Goal: Task Accomplishment & Management: Manage account settings

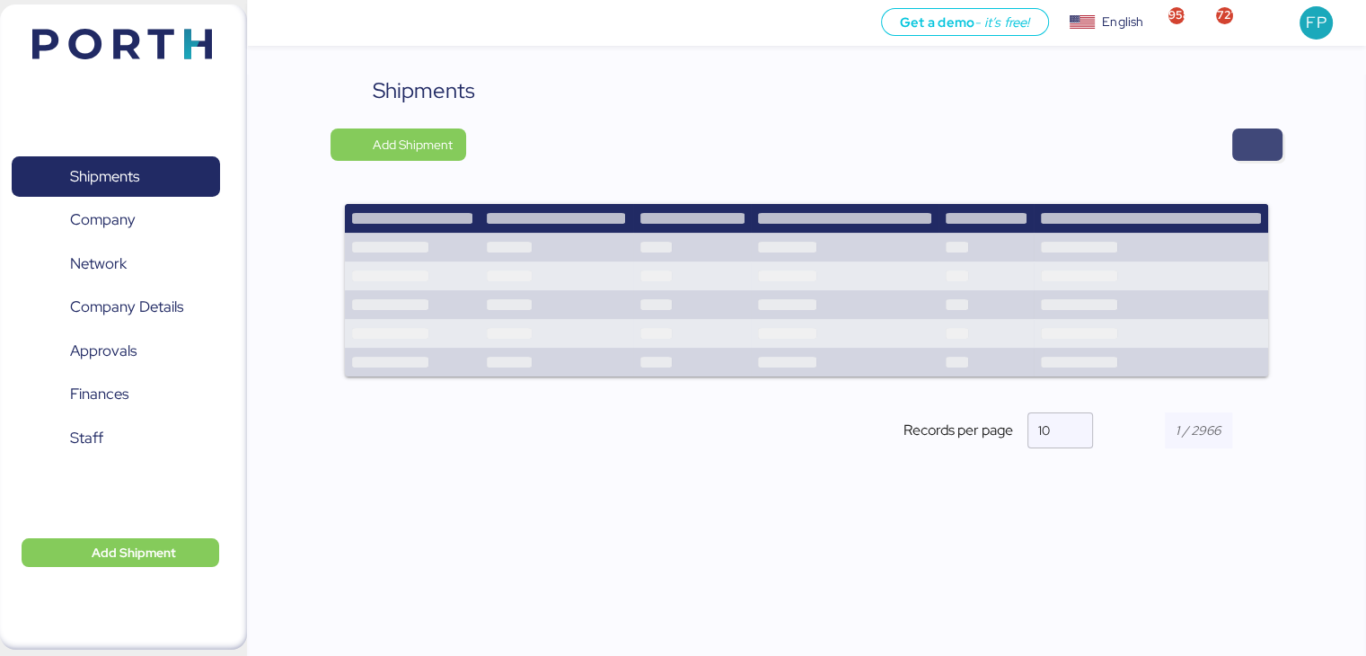
click at [1269, 157] on span "button" at bounding box center [1257, 144] width 50 height 32
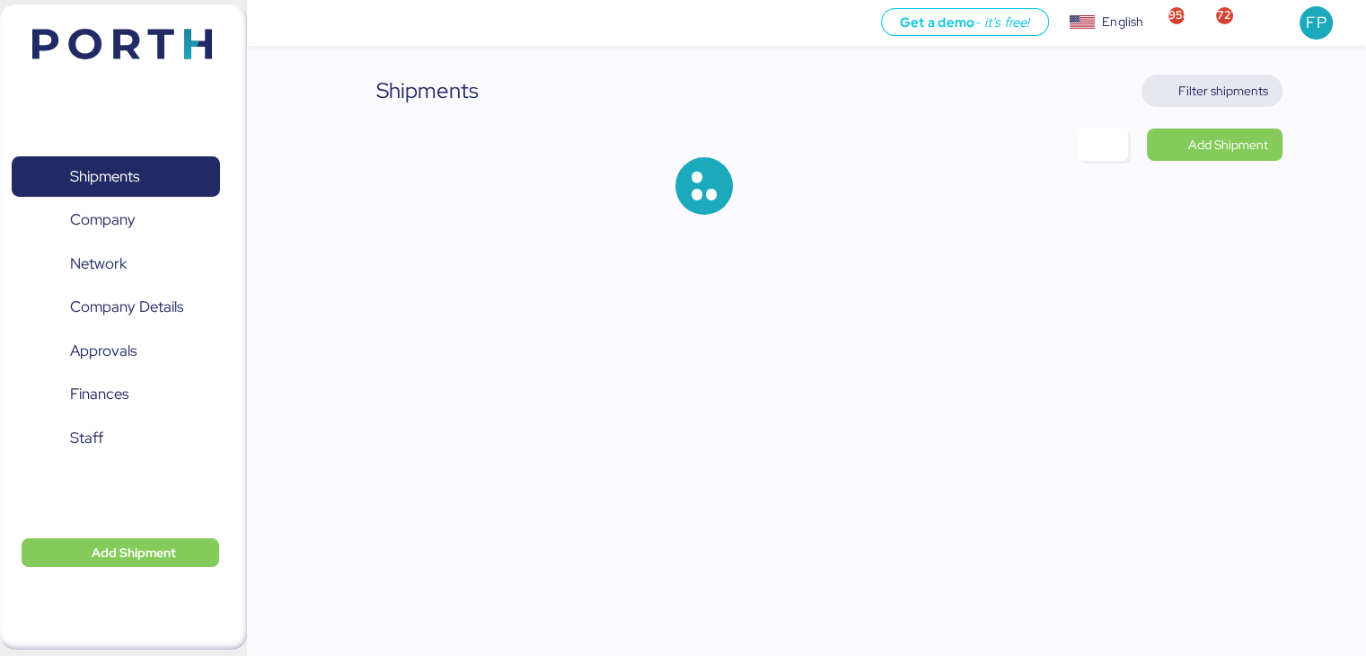
click at [1229, 98] on span "Filter shipments" at bounding box center [1223, 91] width 90 height 22
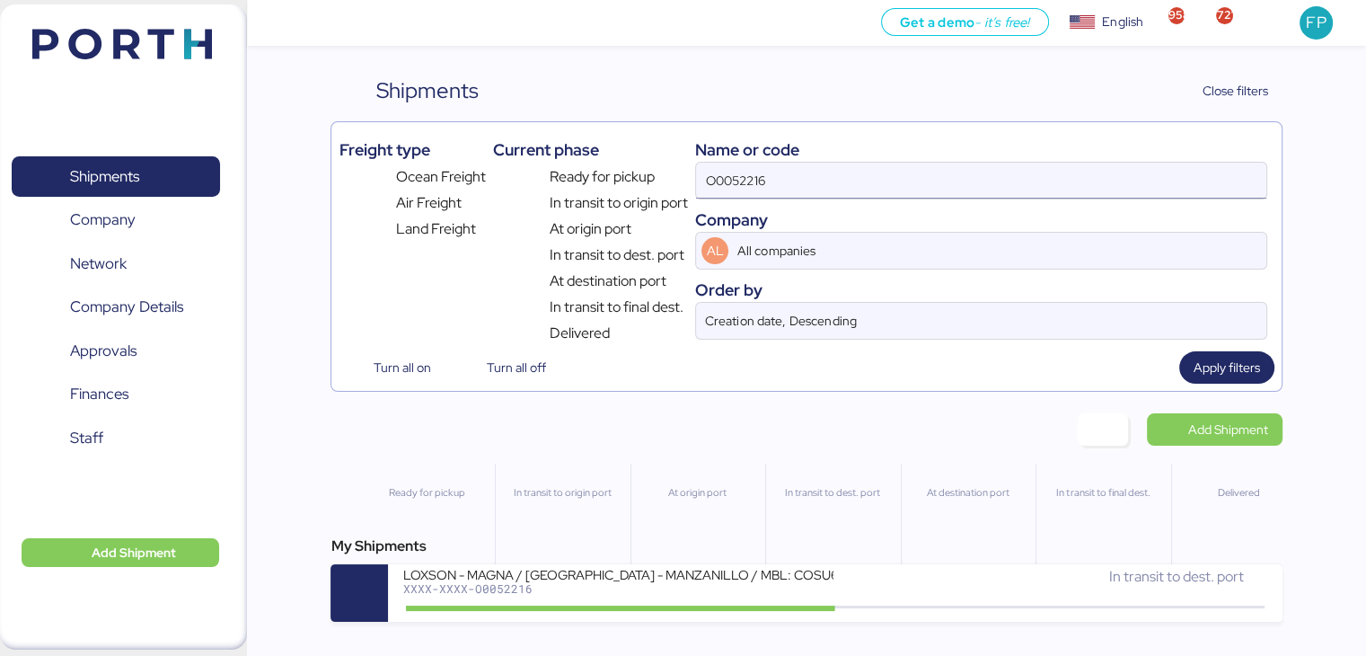
click at [771, 182] on input "O0052216" at bounding box center [980, 181] width 569 height 36
paste input "0228"
type input "O0050228"
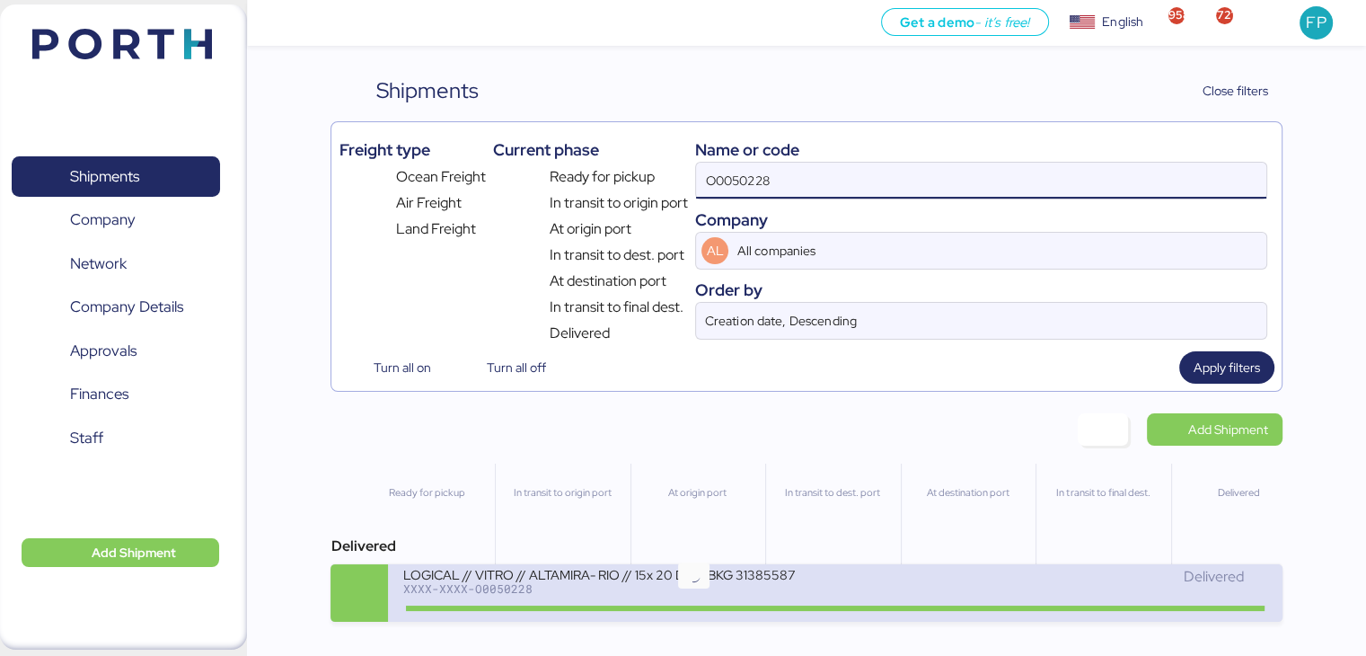
click at [682, 604] on icon at bounding box center [693, 607] width 86 height 20
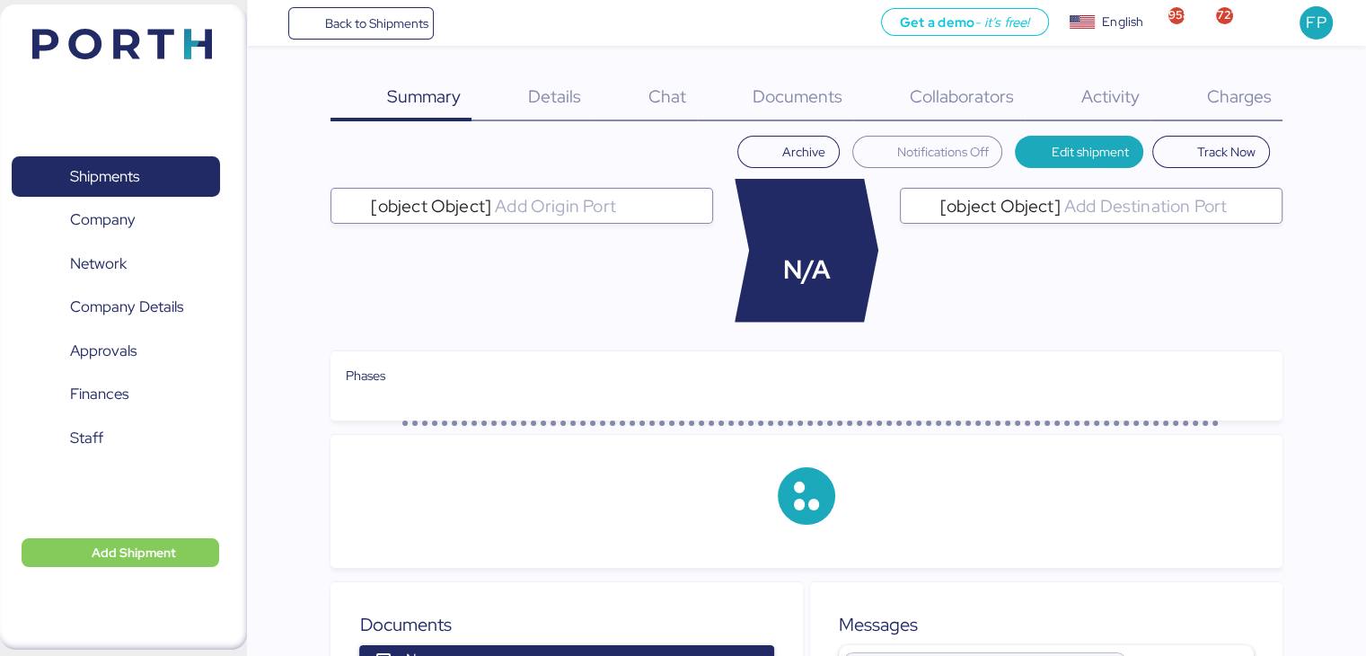
click at [1247, 108] on div "Charges 0" at bounding box center [1217, 98] width 132 height 47
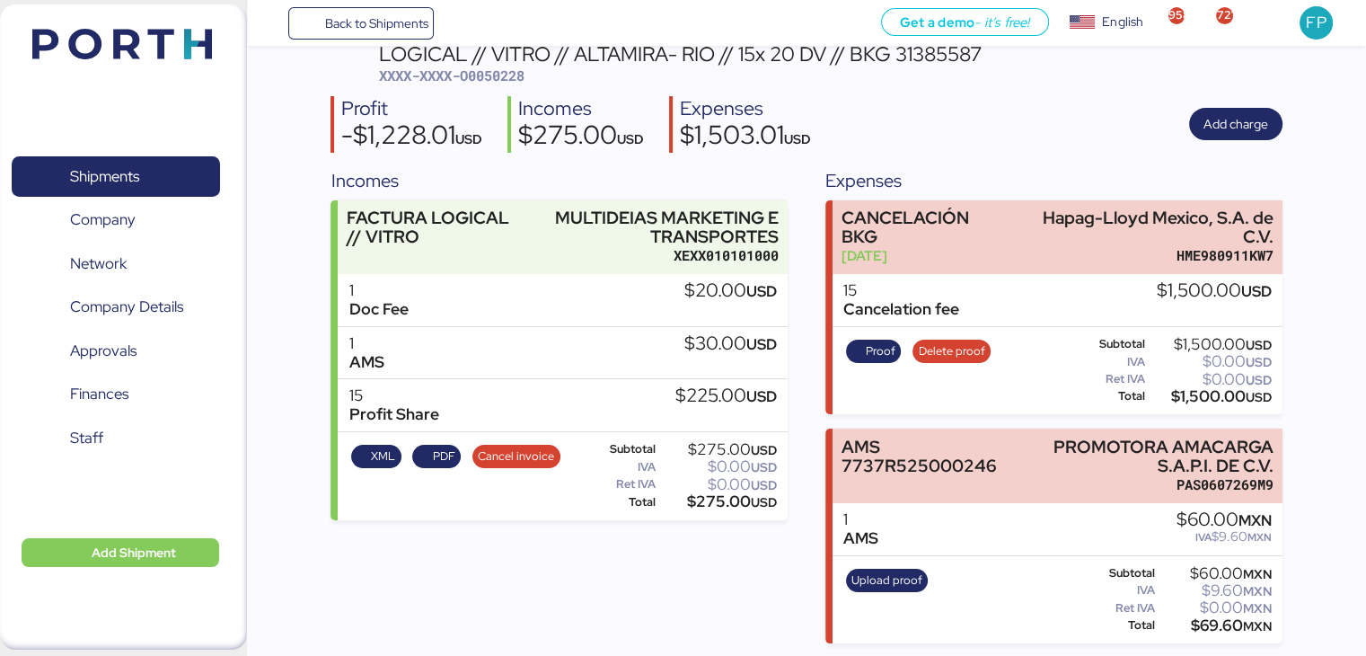
scroll to position [66, 0]
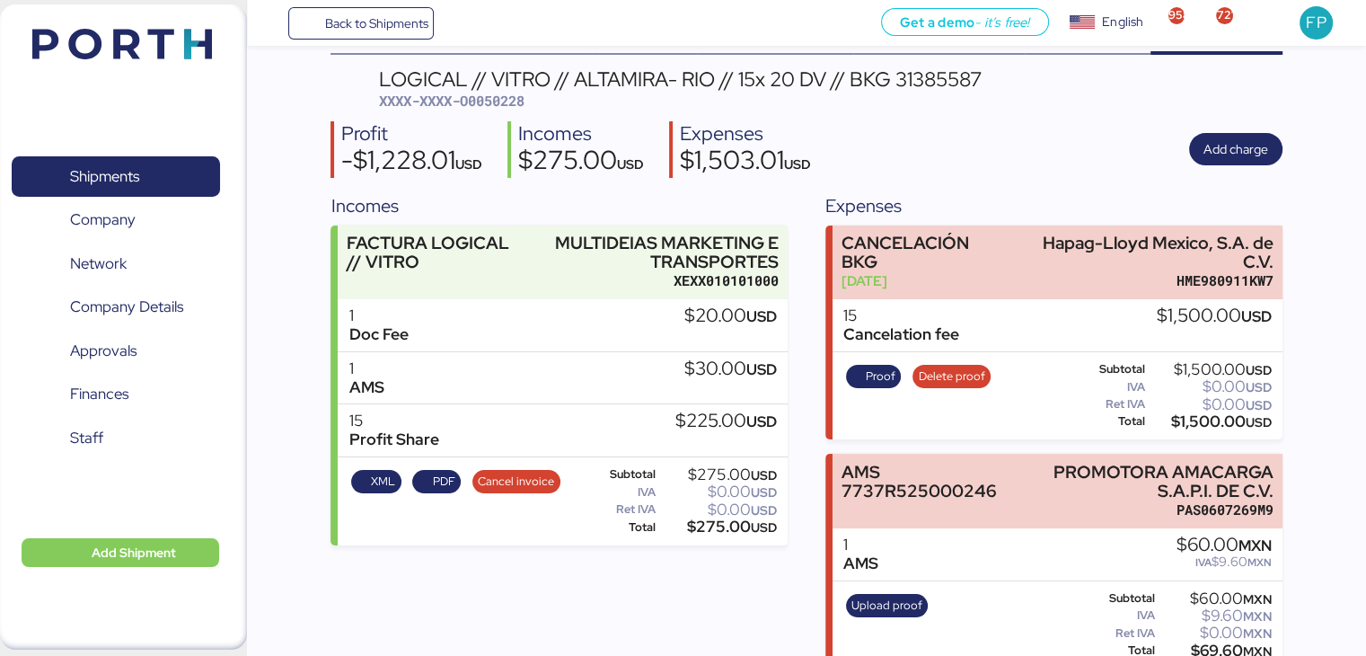
click at [503, 95] on span "XXXX-XXXX-O0050228" at bounding box center [451, 101] width 145 height 18
copy span "O0050228"
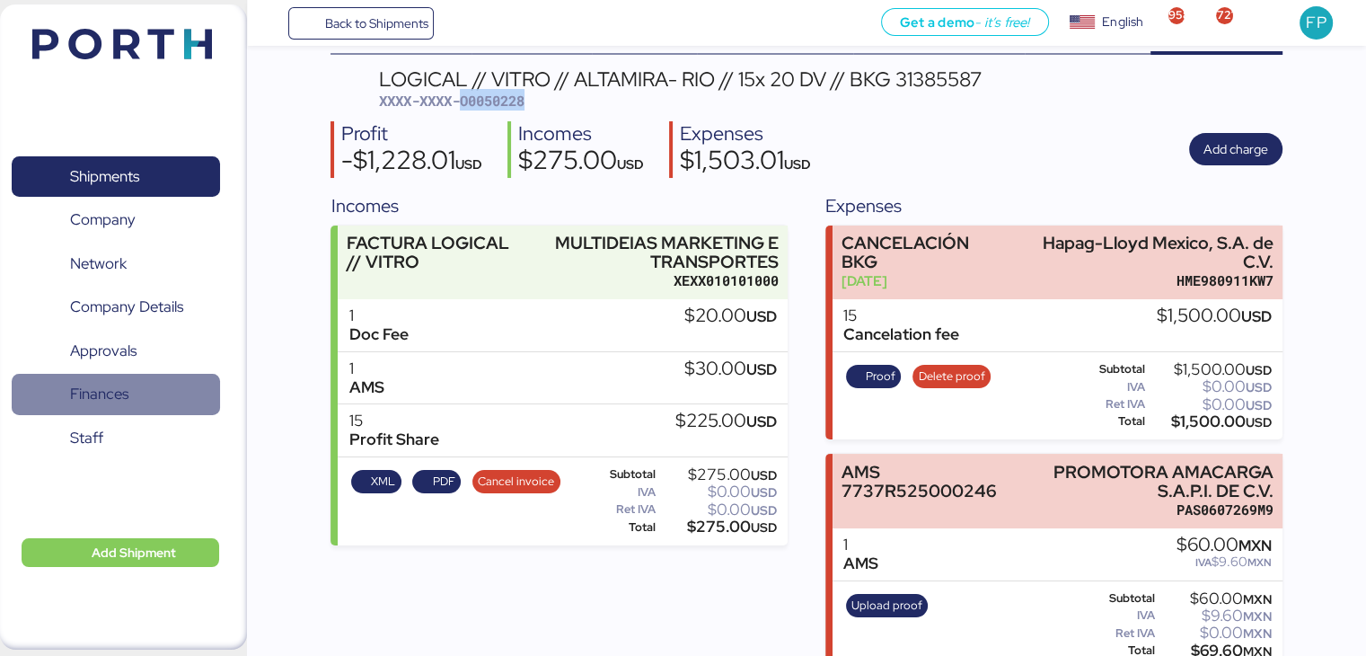
click at [163, 392] on span "Finances" at bounding box center [115, 394] width 193 height 26
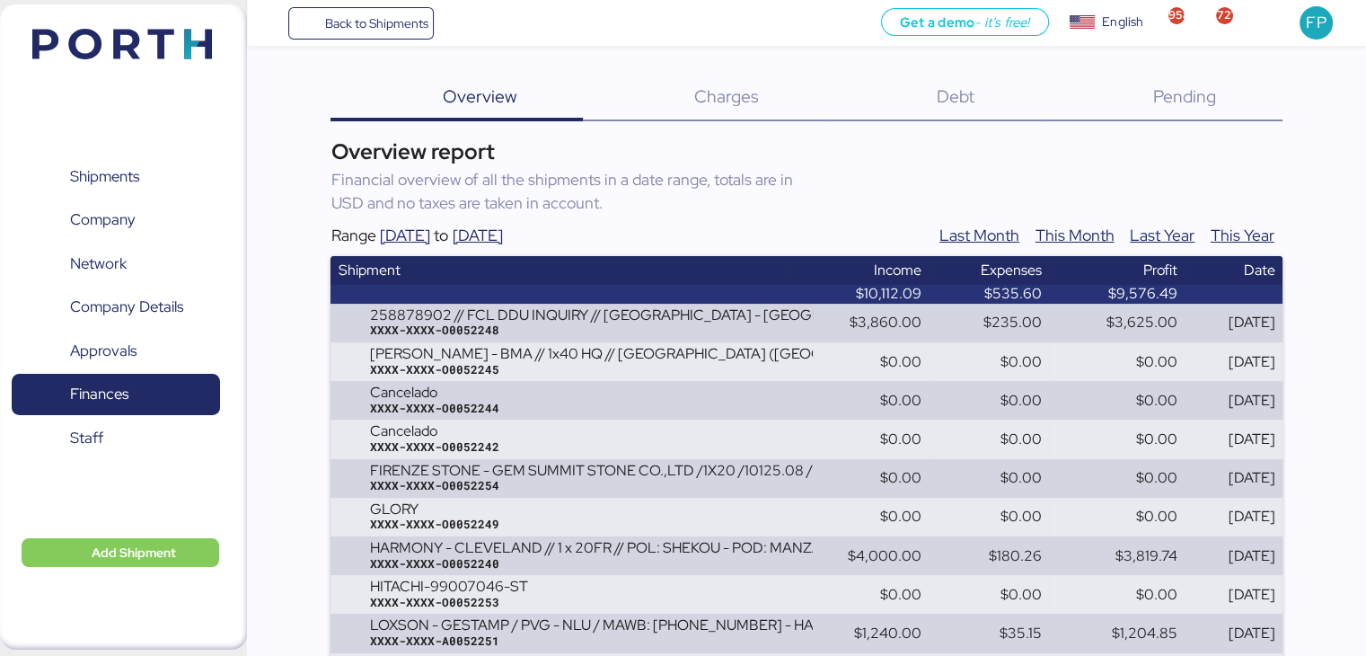
click at [978, 107] on div "Debt 0" at bounding box center [933, 98] width 216 height 47
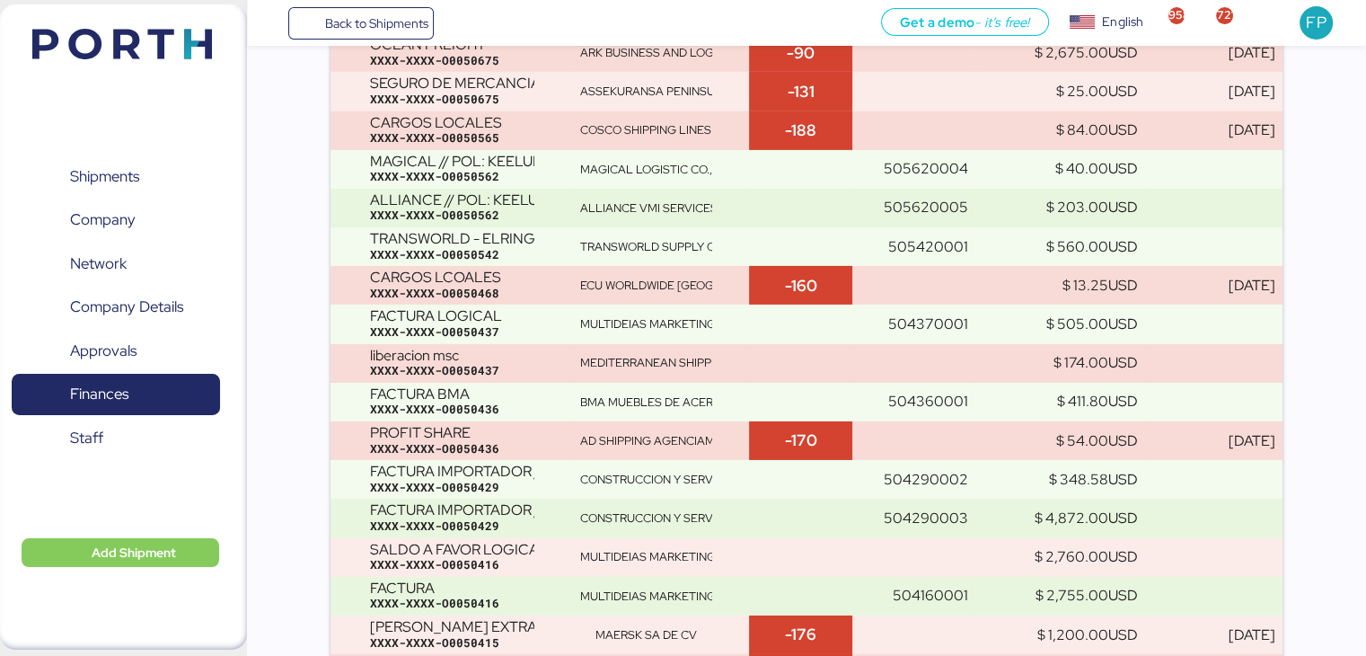
scroll to position [13136, 0]
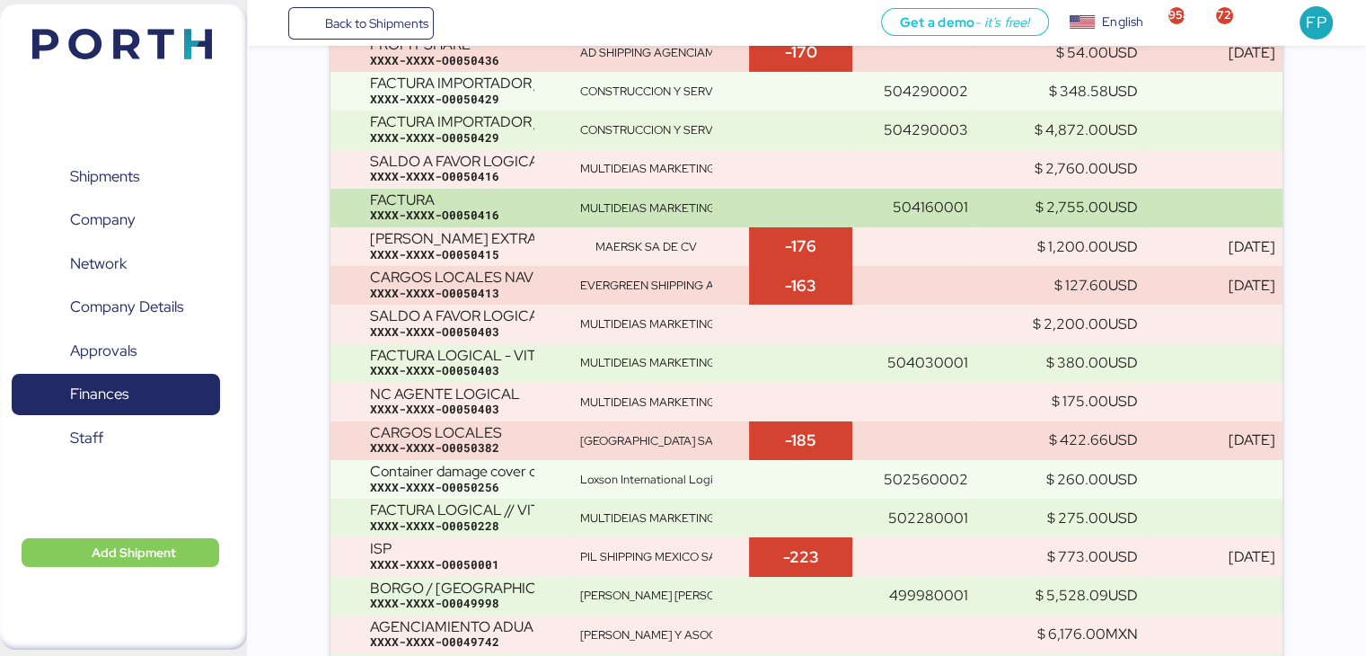
click at [857, 197] on td "504160001" at bounding box center [913, 208] width 123 height 39
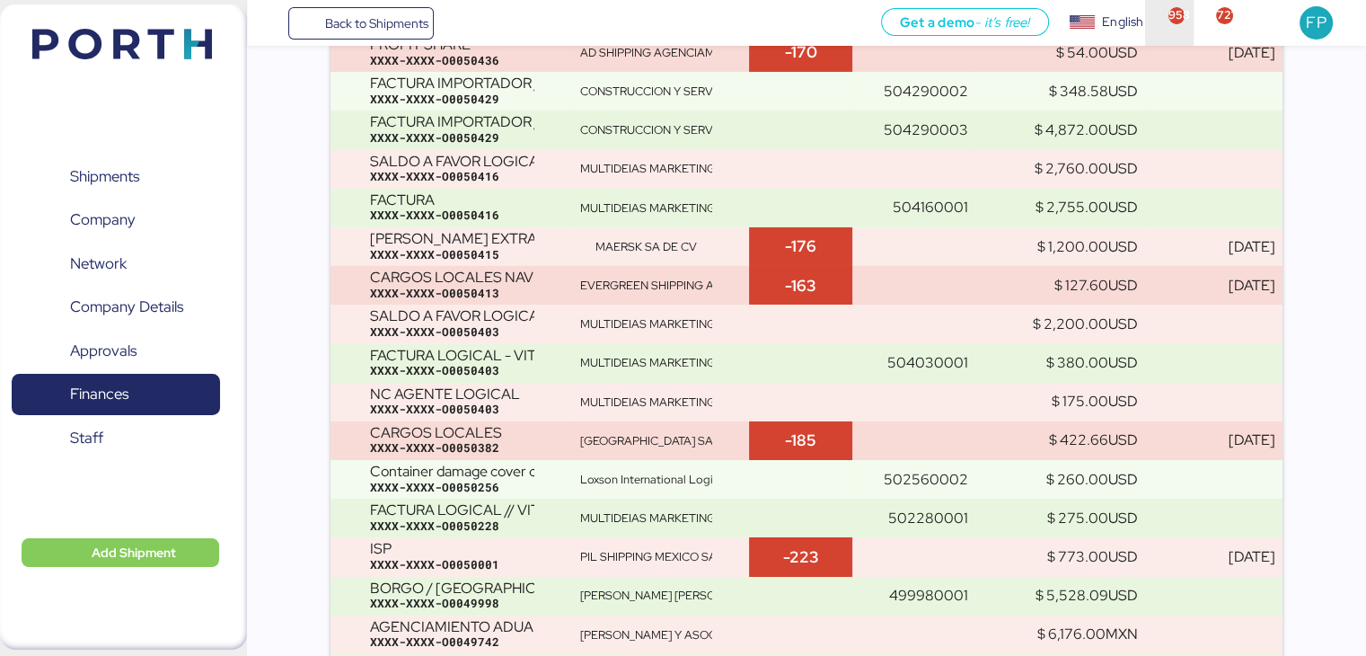
scroll to position [14921, 0]
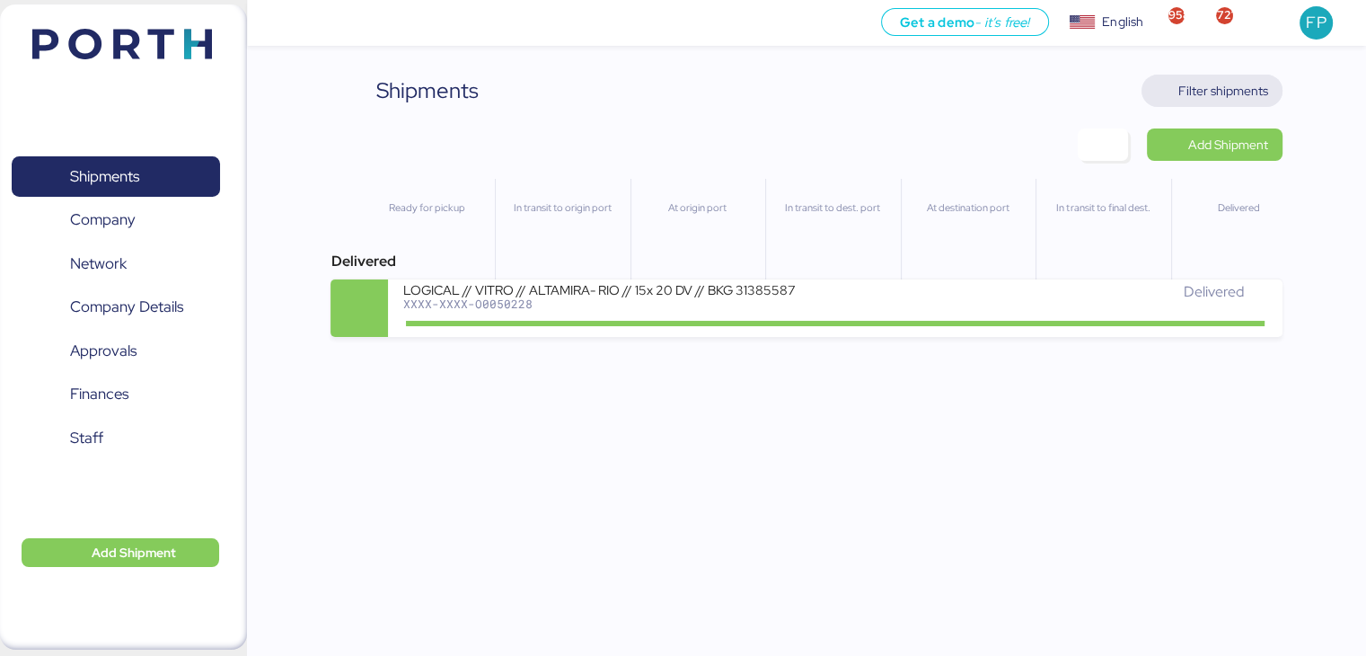
click at [1250, 101] on span "Filter shipments" at bounding box center [1223, 91] width 90 height 22
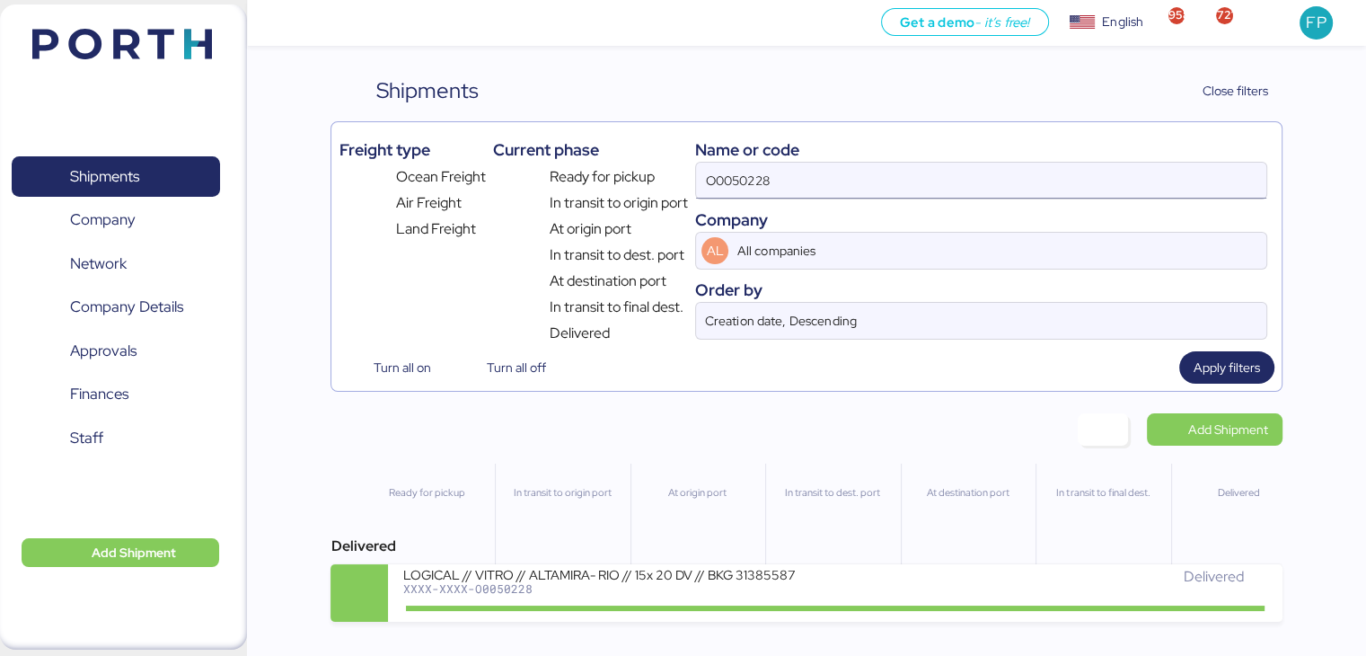
click at [749, 163] on input "O0050228" at bounding box center [980, 181] width 569 height 36
click at [748, 173] on input "O0050228" at bounding box center [980, 181] width 569 height 36
paste input "DO BRASIL LTDA."
type input "DO BRASIL LTDA."
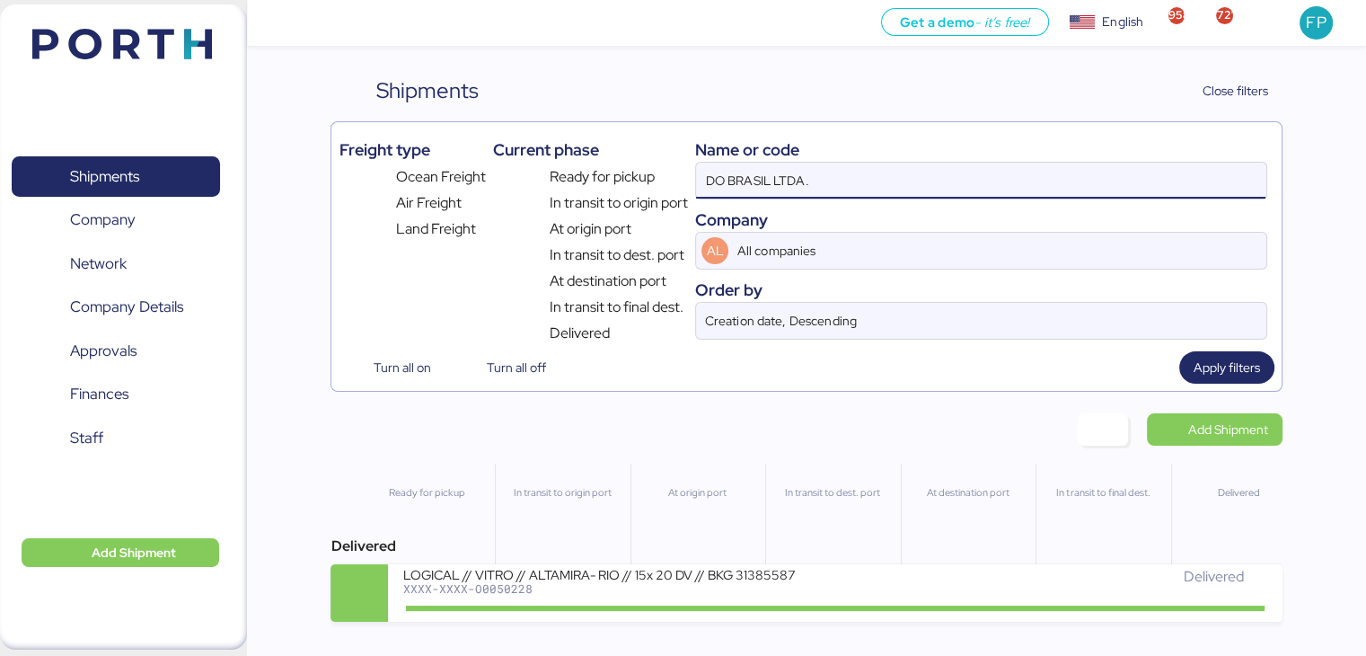
drag, startPoint x: 815, startPoint y: 189, endPoint x: 686, endPoint y: 184, distance: 128.5
click at [686, 184] on div "Freight type Ocean Freight Air Freight Land Freight Current phase Ready for pic…" at bounding box center [806, 236] width 935 height 215
paste input "DO BRASIL LTDA."
drag, startPoint x: 824, startPoint y: 178, endPoint x: 595, endPoint y: 162, distance: 229.6
click at [595, 162] on div "Freight type Ocean Freight Air Freight Land Freight Current phase Ready for pic…" at bounding box center [806, 236] width 935 height 215
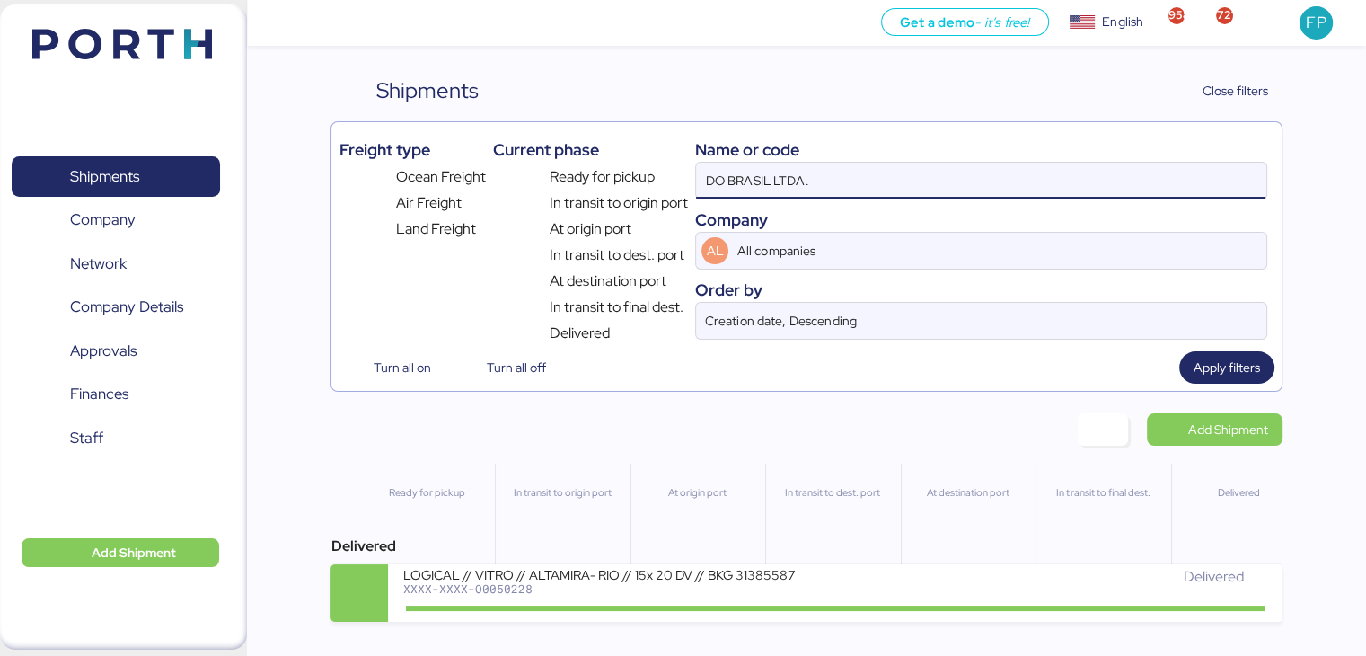
paste input "TECHNOLOGIES DO BRASIL LTDA. 143HLCUME3250349024"
drag, startPoint x: 931, startPoint y: 184, endPoint x: 679, endPoint y: 195, distance: 252.6
click at [679, 195] on div "Freight type Ocean Freight Air Freight Land Freight Current phase Ready for pic…" at bounding box center [806, 236] width 935 height 215
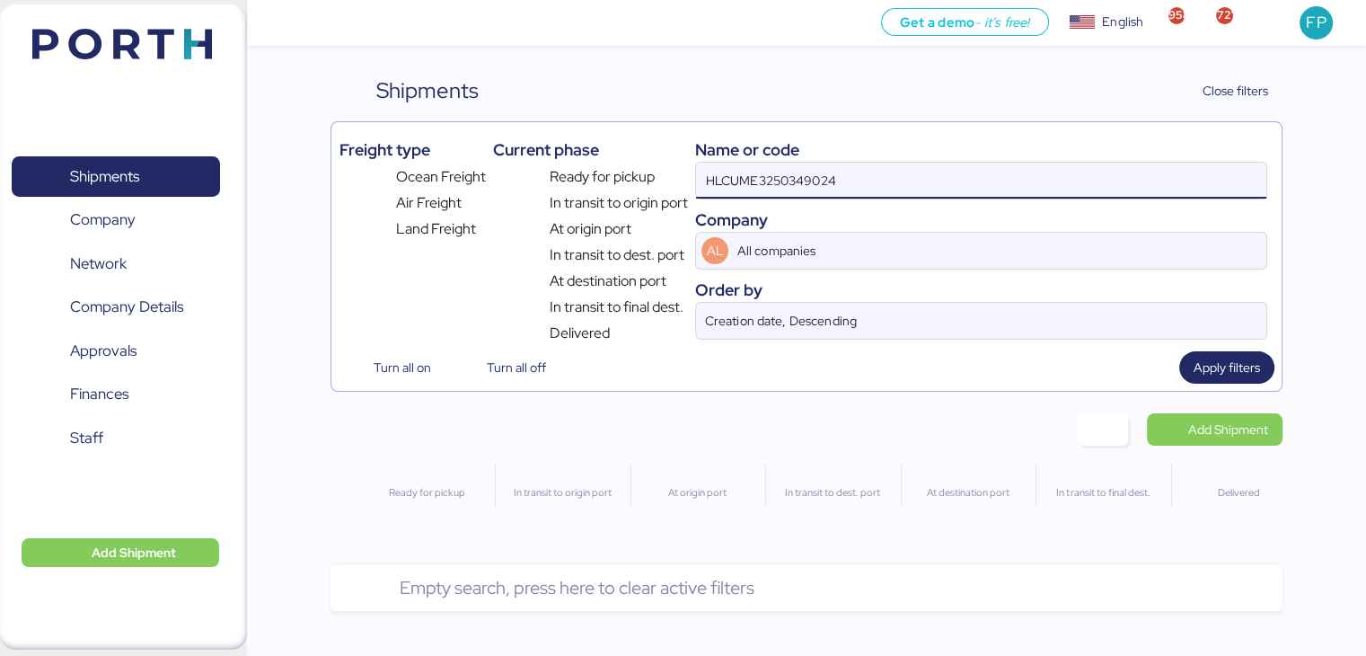
click at [868, 189] on input "HLCUME3250349024" at bounding box center [980, 181] width 569 height 36
click at [794, 176] on input "HLCUME3250349024" at bounding box center [980, 181] width 569 height 36
click at [855, 173] on input "HLCUME3250349024" at bounding box center [980, 181] width 569 height 36
drag, startPoint x: 855, startPoint y: 173, endPoint x: 678, endPoint y: 165, distance: 177.1
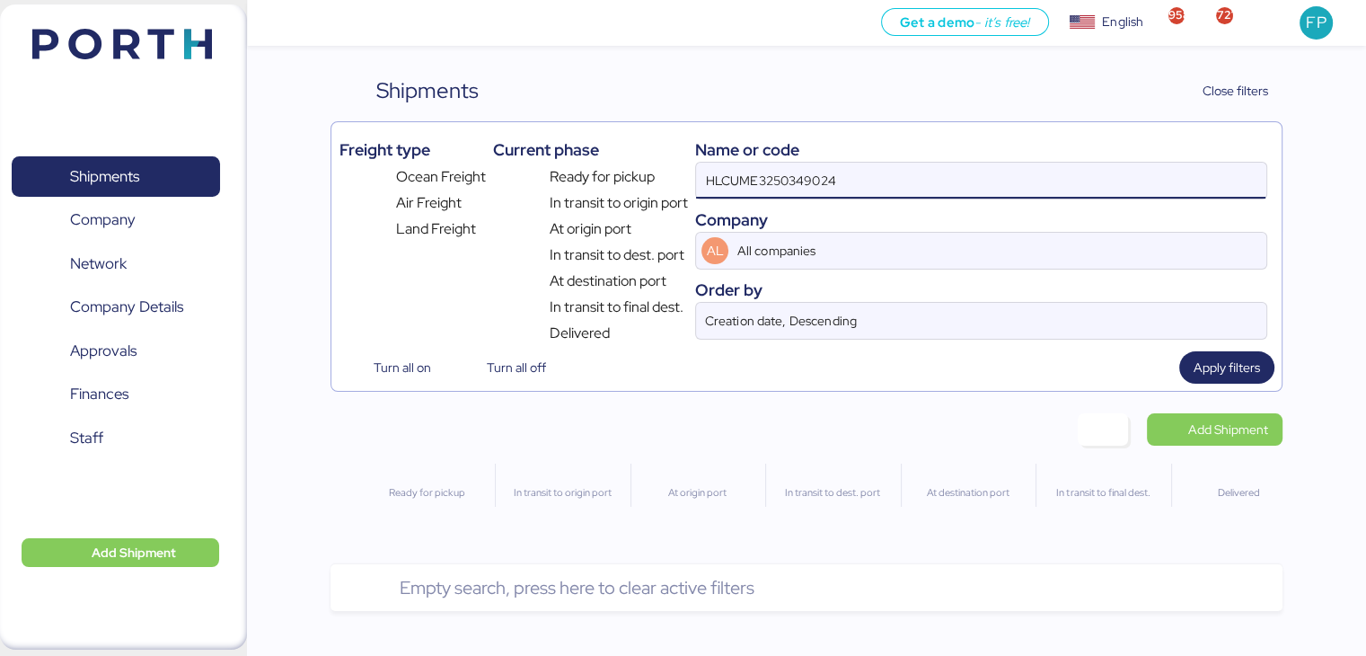
click at [678, 165] on div "Freight type Ocean Freight Air Freight Land Freight Current phase Ready for pic…" at bounding box center [806, 236] width 935 height 215
paste input "TECHNOLOGIES DO BRASIL LTDA."
type input "TECHNOLOGIES DO BRASIL LTDA."
drag, startPoint x: 947, startPoint y: 190, endPoint x: 597, endPoint y: 151, distance: 351.6
click at [597, 151] on div "Freight type Ocean Freight Air Freight Land Freight Current phase Ready for pic…" at bounding box center [806, 236] width 935 height 215
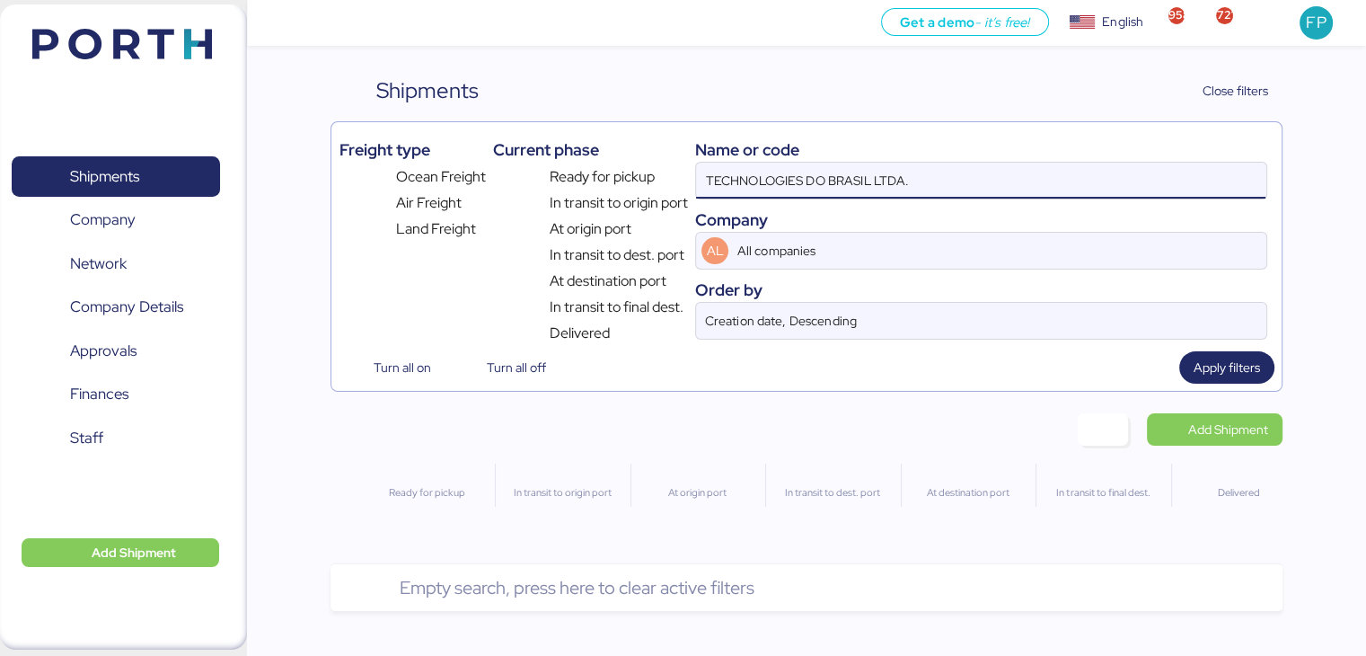
drag, startPoint x: 912, startPoint y: 173, endPoint x: 609, endPoint y: 202, distance: 304.0
click at [612, 207] on div "Freight type Ocean Freight Air Freight Land Freight Current phase Ready for pic…" at bounding box center [806, 236] width 935 height 215
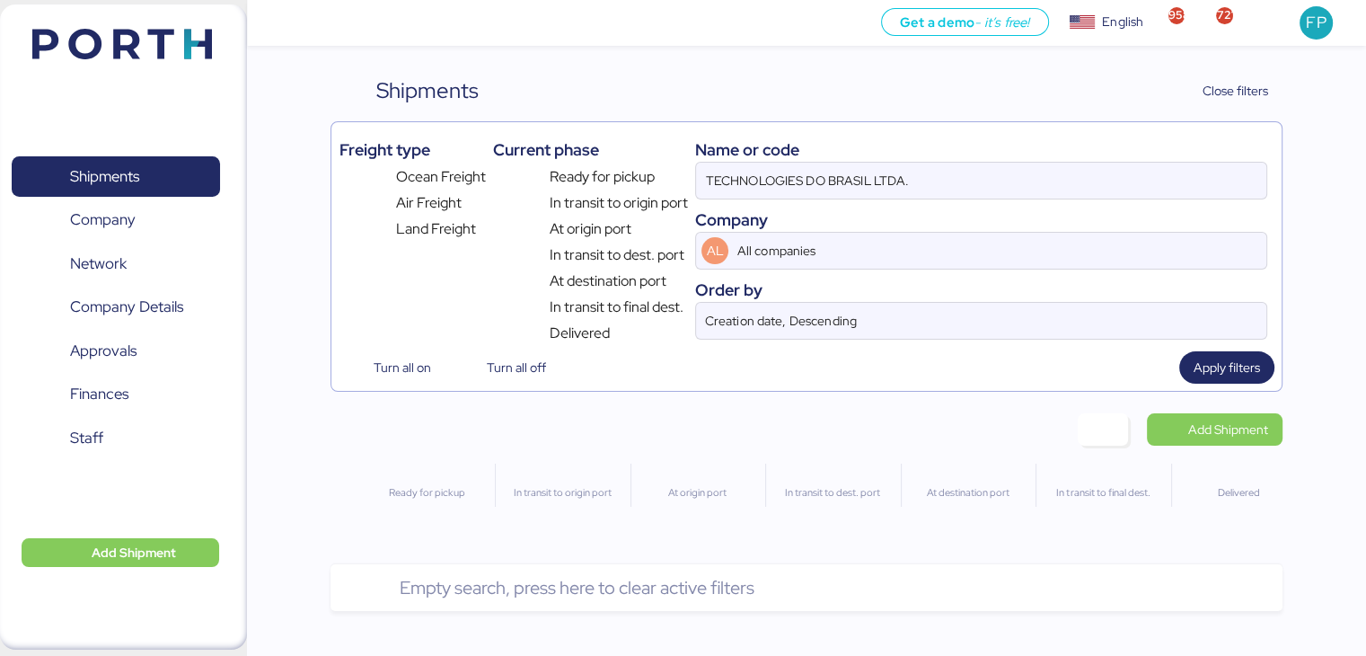
click at [957, 210] on div "Company" at bounding box center [980, 219] width 571 height 24
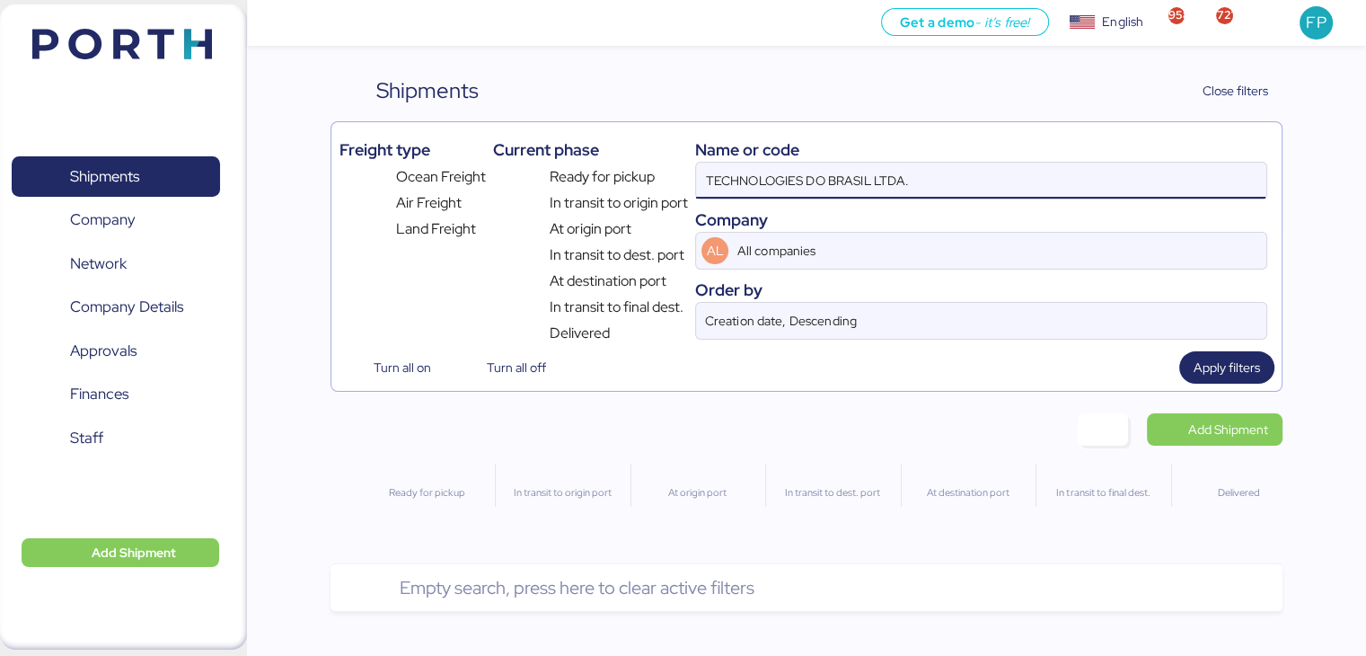
drag, startPoint x: 912, startPoint y: 183, endPoint x: 612, endPoint y: 191, distance: 300.1
click at [627, 195] on div "Freight type Ocean Freight Air Freight Land Freight Current phase Ready for pic…" at bounding box center [806, 236] width 935 height 215
click at [729, 183] on input "MEDUXF319073" at bounding box center [980, 181] width 569 height 36
click at [729, 185] on input "MEDUXF319073" at bounding box center [980, 181] width 569 height 36
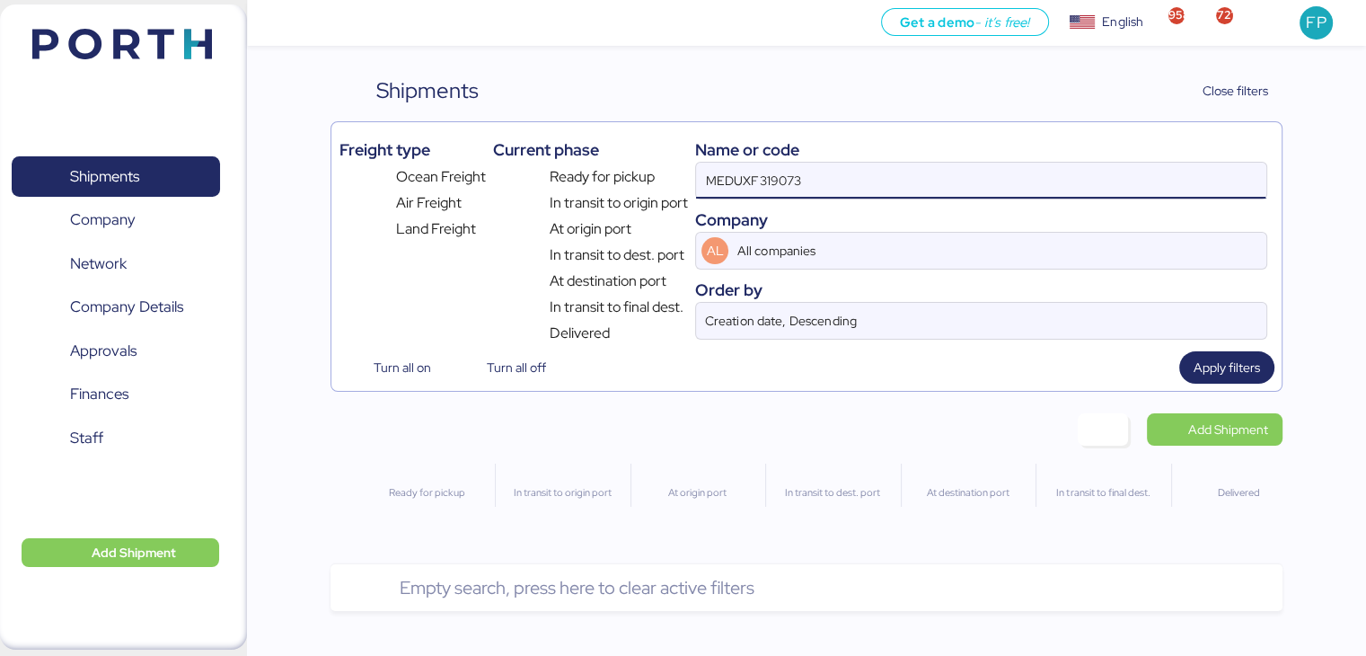
click at [729, 185] on input "MEDUXF319073" at bounding box center [980, 181] width 569 height 36
paste input "O0050437"
type input "O0050437"
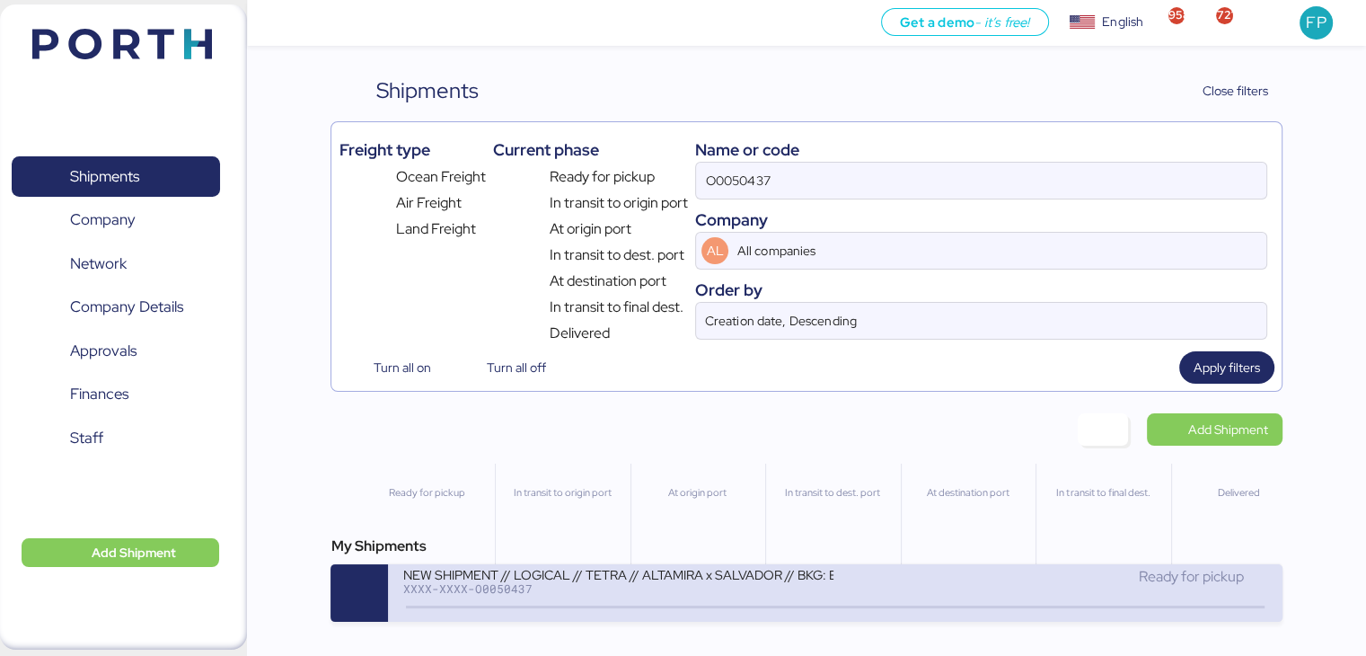
click at [701, 588] on div "XXXX-XXXX-O0050437" at bounding box center [617, 588] width 431 height 13
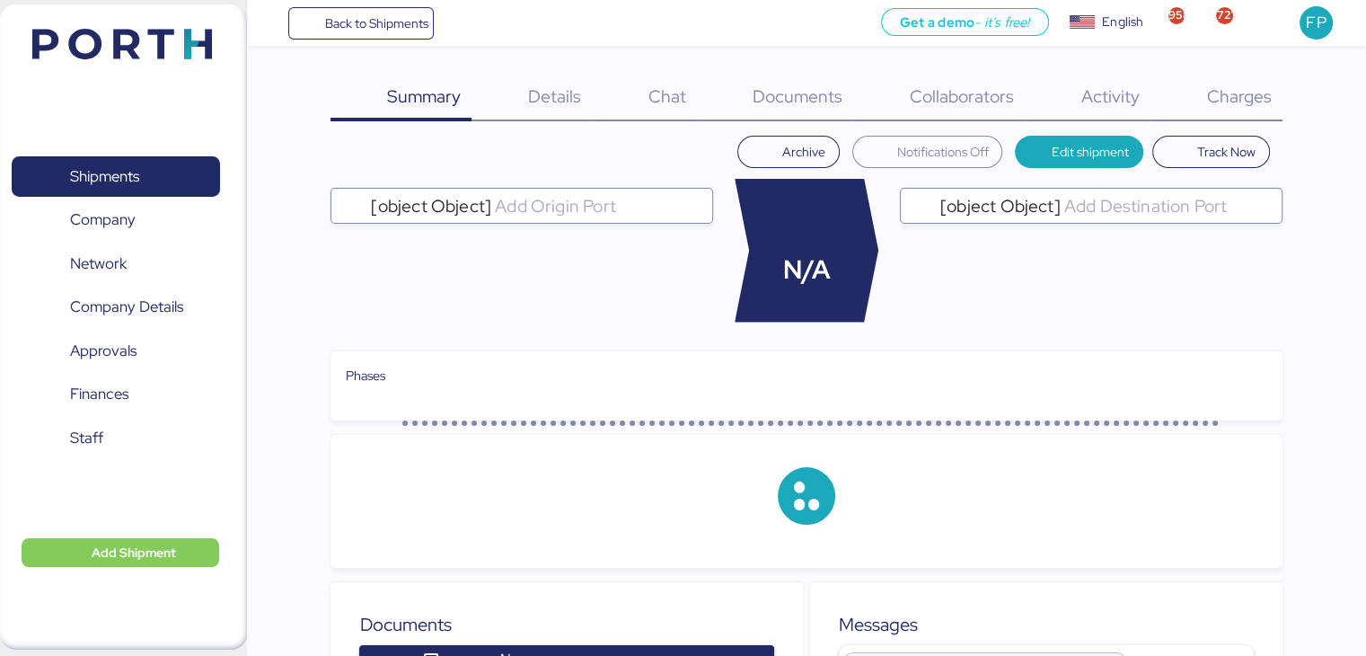
click at [1222, 85] on span "Charges" at bounding box center [1238, 95] width 65 height 23
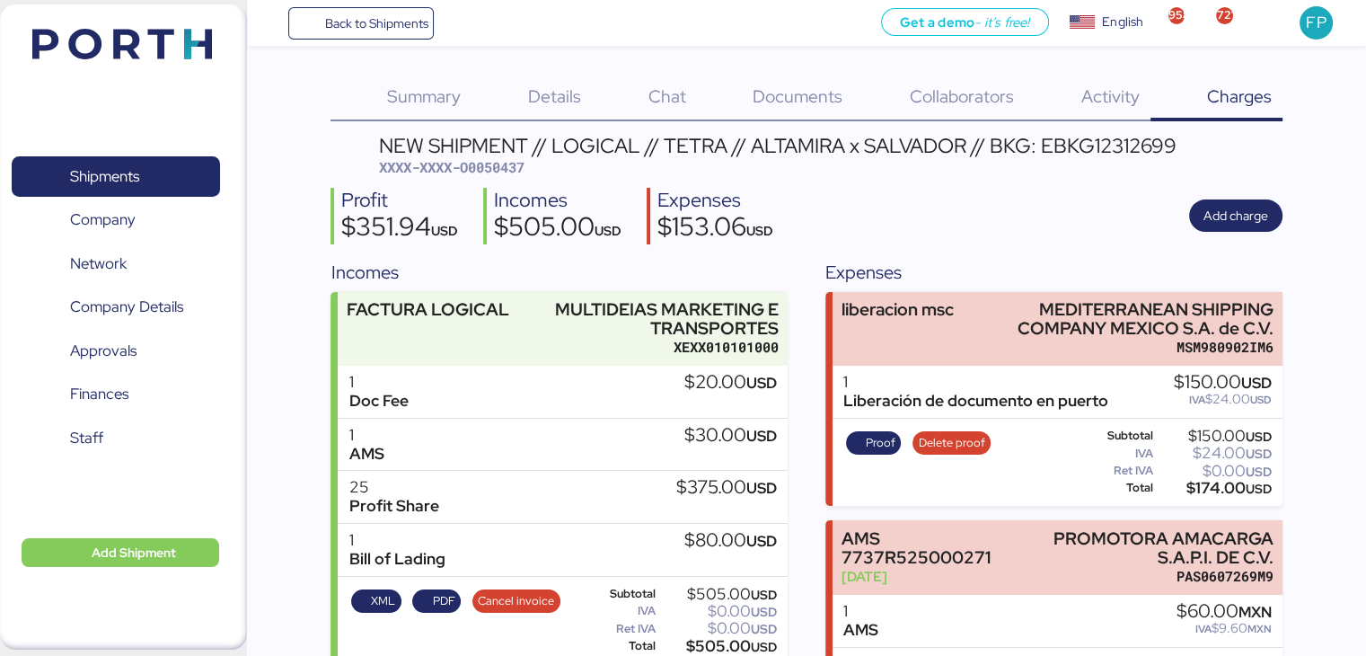
scroll to position [92, 0]
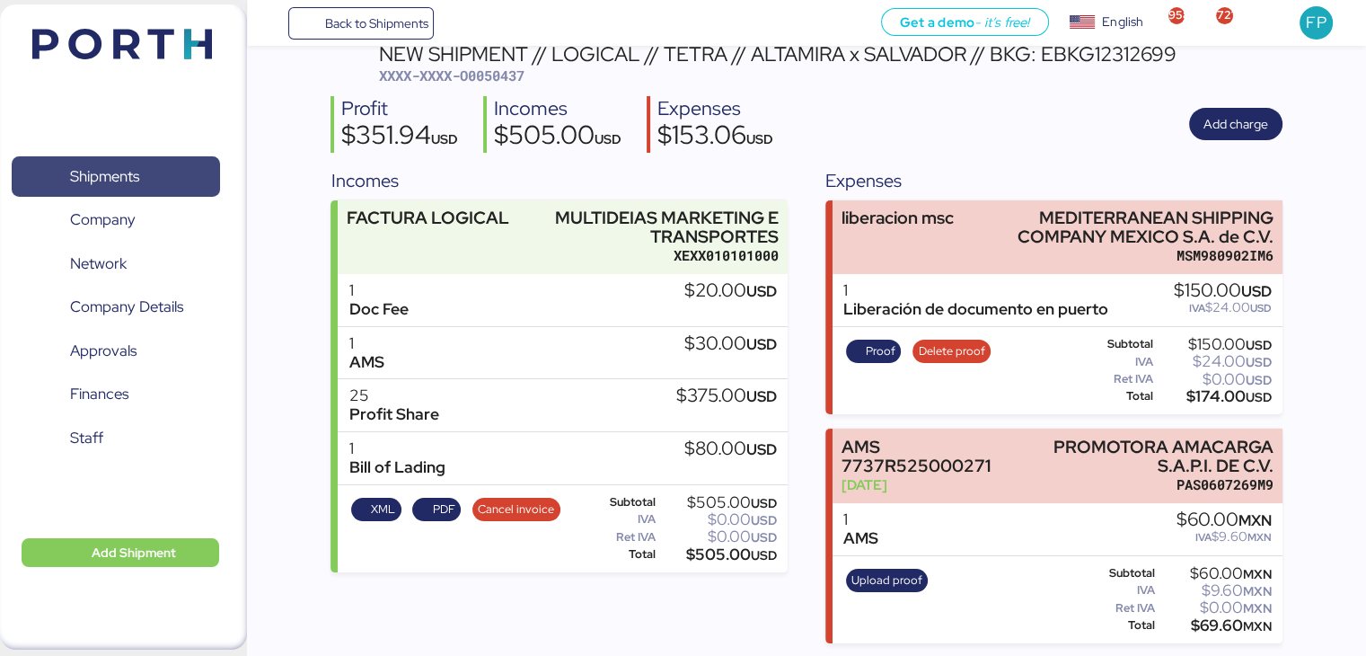
click at [170, 165] on span "Shipments" at bounding box center [115, 176] width 193 height 26
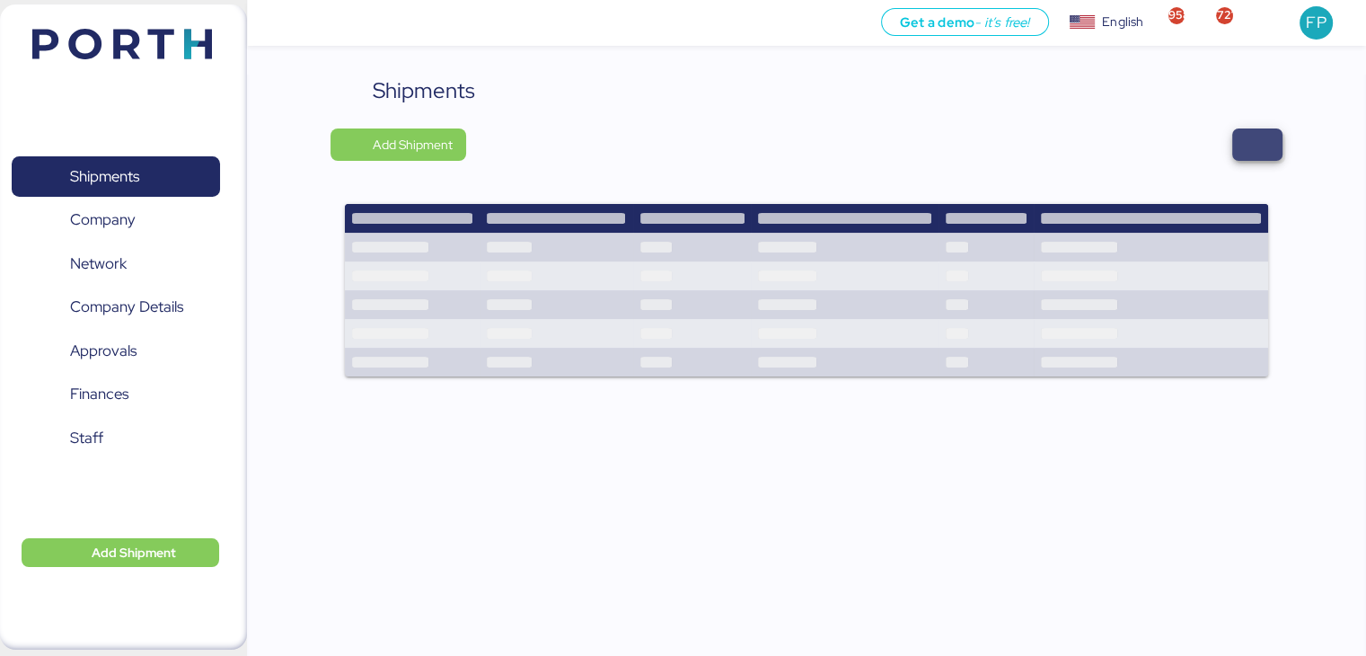
click at [1272, 141] on span "button" at bounding box center [1257, 144] width 50 height 32
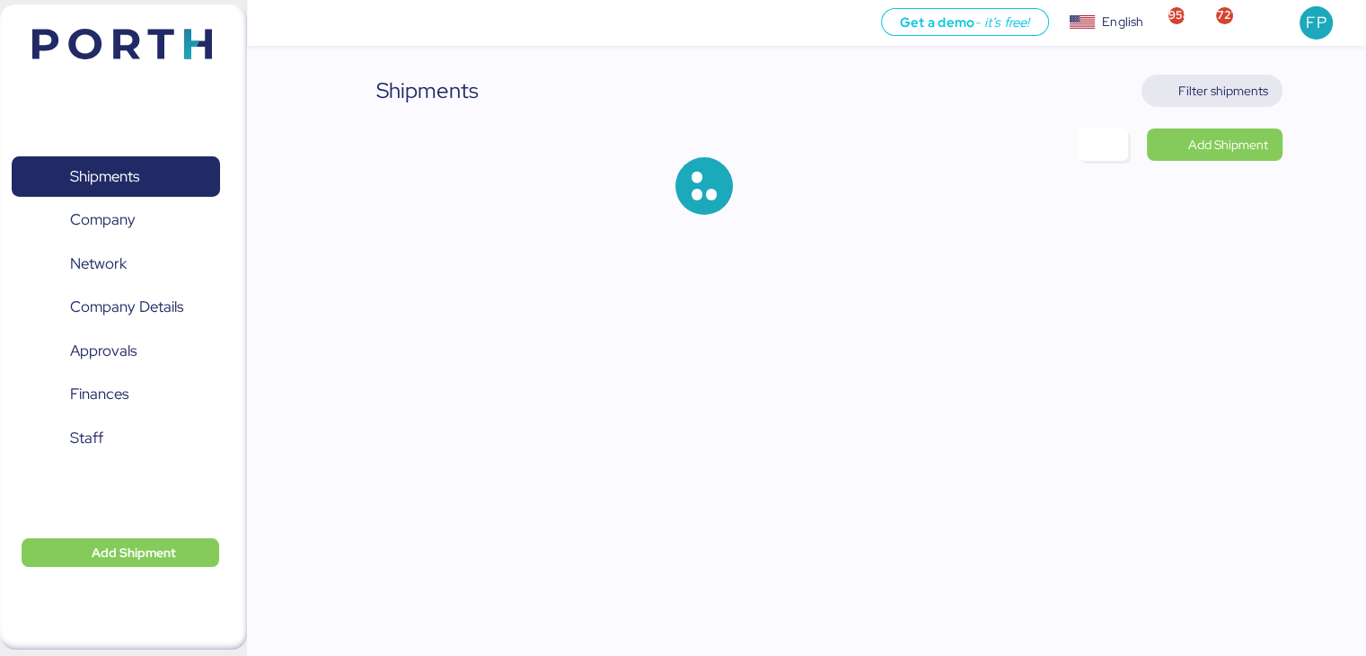
click at [1200, 86] on span "Filter shipments" at bounding box center [1223, 91] width 90 height 22
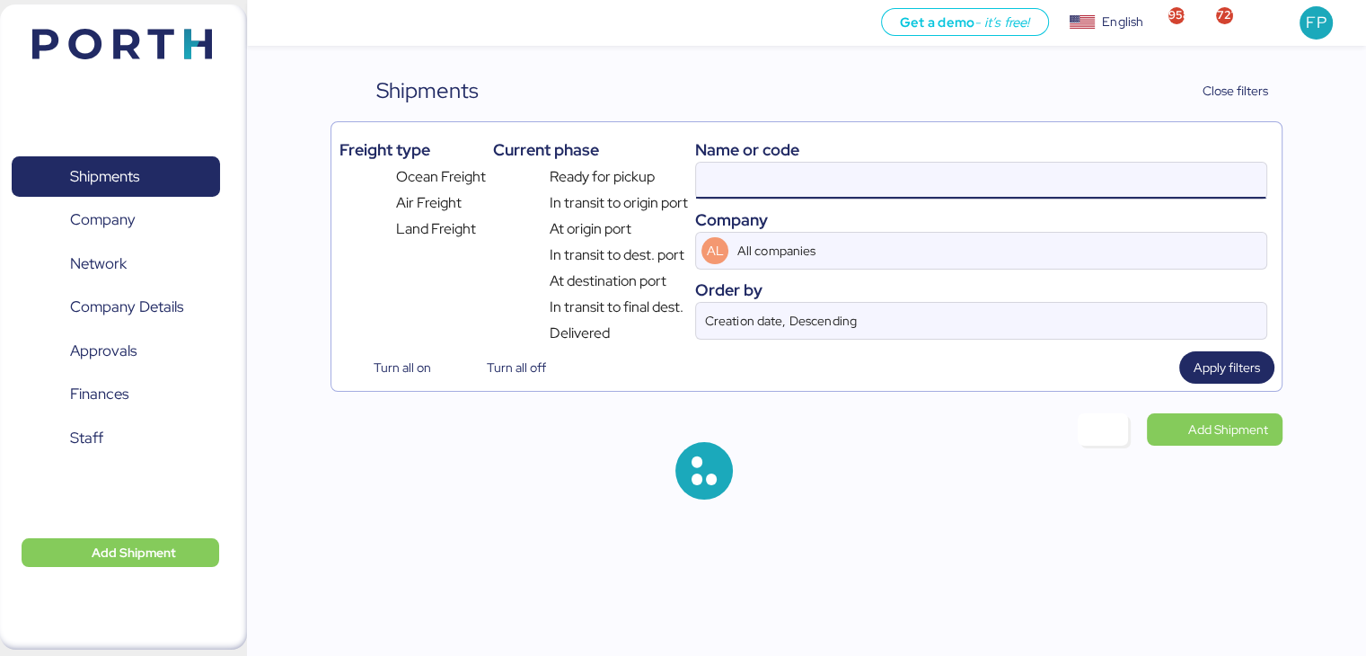
click at [758, 185] on input at bounding box center [980, 181] width 569 height 36
click at [732, 190] on input at bounding box center [980, 181] width 569 height 36
click at [749, 187] on input at bounding box center [980, 181] width 569 height 36
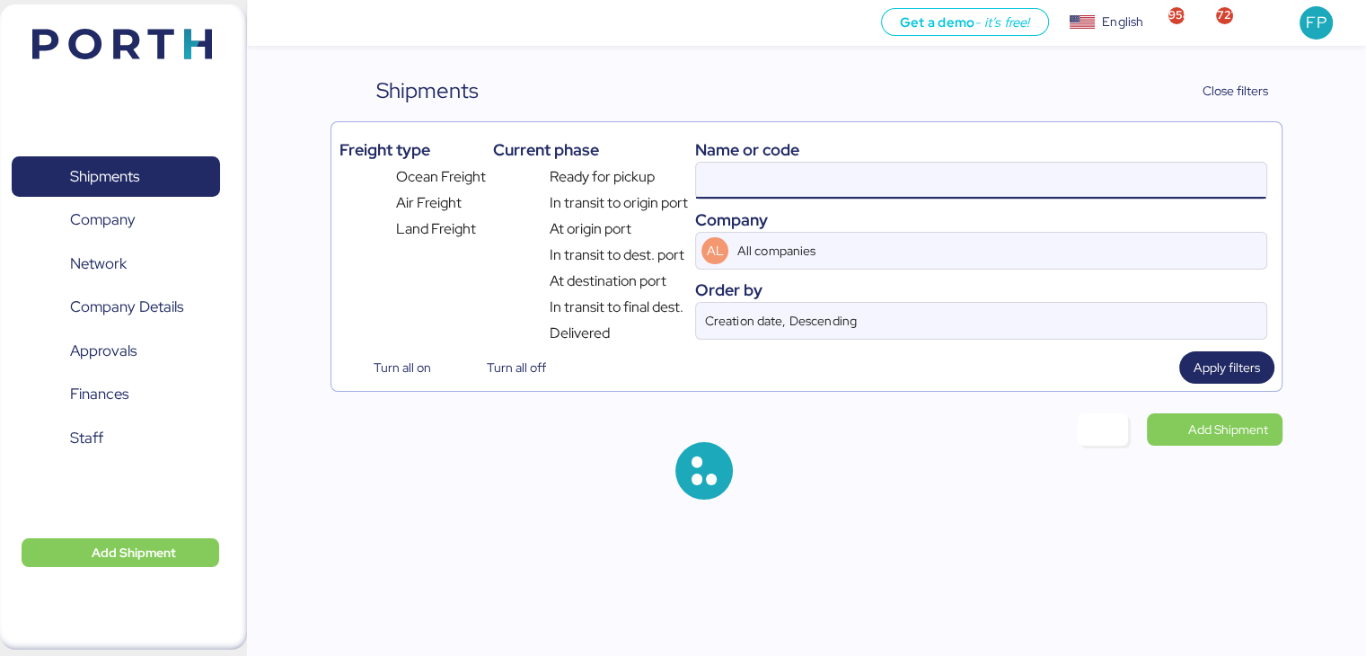
click at [749, 187] on input at bounding box center [980, 181] width 569 height 36
click at [749, 187] on input "O0050437" at bounding box center [980, 181] width 569 height 36
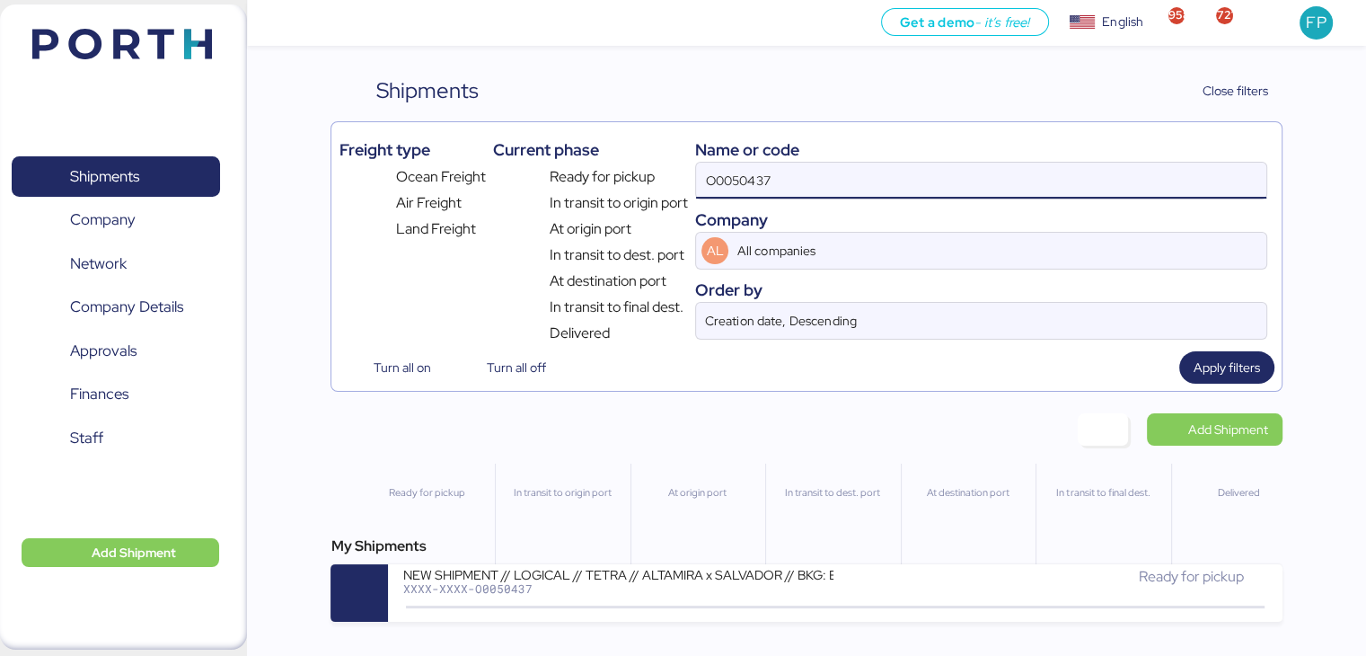
click at [749, 187] on input "O0050437" at bounding box center [980, 181] width 569 height 36
paste input "1235"
type input "O0051235"
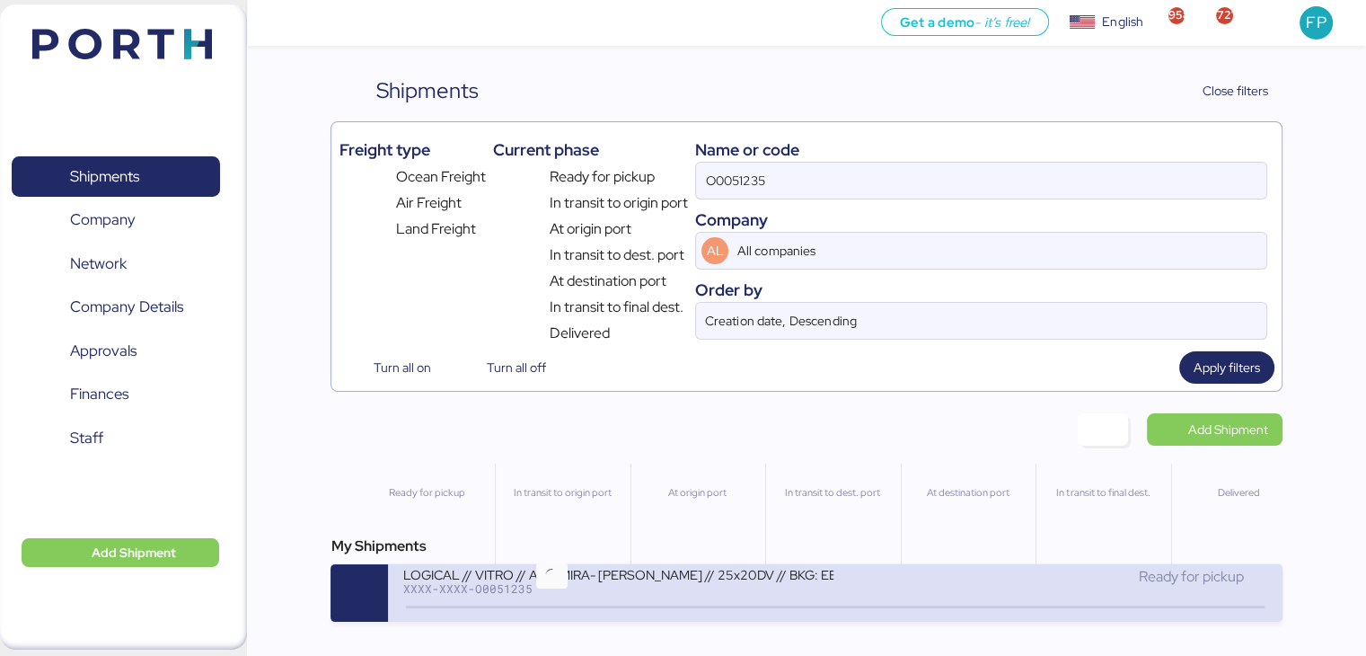
click at [571, 603] on icon at bounding box center [551, 607] width 86 height 20
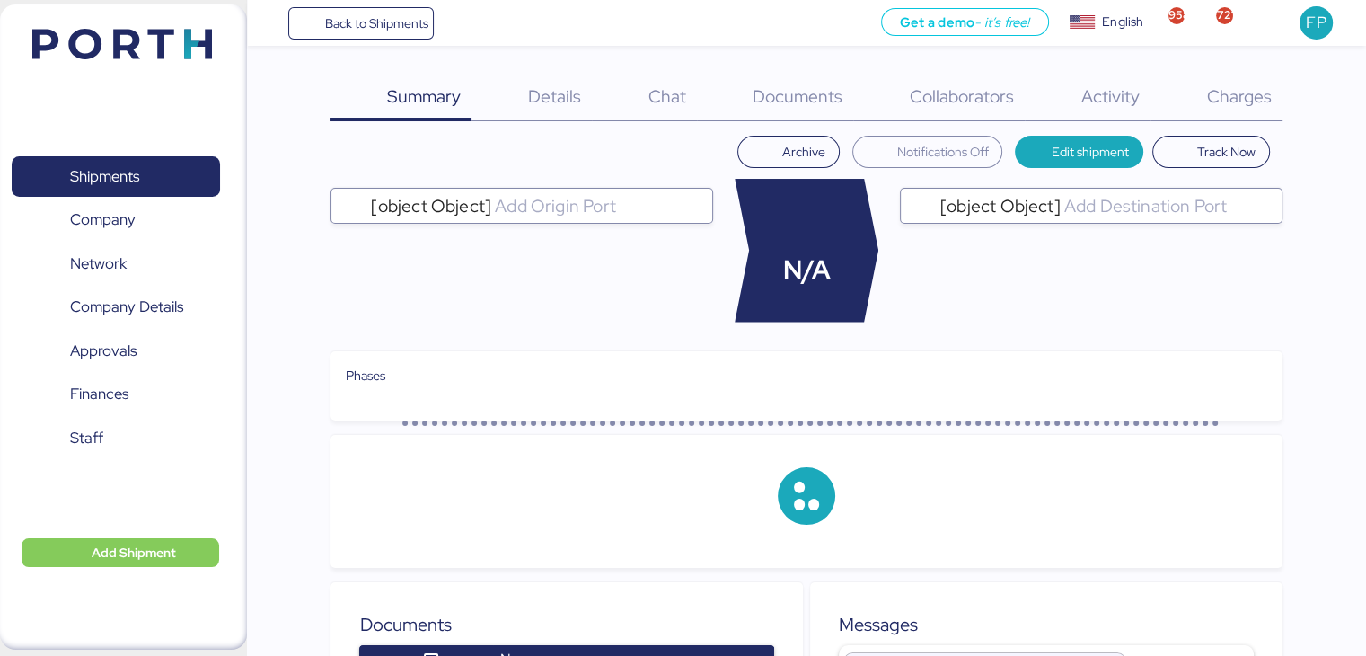
click at [1249, 94] on span "Charges" at bounding box center [1238, 95] width 65 height 23
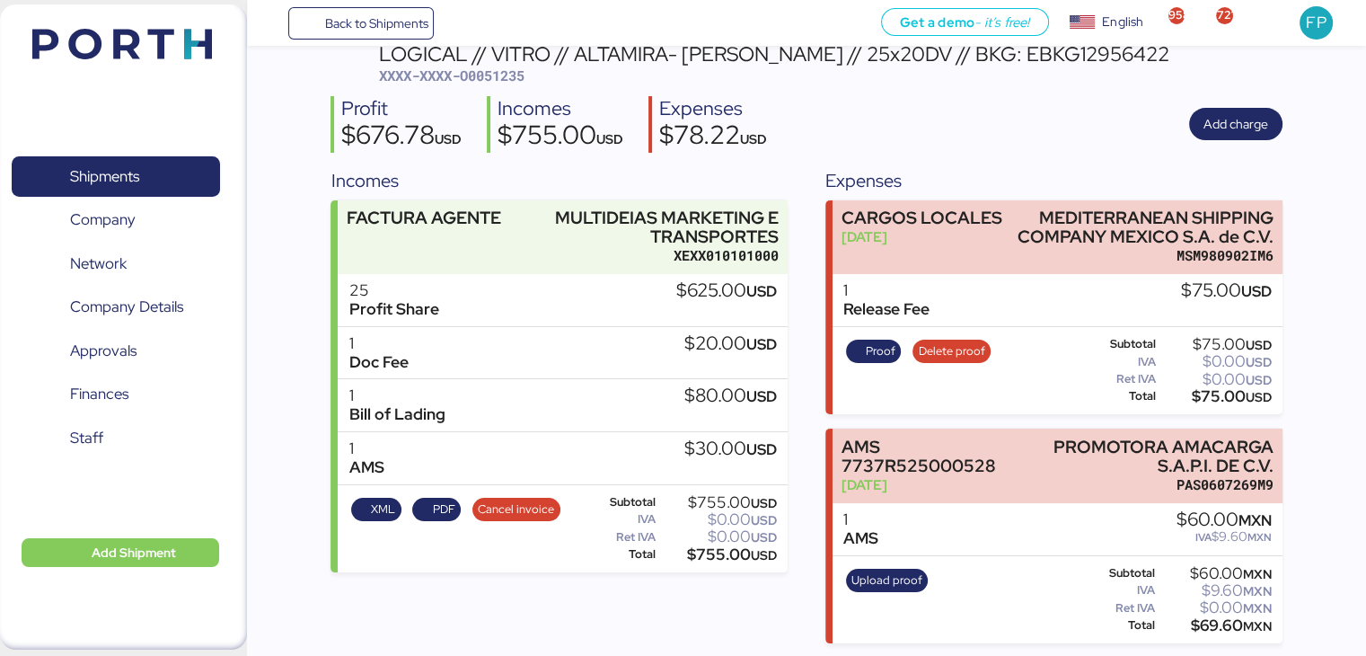
scroll to position [91, 0]
click at [710, 556] on div "$755.00 USD" at bounding box center [718, 555] width 118 height 13
copy div "755.00"
click at [489, 84] on span "XXXX-XXXX-O0051235" at bounding box center [451, 76] width 145 height 18
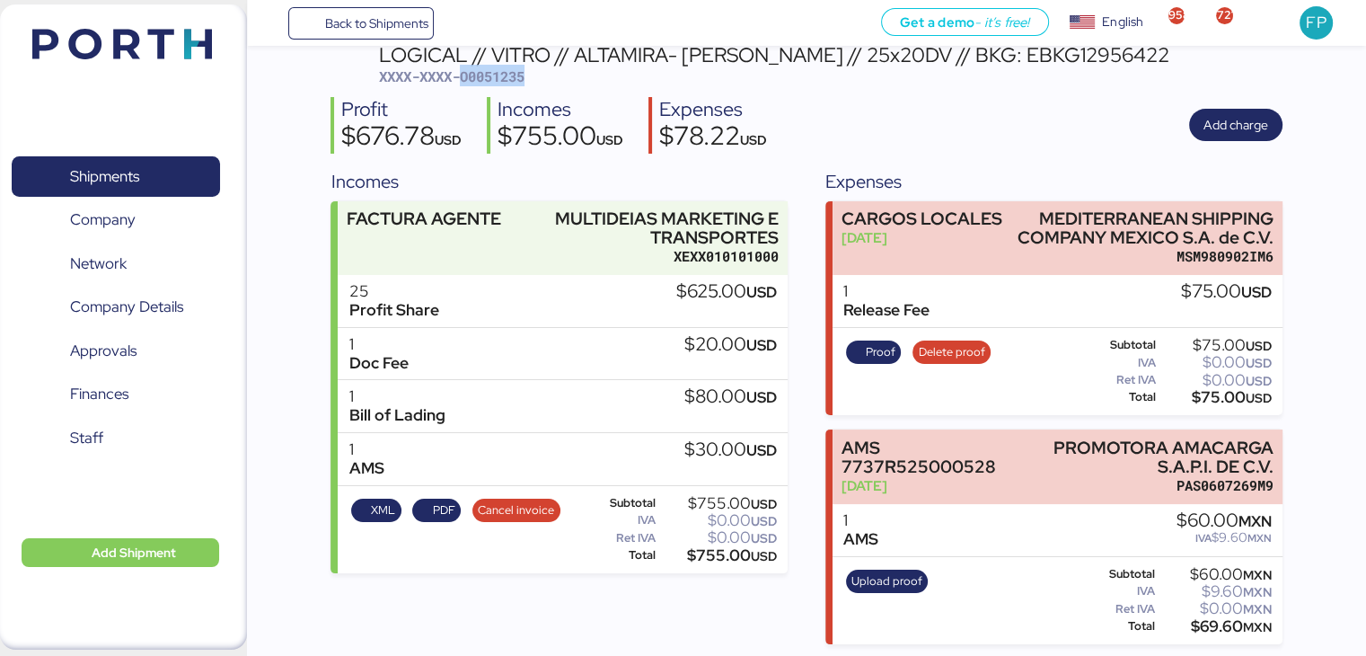
click at [489, 84] on span "XXXX-XXXX-O0051235" at bounding box center [451, 76] width 145 height 18
copy span "O0051235"
click at [148, 163] on span "Shipments" at bounding box center [115, 176] width 193 height 26
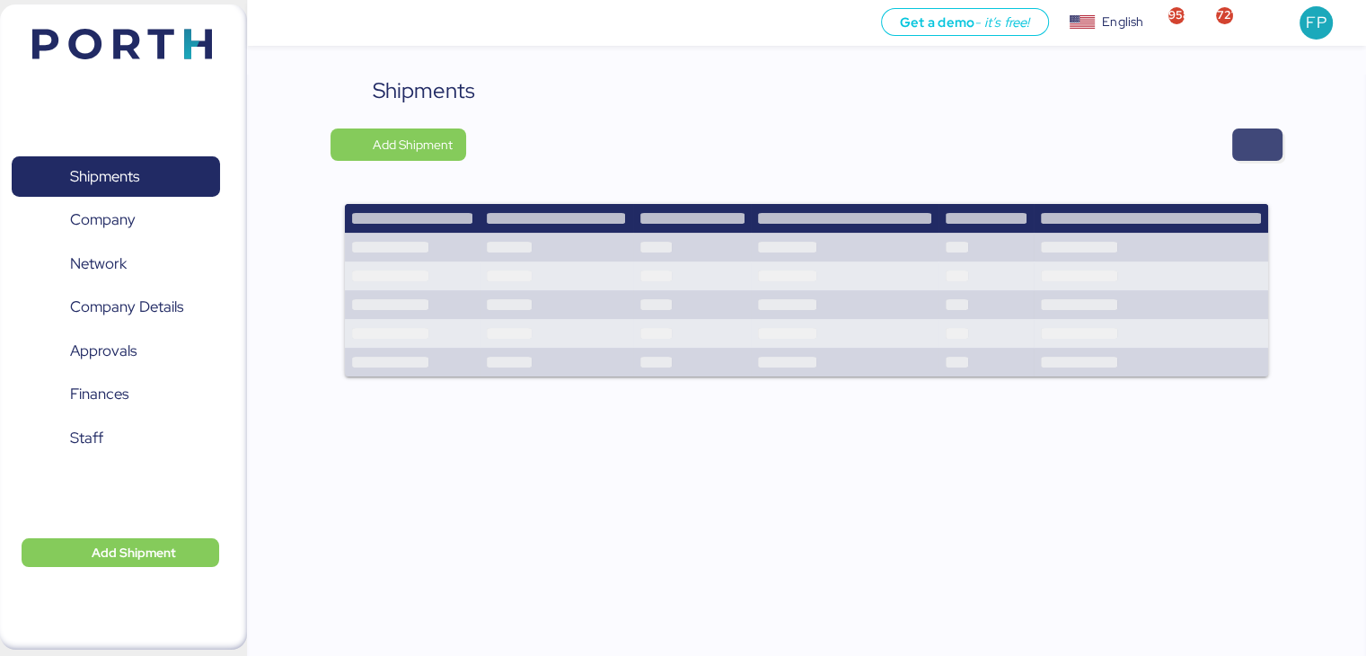
click at [1236, 142] on span "button" at bounding box center [1257, 144] width 50 height 32
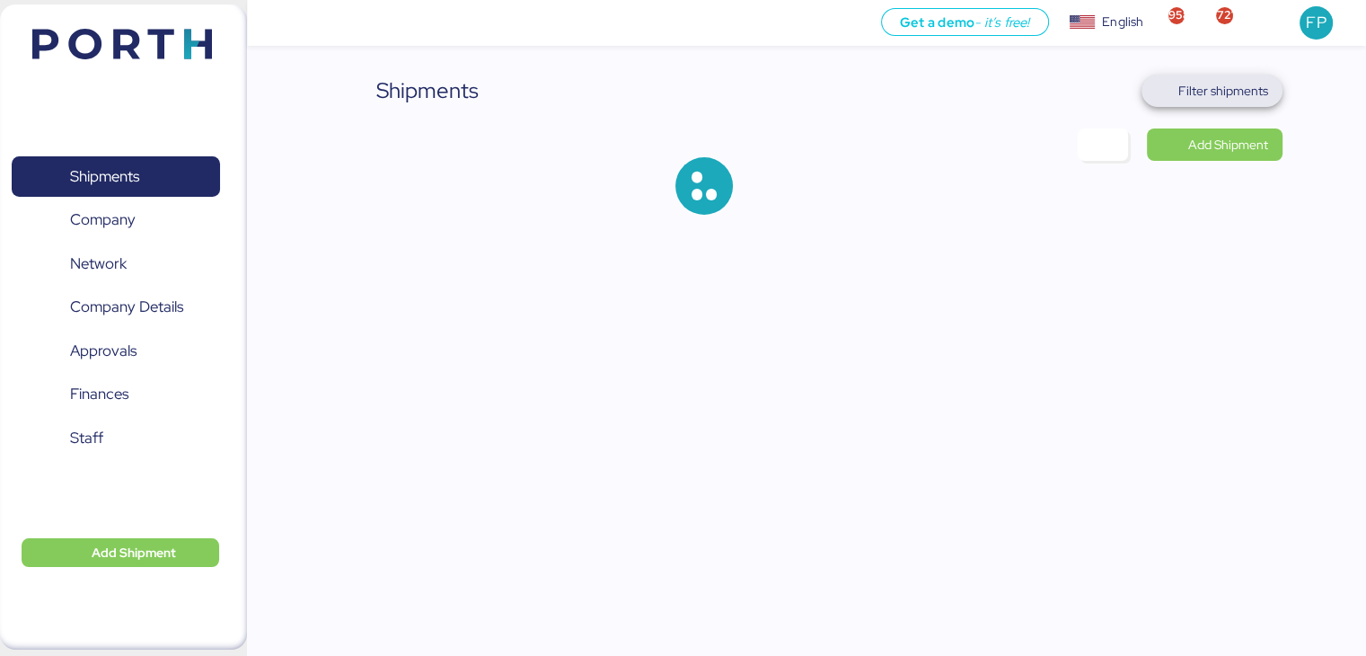
click at [1239, 87] on span "Filter shipments" at bounding box center [1223, 91] width 90 height 22
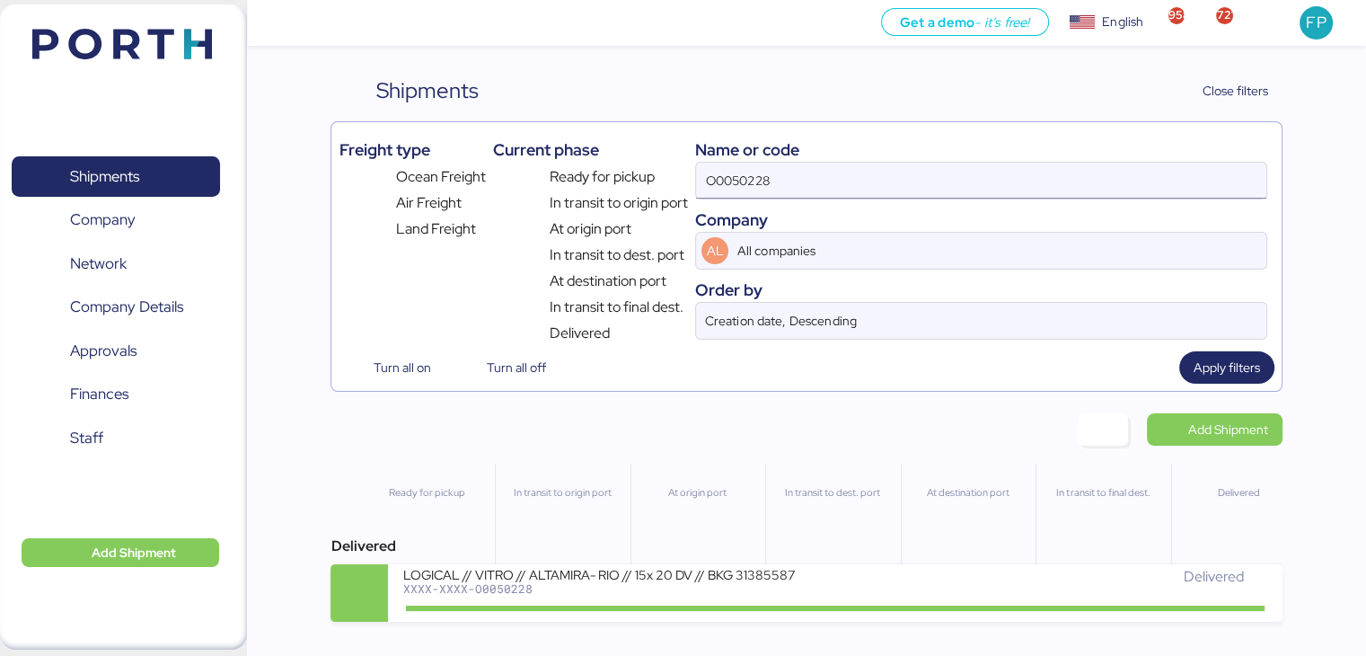
click at [755, 181] on input "O0050228" at bounding box center [980, 181] width 569 height 36
paste input "403"
type input "O0050403"
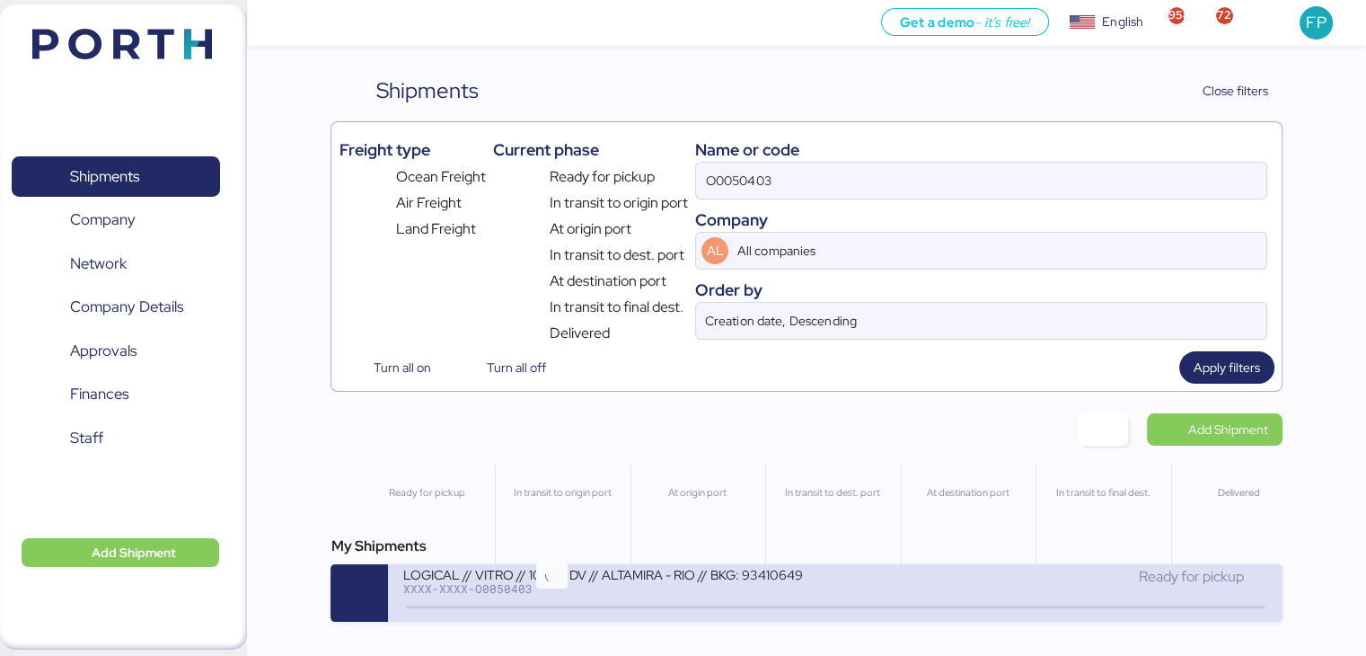
click at [584, 609] on icon at bounding box center [551, 607] width 86 height 20
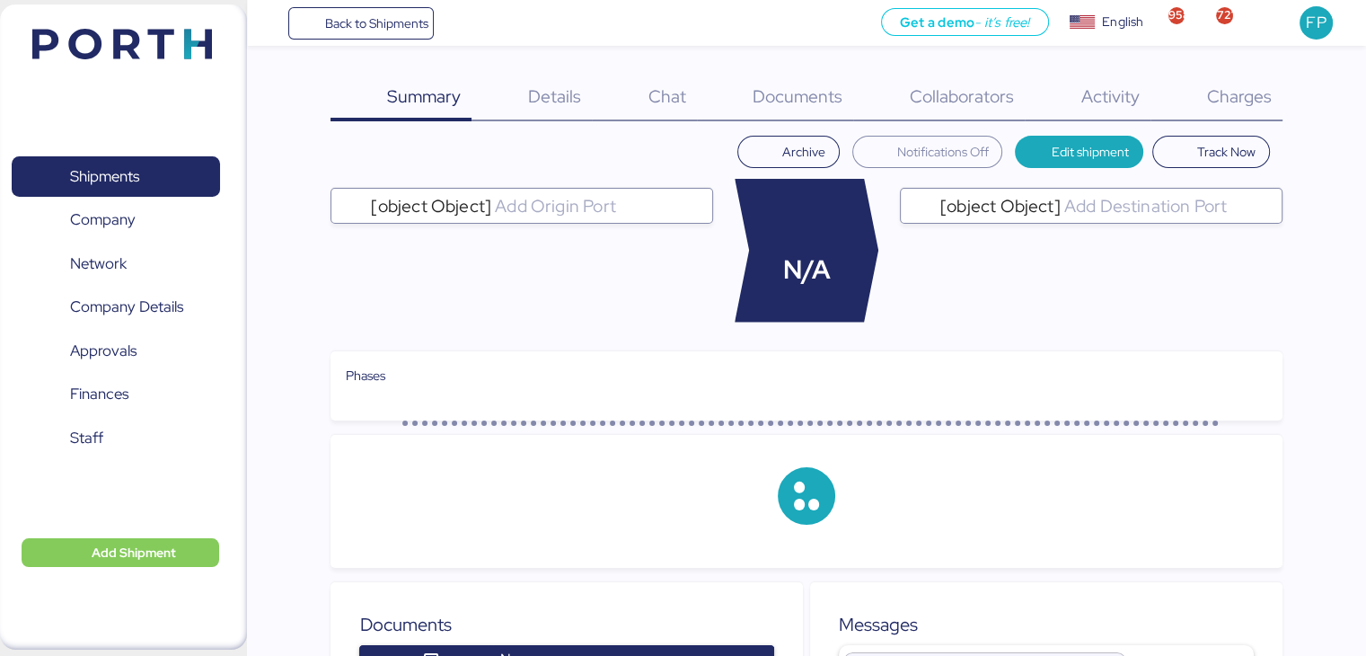
click at [1218, 97] on span "Charges" at bounding box center [1238, 95] width 65 height 23
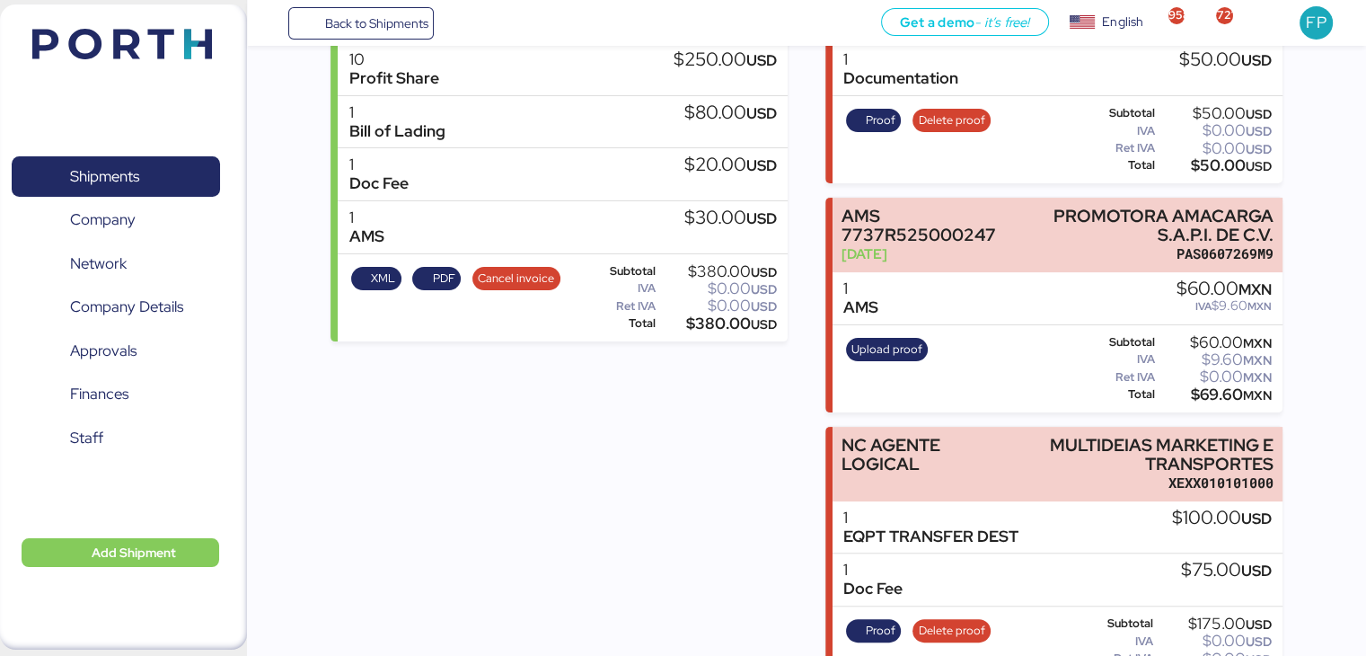
scroll to position [600, 0]
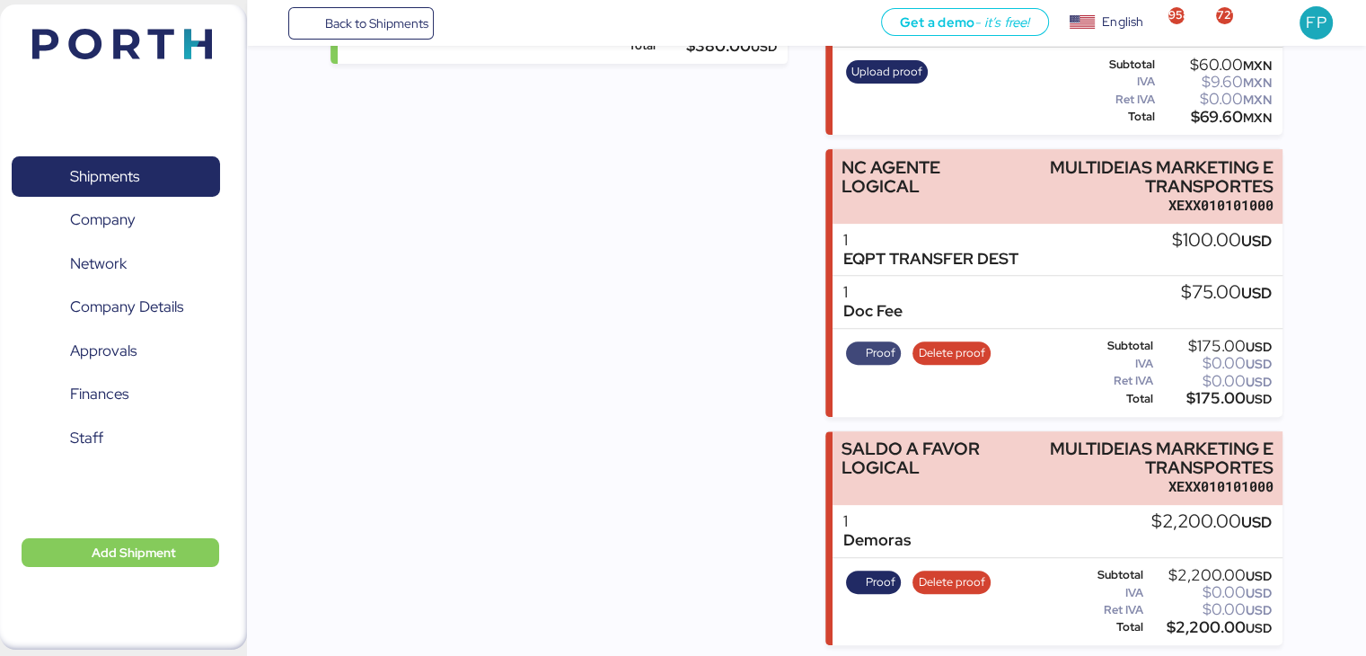
click at [856, 351] on span "Proof" at bounding box center [873, 353] width 44 height 20
click at [145, 163] on span "Shipments" at bounding box center [115, 176] width 193 height 26
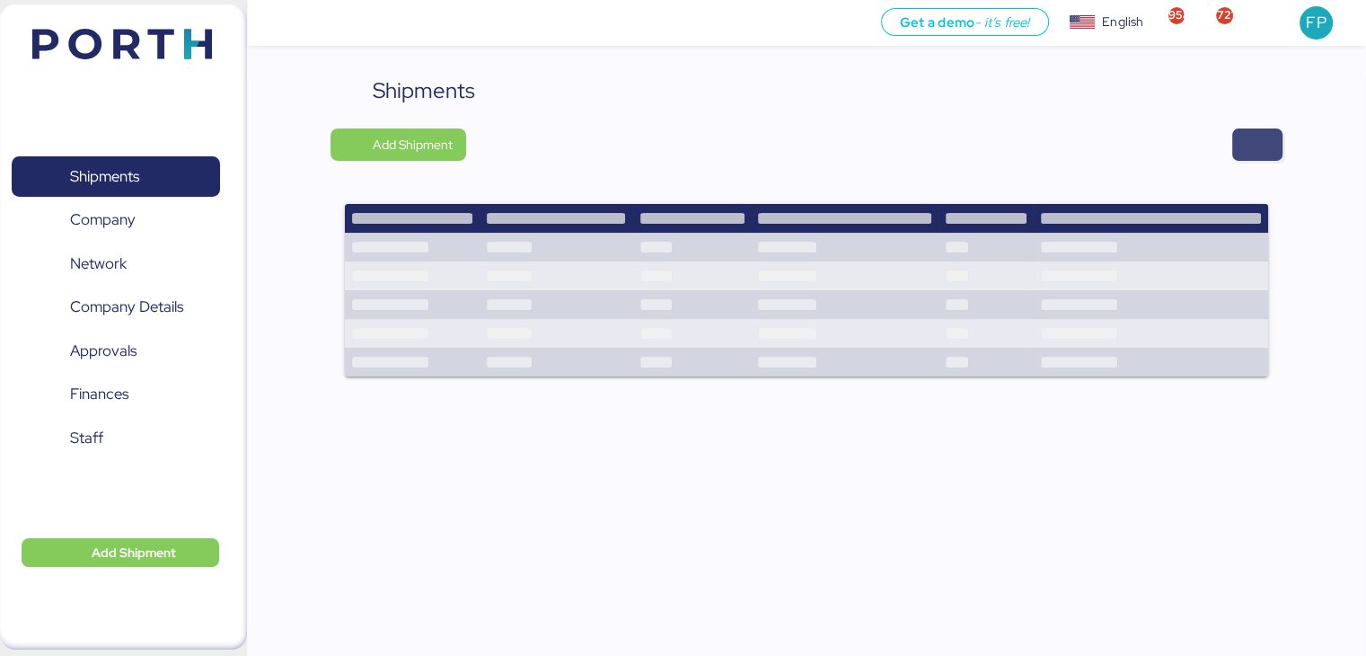
click at [1254, 135] on span "button" at bounding box center [1258, 144] width 22 height 25
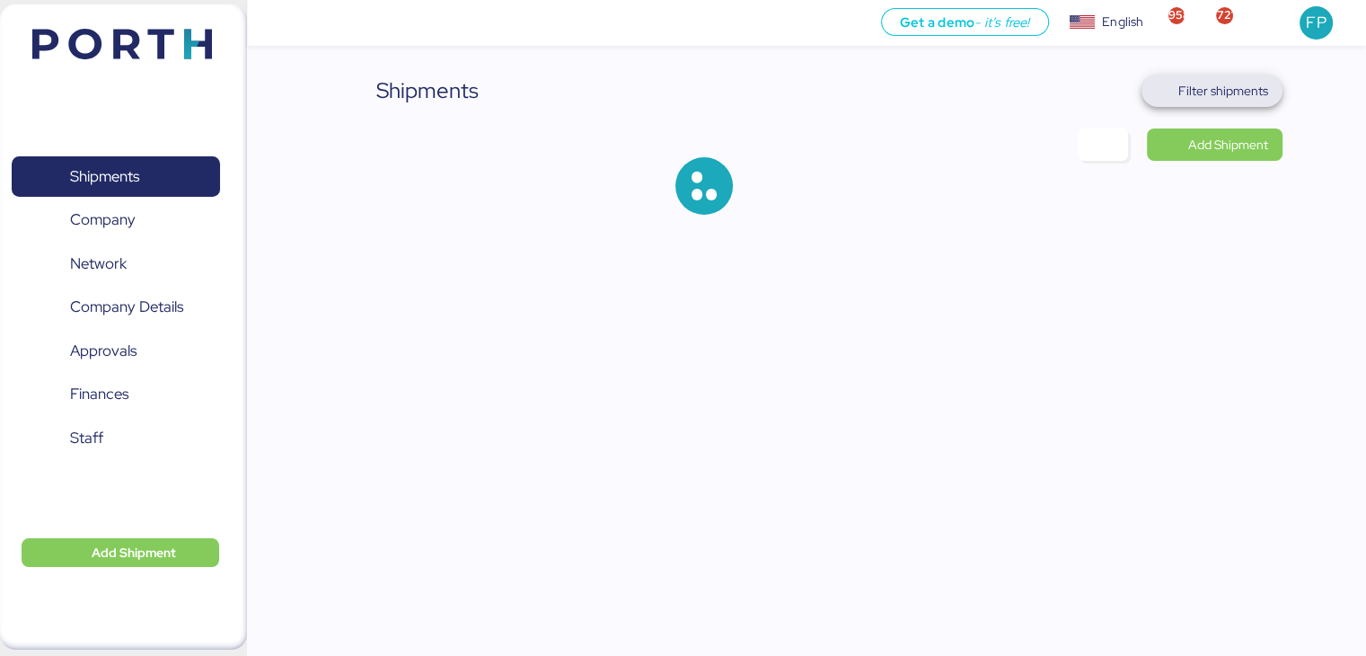
click at [1156, 105] on span "Filter shipments" at bounding box center [1212, 91] width 141 height 32
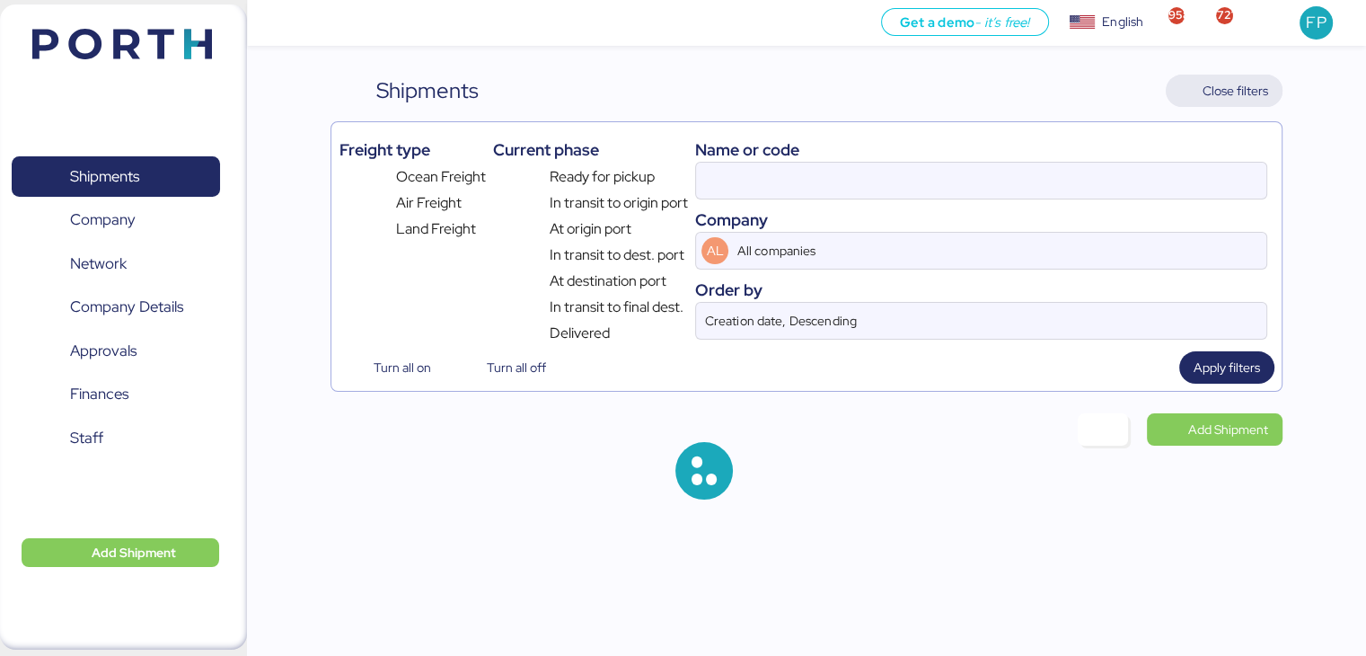
click at [1220, 105] on span "Close filters" at bounding box center [1224, 91] width 117 height 32
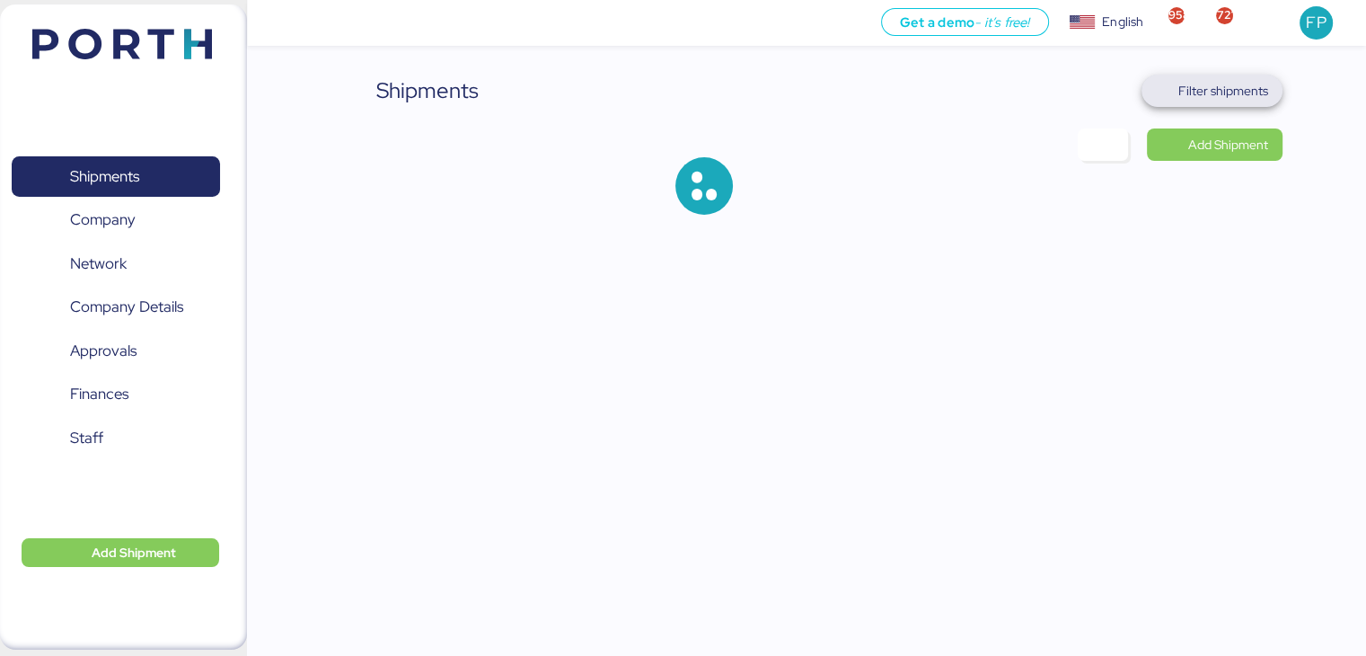
click at [1175, 99] on span "Filter shipments" at bounding box center [1212, 90] width 112 height 25
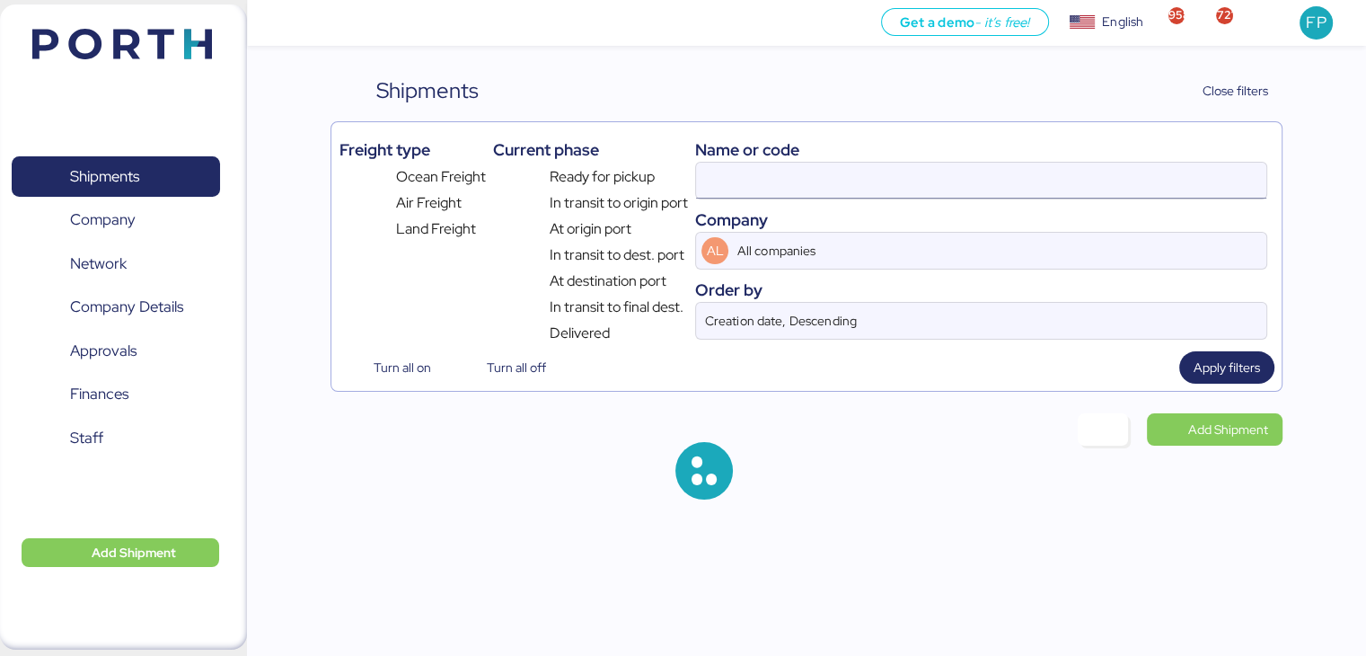
click at [730, 168] on input at bounding box center [980, 181] width 569 height 36
type input "O0050403"
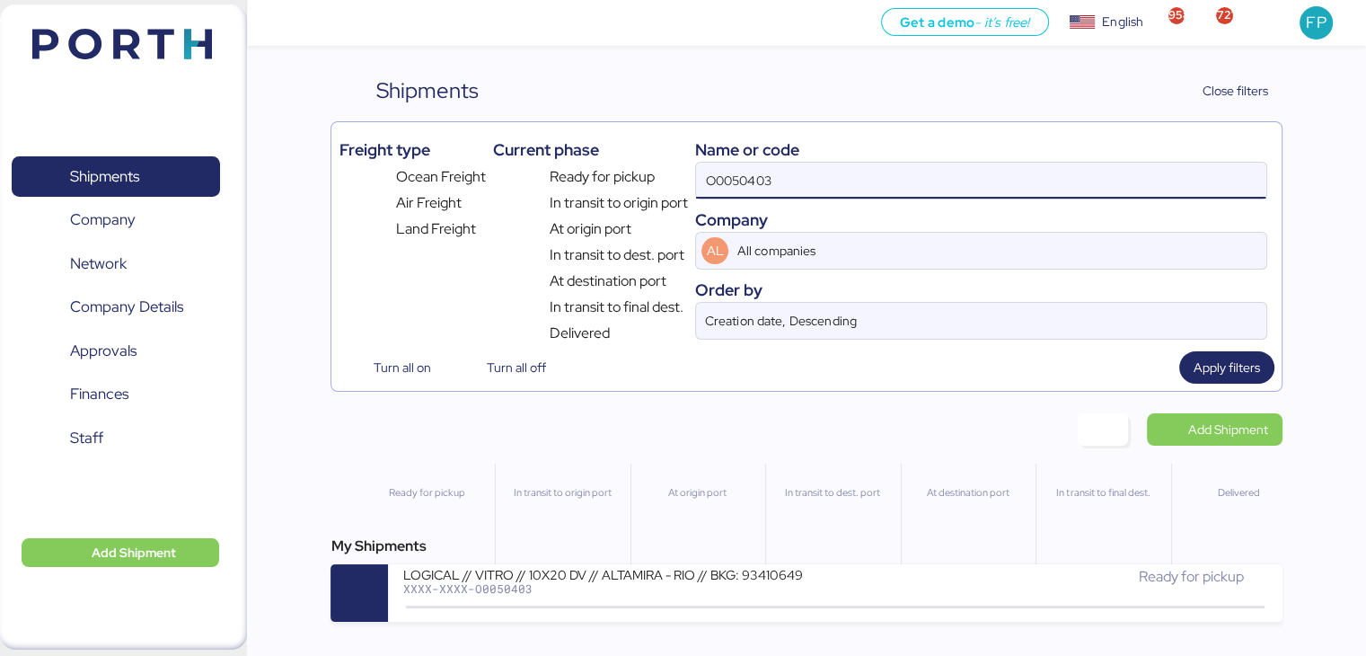
click at [730, 168] on input "O0050403" at bounding box center [980, 181] width 569 height 36
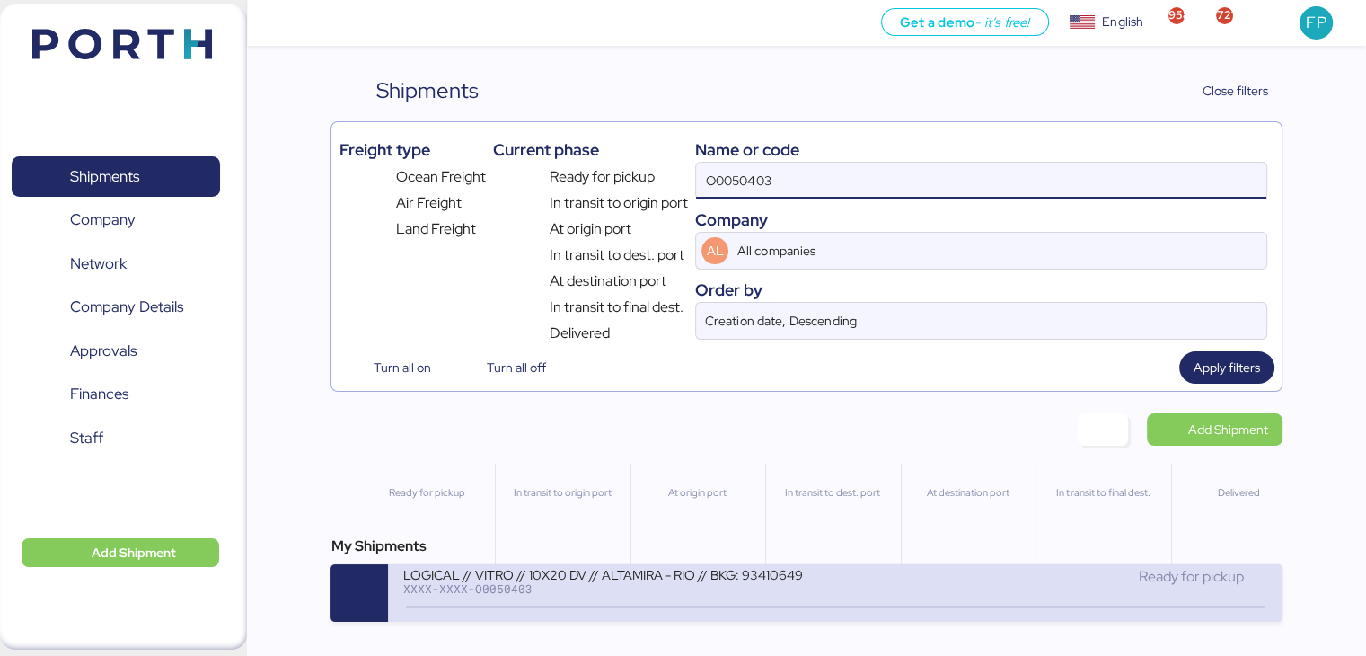
click at [630, 578] on div "LOGICAL // VITRO // 10X20 DV // ALTAMIRA - RIO // BKG: 93410649" at bounding box center [617, 573] width 431 height 15
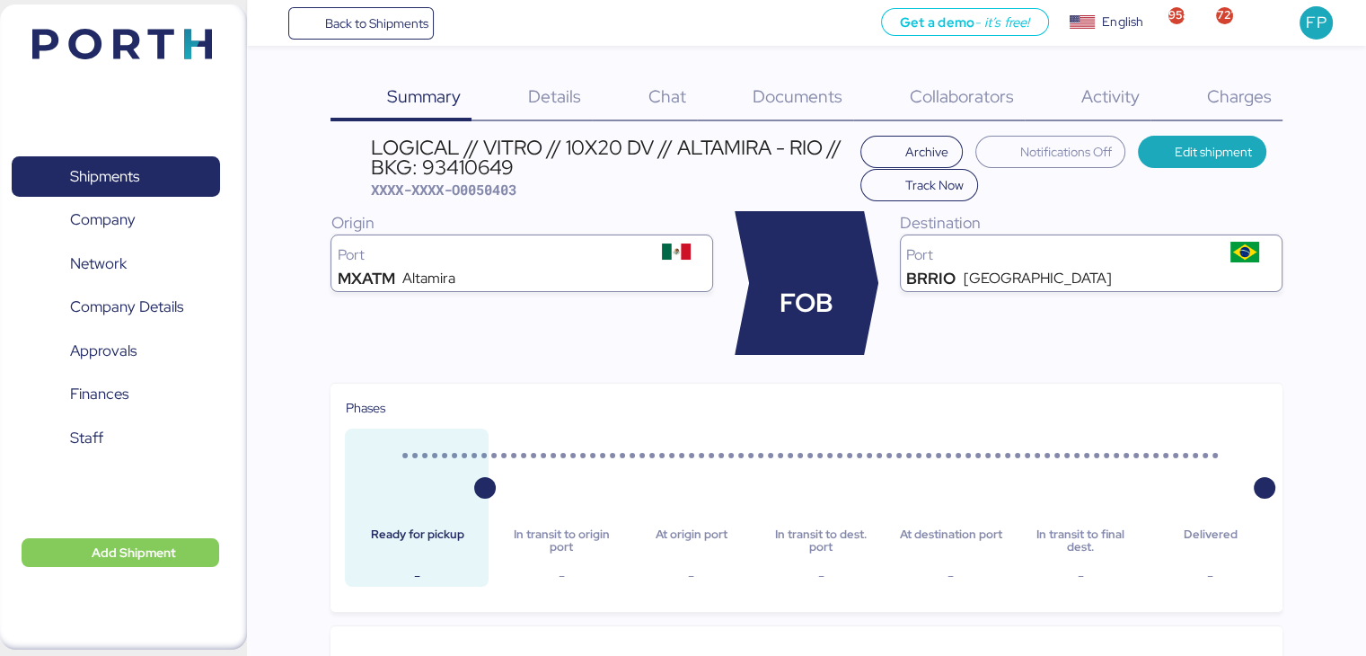
click at [1246, 100] on span "Charges" at bounding box center [1238, 95] width 65 height 23
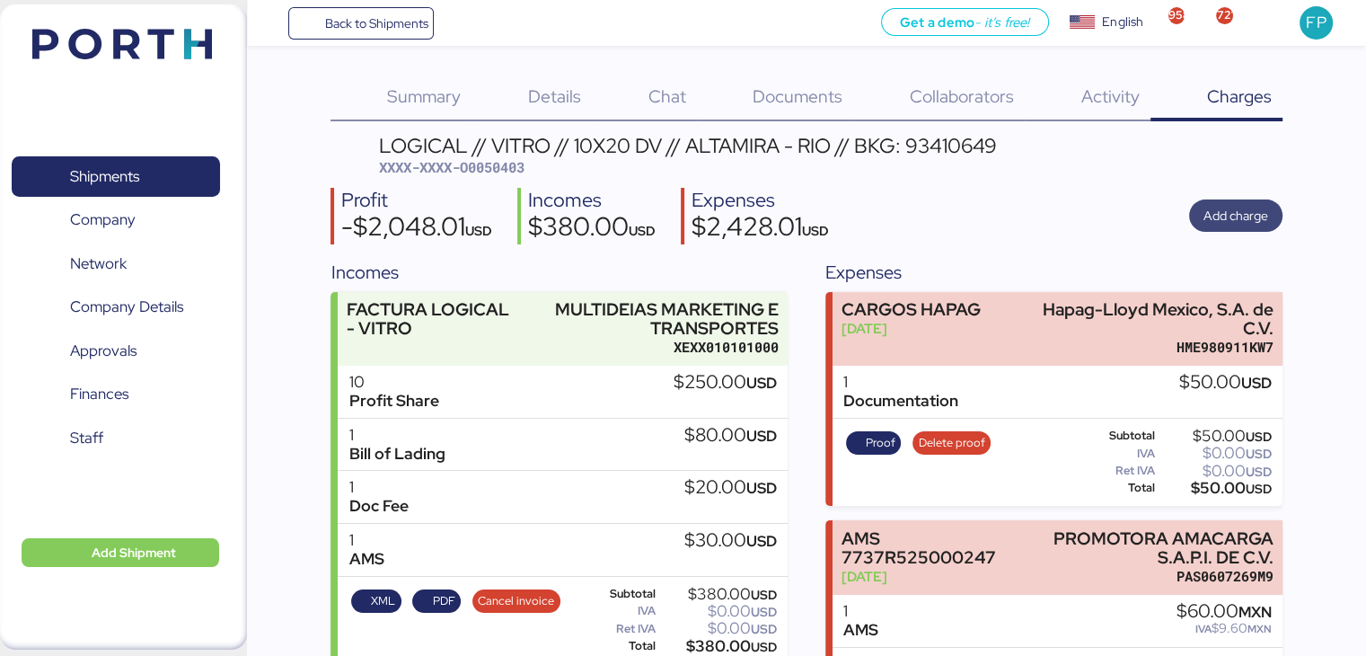
click at [1217, 209] on span "Add charge" at bounding box center [1236, 216] width 65 height 22
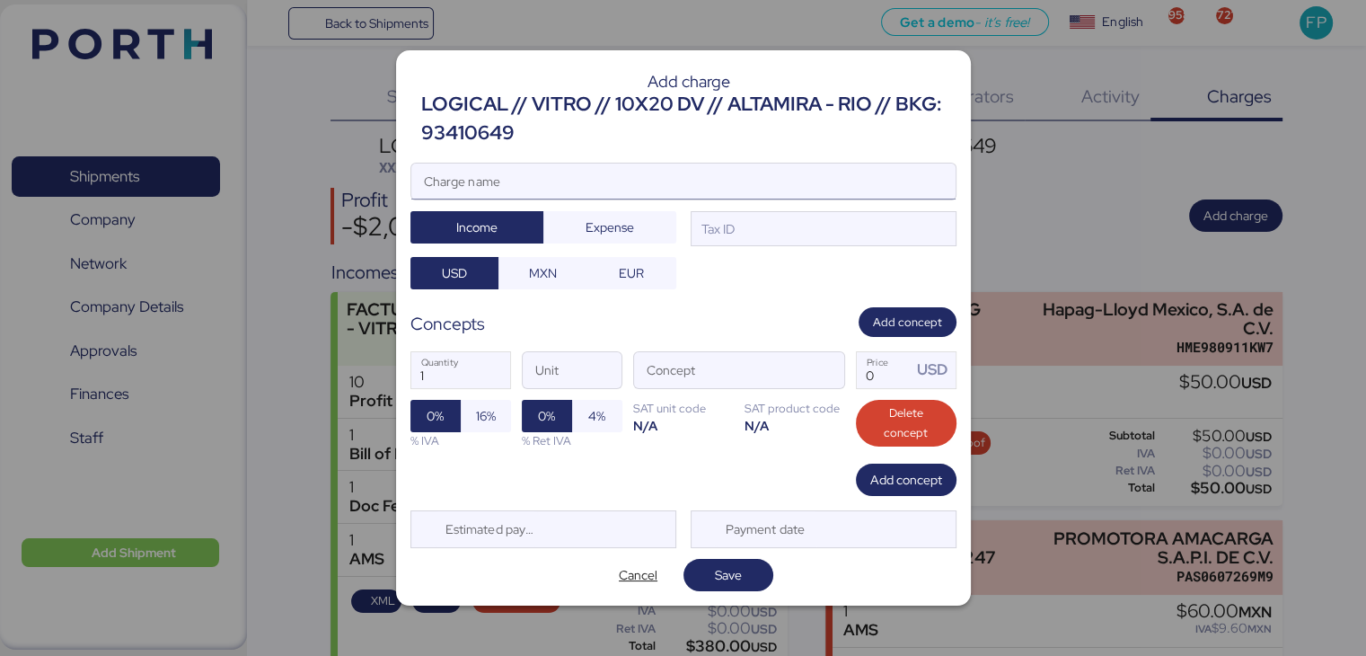
click at [565, 180] on input "Charge name" at bounding box center [683, 181] width 544 height 36
type input "F"
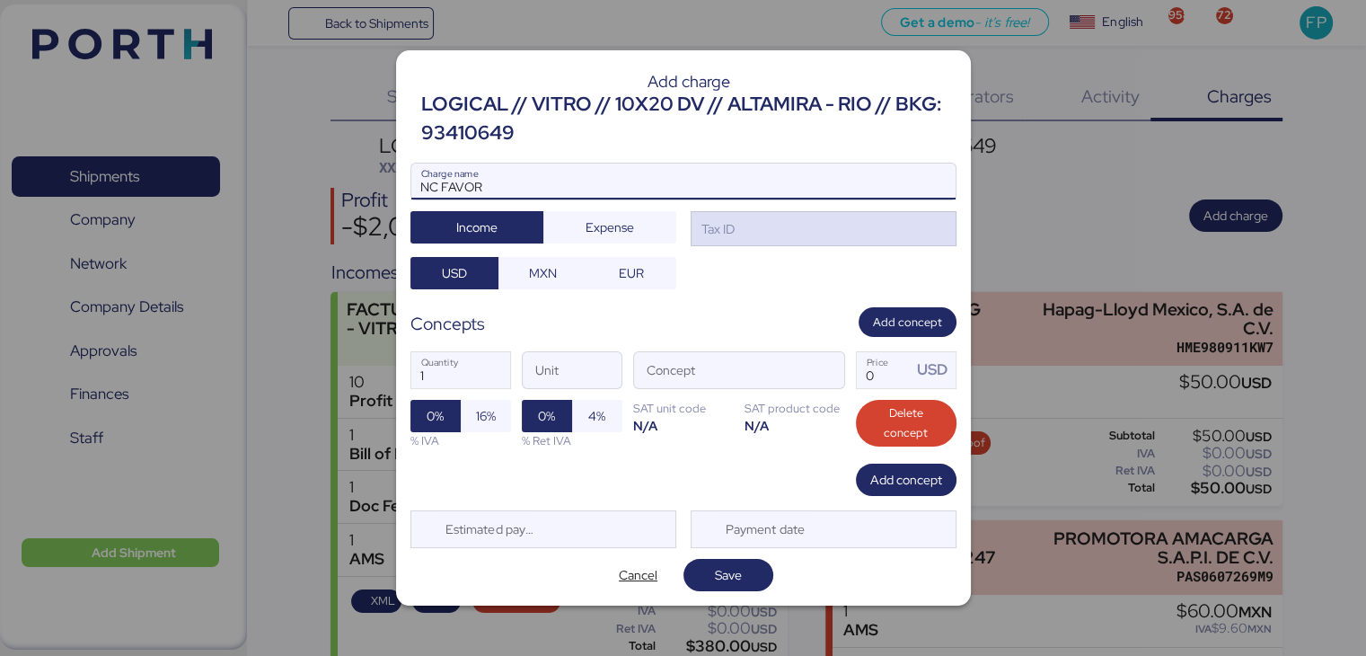
type input "NC FAVOR"
click at [789, 225] on div "Tax ID" at bounding box center [824, 229] width 266 height 36
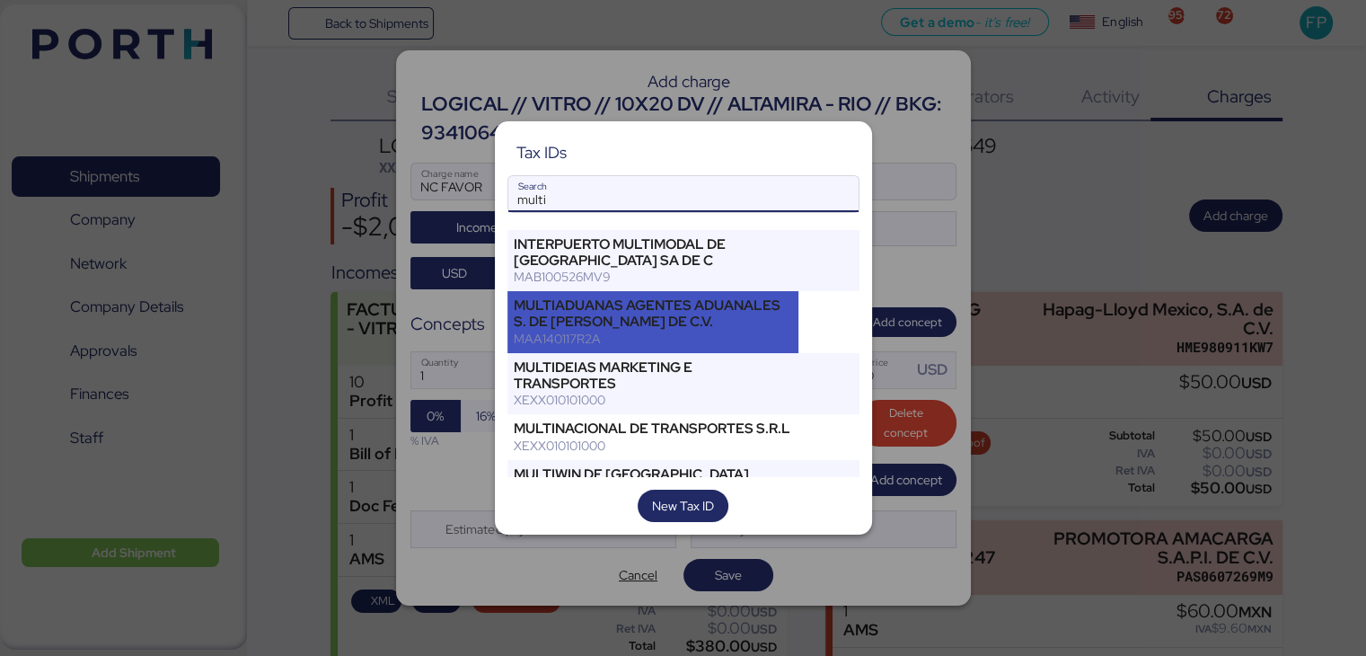
scroll to position [146, 0]
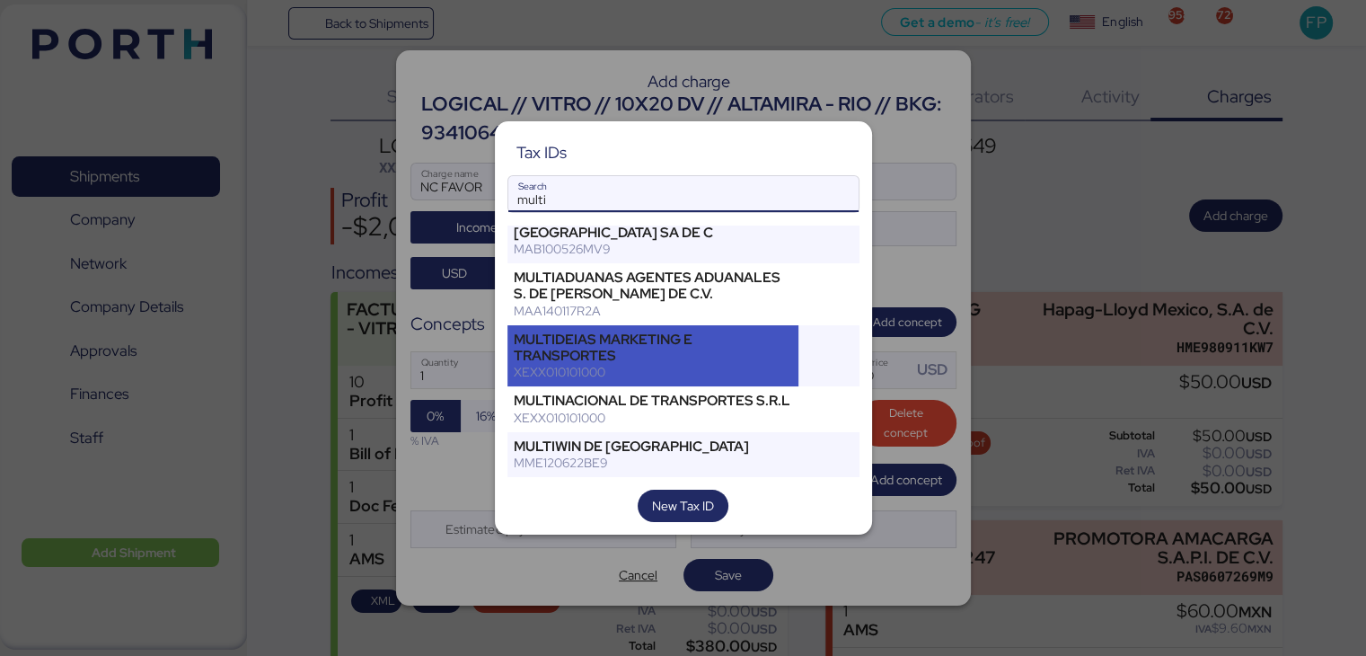
type input "multi"
click at [670, 332] on div "MULTIDEIAS MARKETING E TRANSPORTES" at bounding box center [653, 347] width 279 height 32
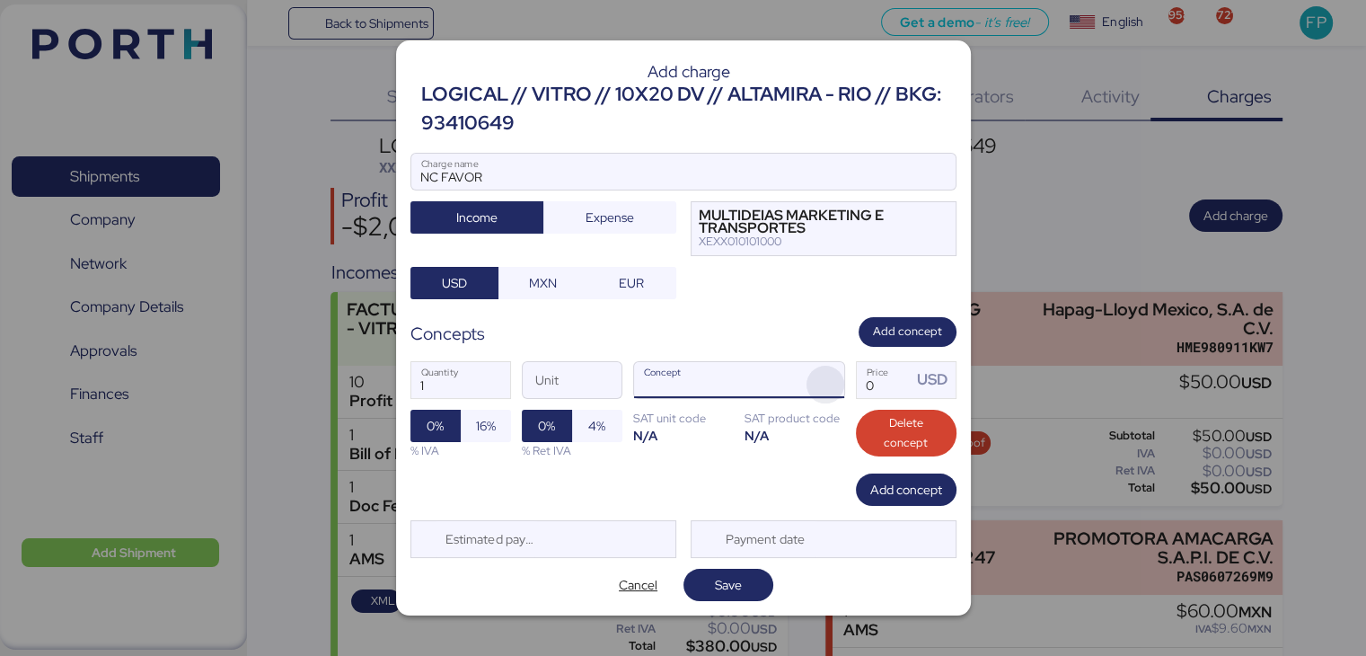
click at [823, 377] on span "button" at bounding box center [826, 385] width 38 height 38
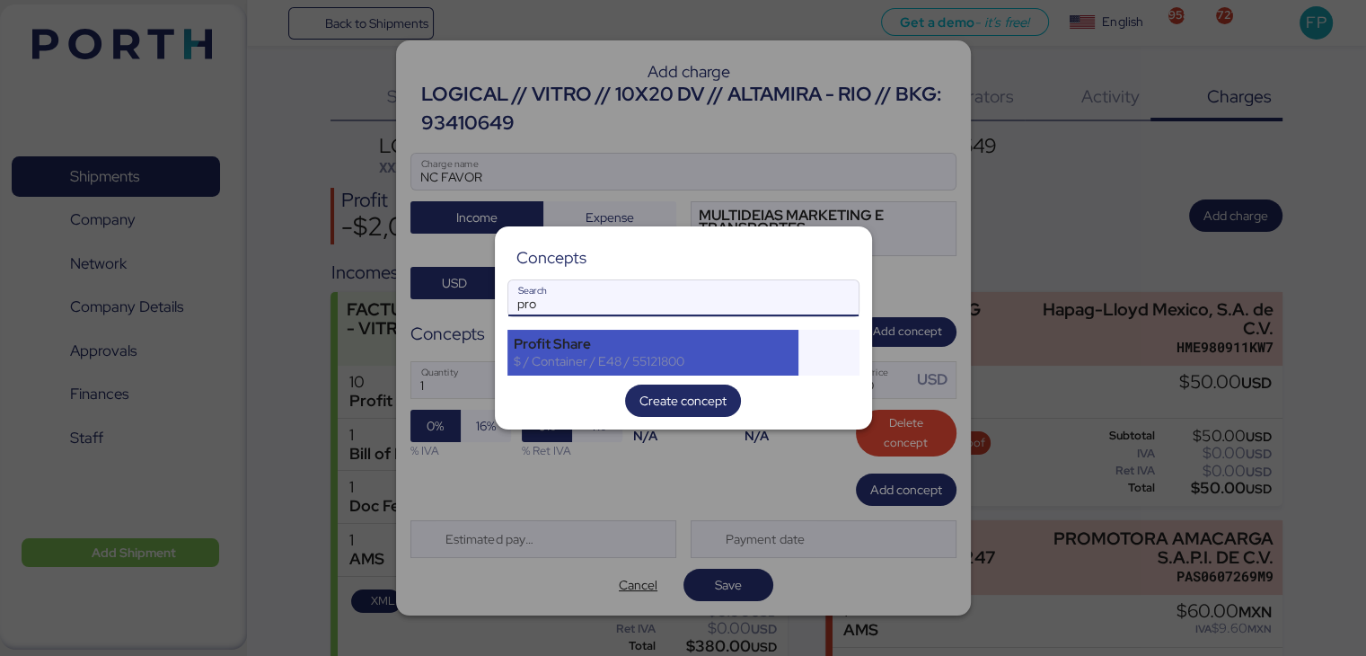
type input "pro"
click at [693, 342] on div "Profit Share" at bounding box center [653, 344] width 279 height 16
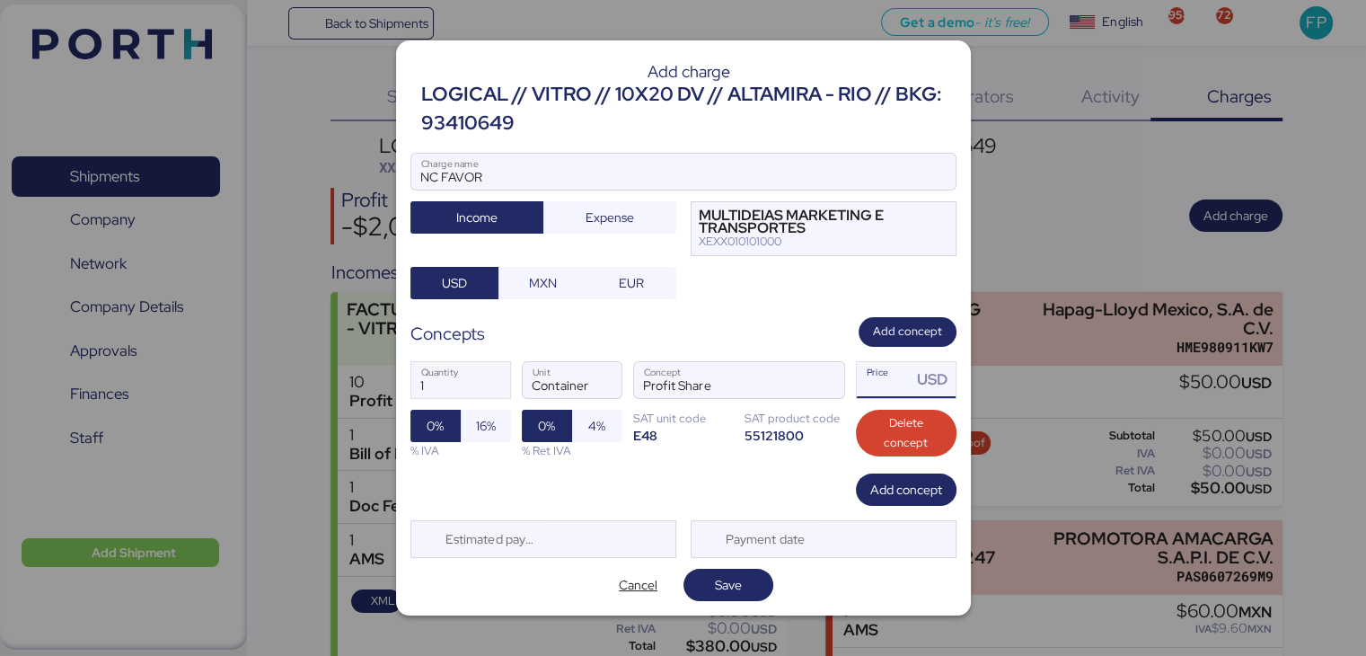
click at [893, 381] on input "Price USD" at bounding box center [885, 380] width 56 height 36
type input "100"
click at [601, 224] on span "Expense" at bounding box center [610, 218] width 48 height 22
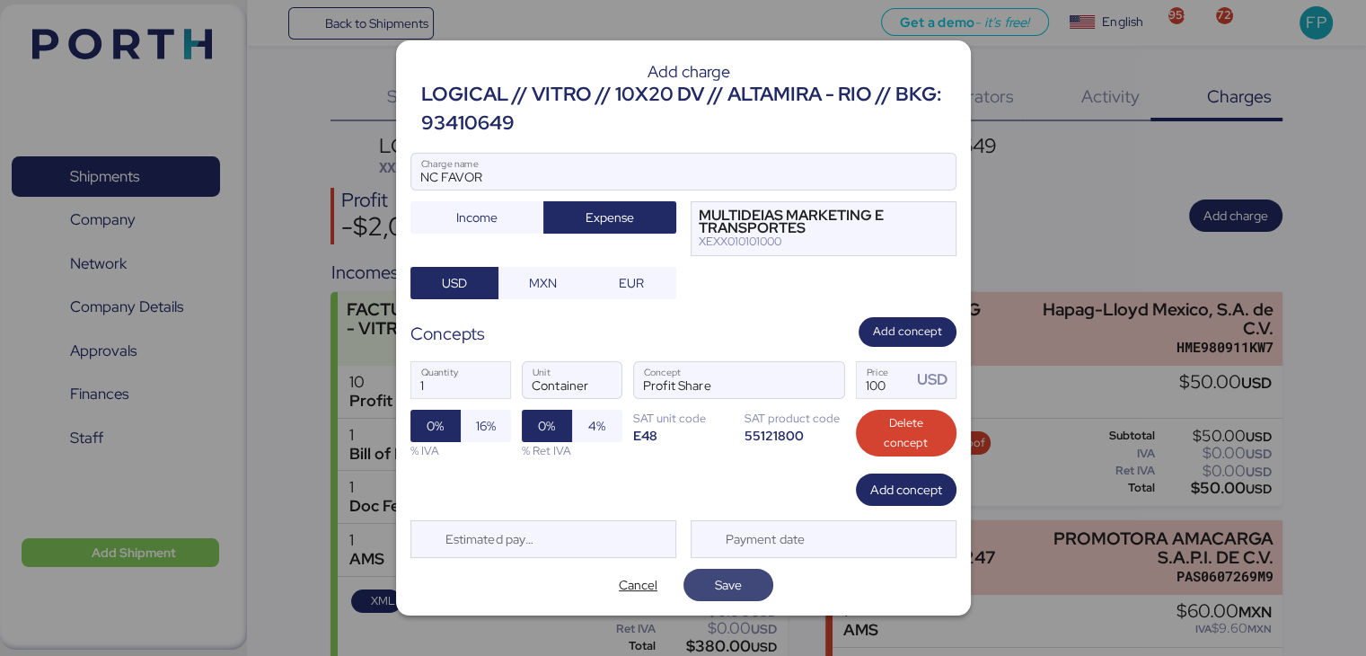
click at [719, 574] on span "Save" at bounding box center [728, 585] width 27 height 22
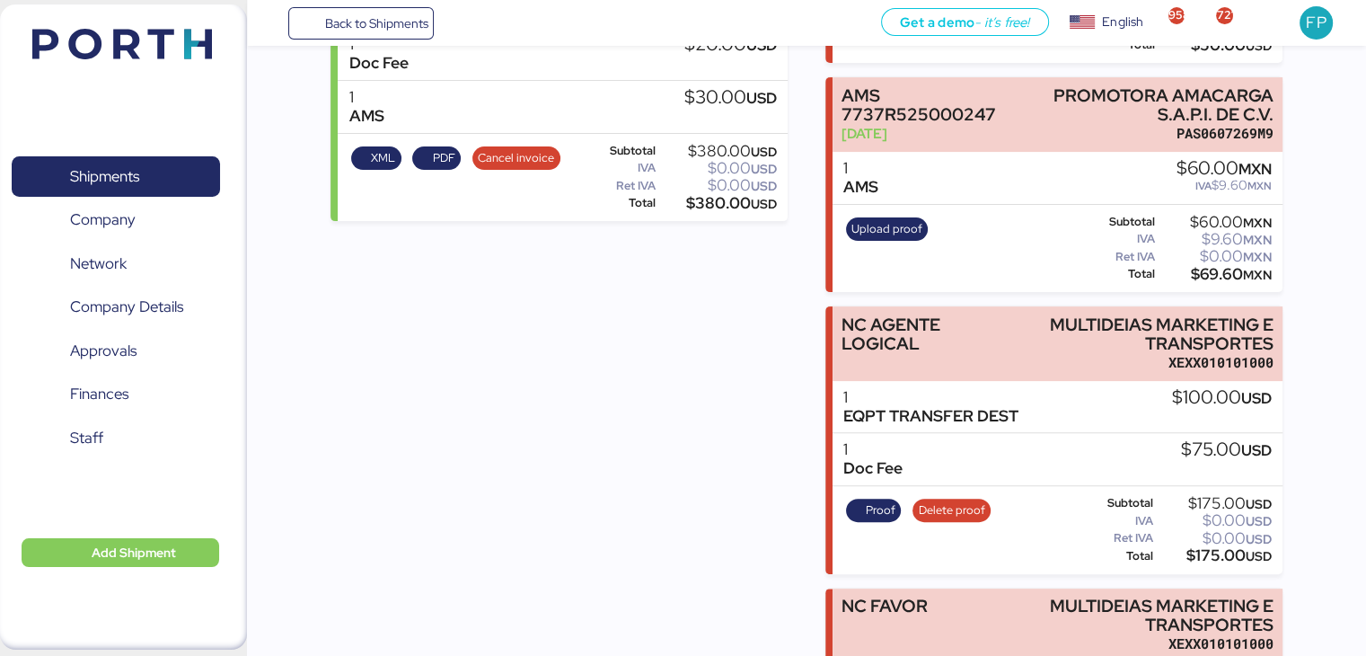
scroll to position [387, 0]
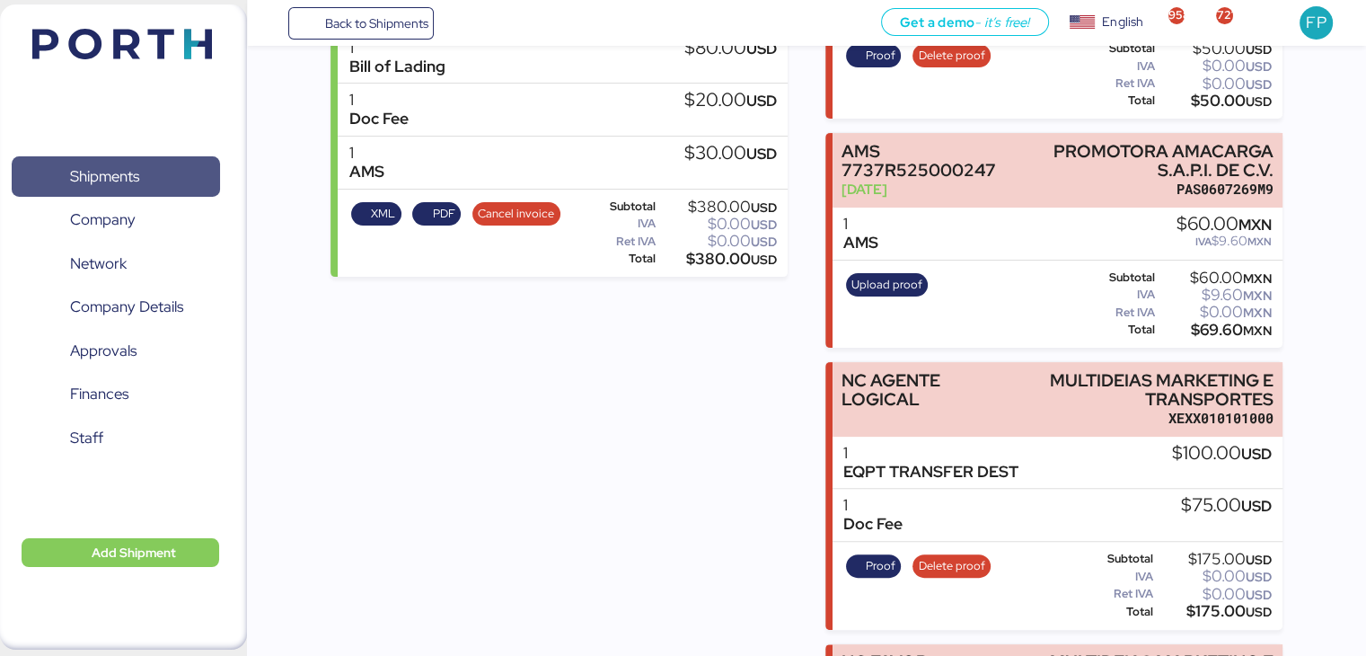
drag, startPoint x: 147, startPoint y: 190, endPoint x: 187, endPoint y: 188, distance: 39.6
click at [147, 190] on span "Shipments" at bounding box center [115, 176] width 193 height 26
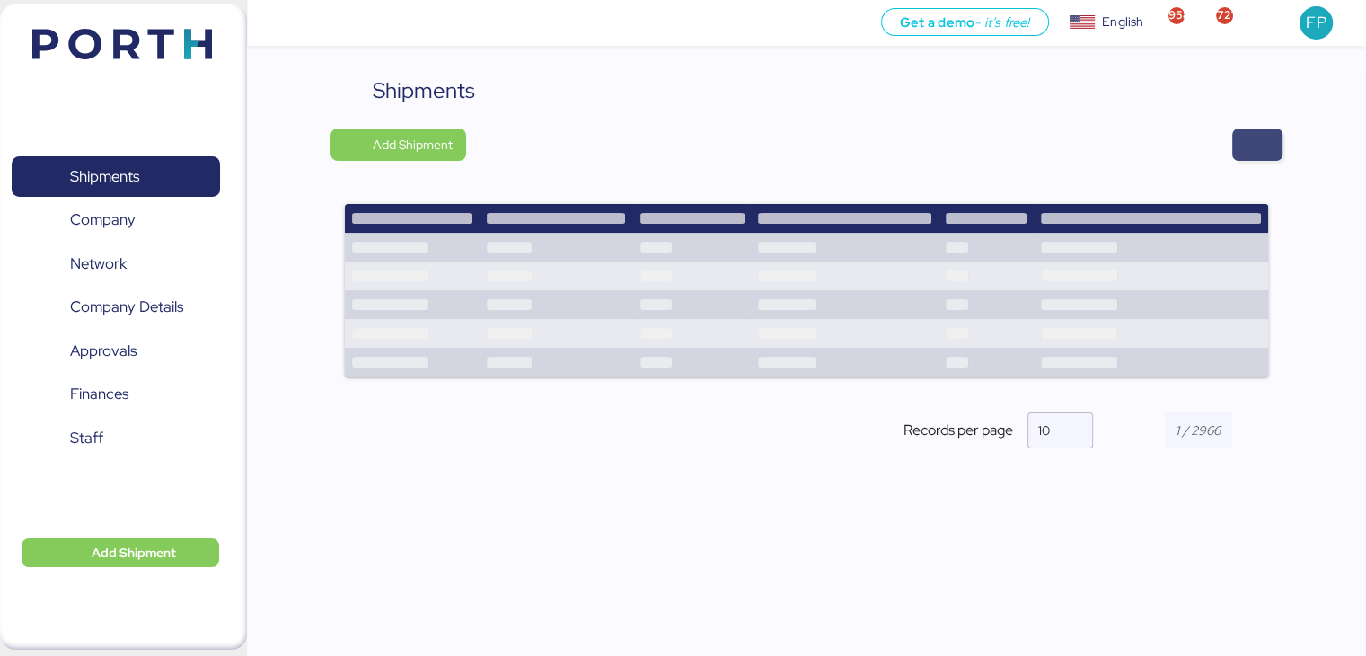
click at [1259, 154] on span "button" at bounding box center [1258, 144] width 22 height 25
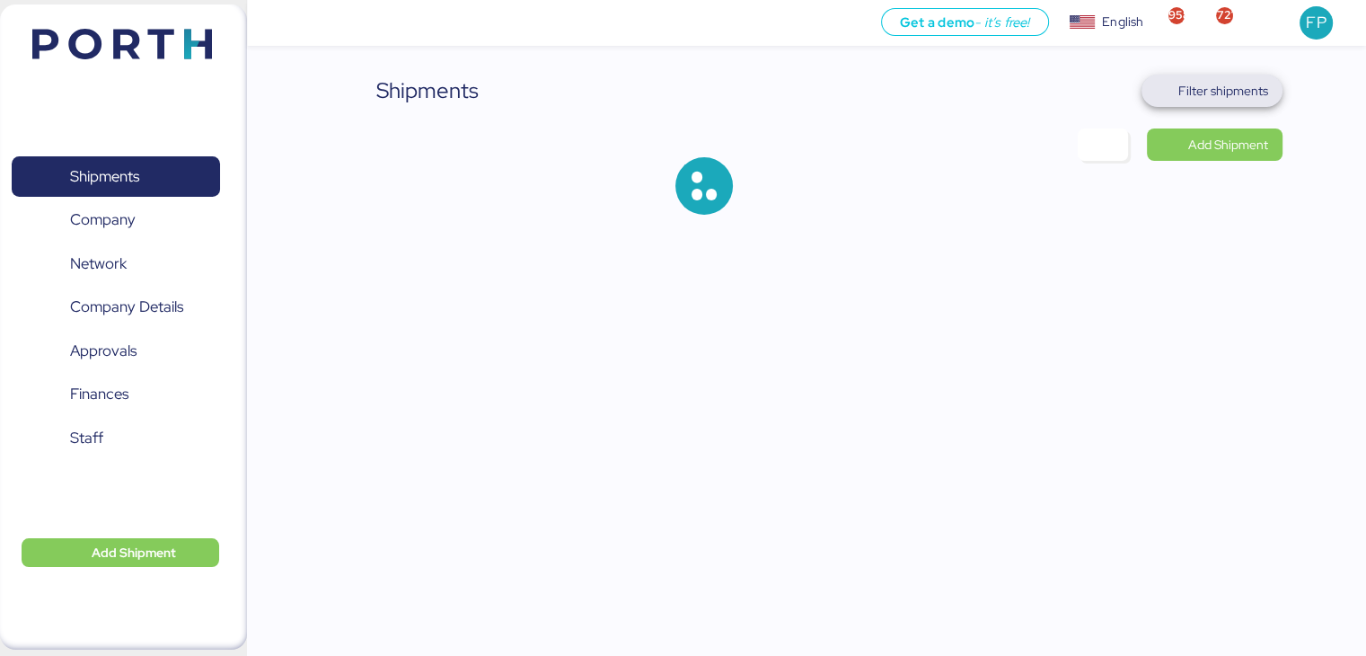
click at [1186, 96] on span "Filter shipments" at bounding box center [1223, 91] width 90 height 22
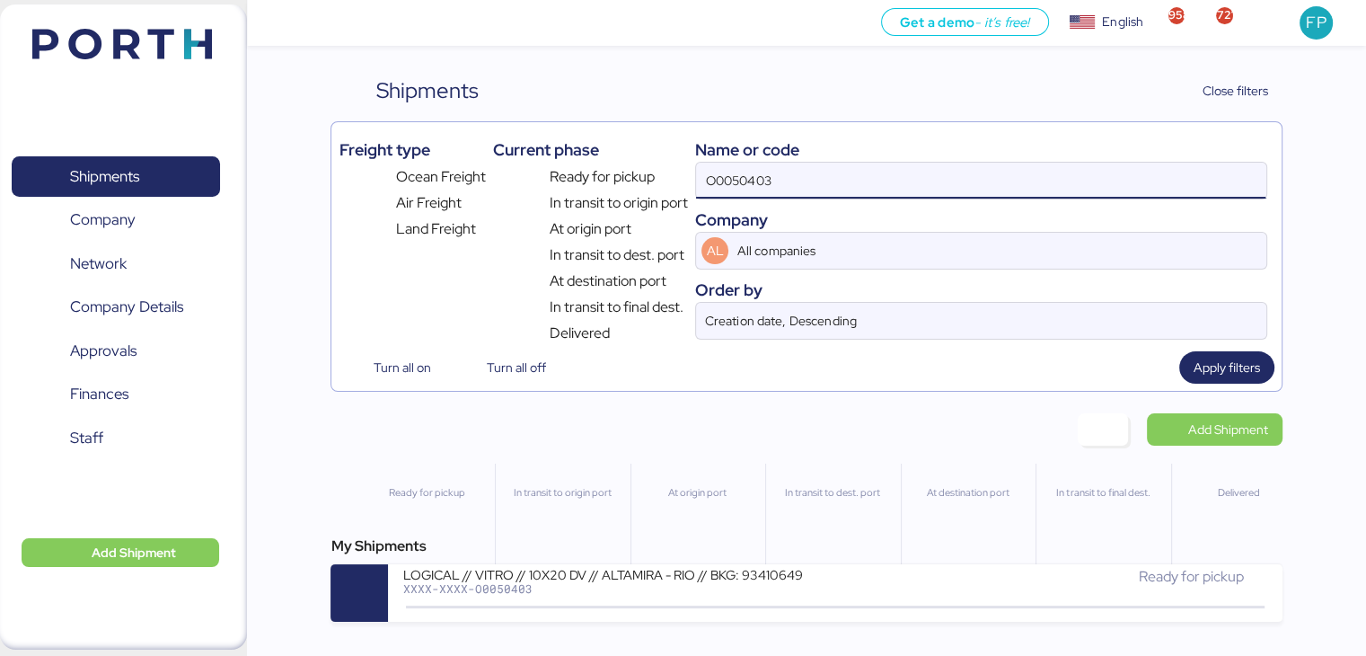
click at [743, 167] on input "O0050403" at bounding box center [980, 181] width 569 height 36
paste input "37"
type input "O0050437"
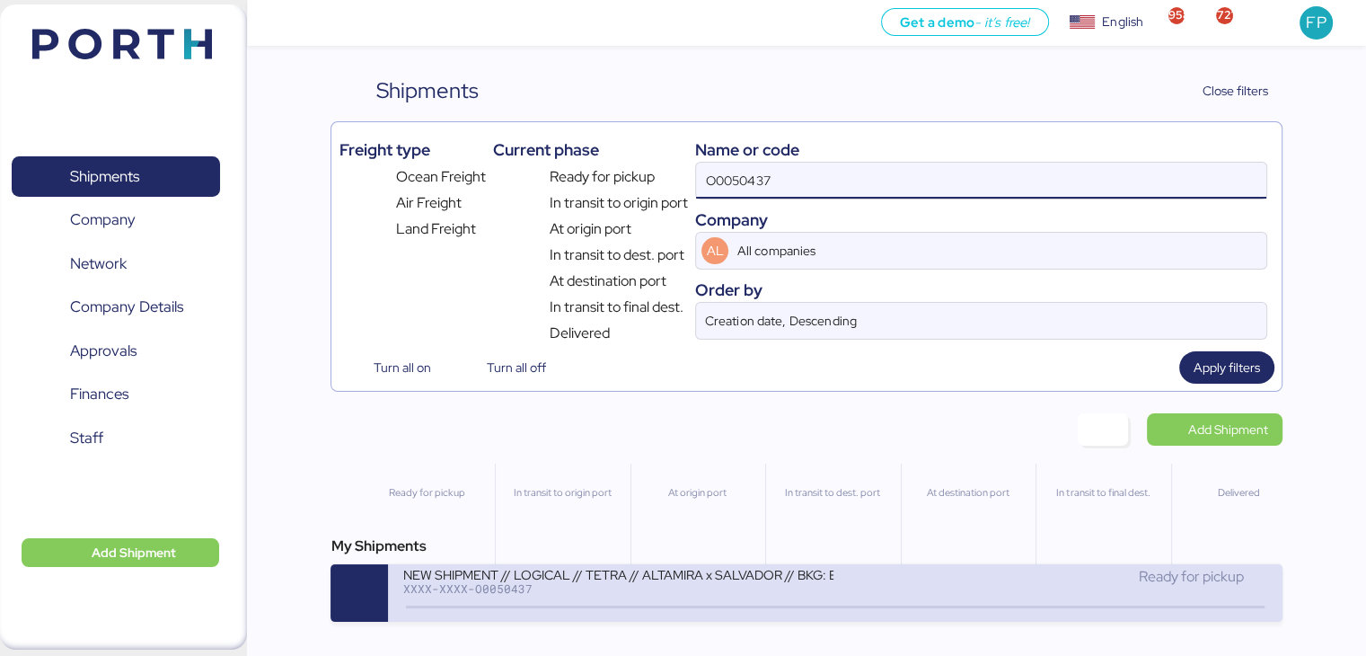
click at [638, 595] on div "XXXX-XXXX-O0050437" at bounding box center [617, 588] width 431 height 13
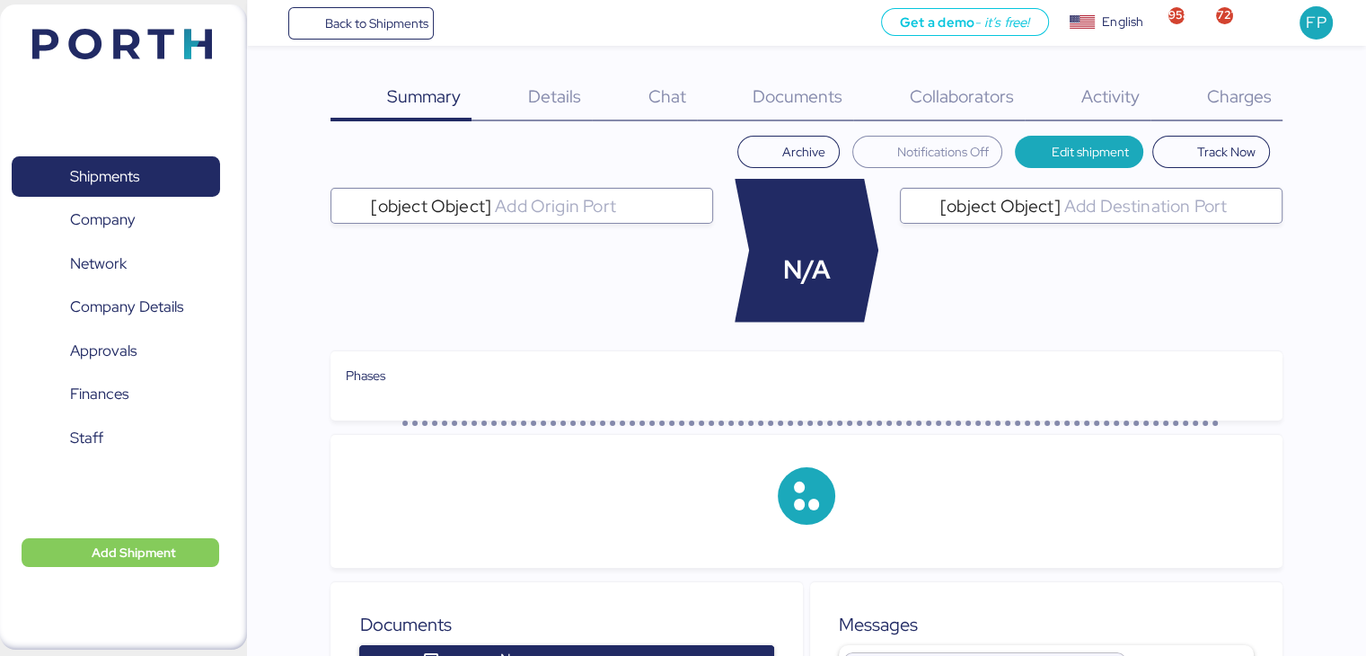
click at [1259, 93] on span "Charges" at bounding box center [1238, 95] width 65 height 23
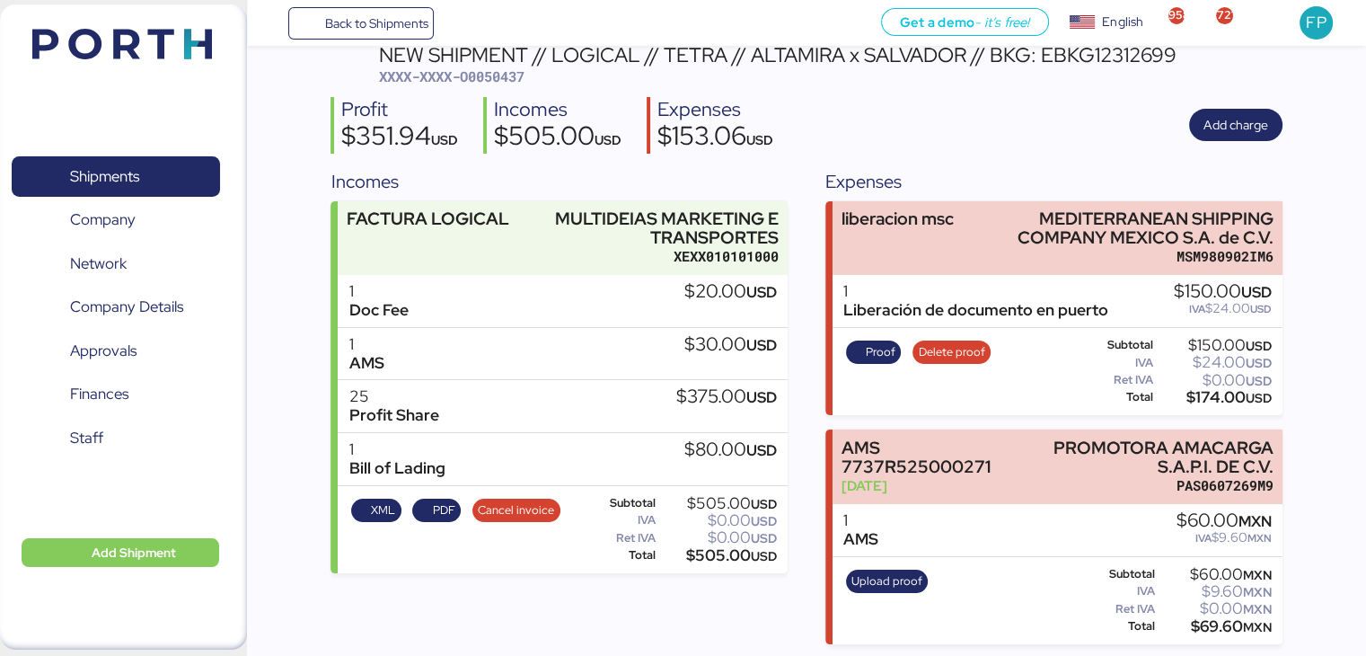
scroll to position [92, 0]
click at [1233, 128] on span "Add charge" at bounding box center [1236, 124] width 65 height 22
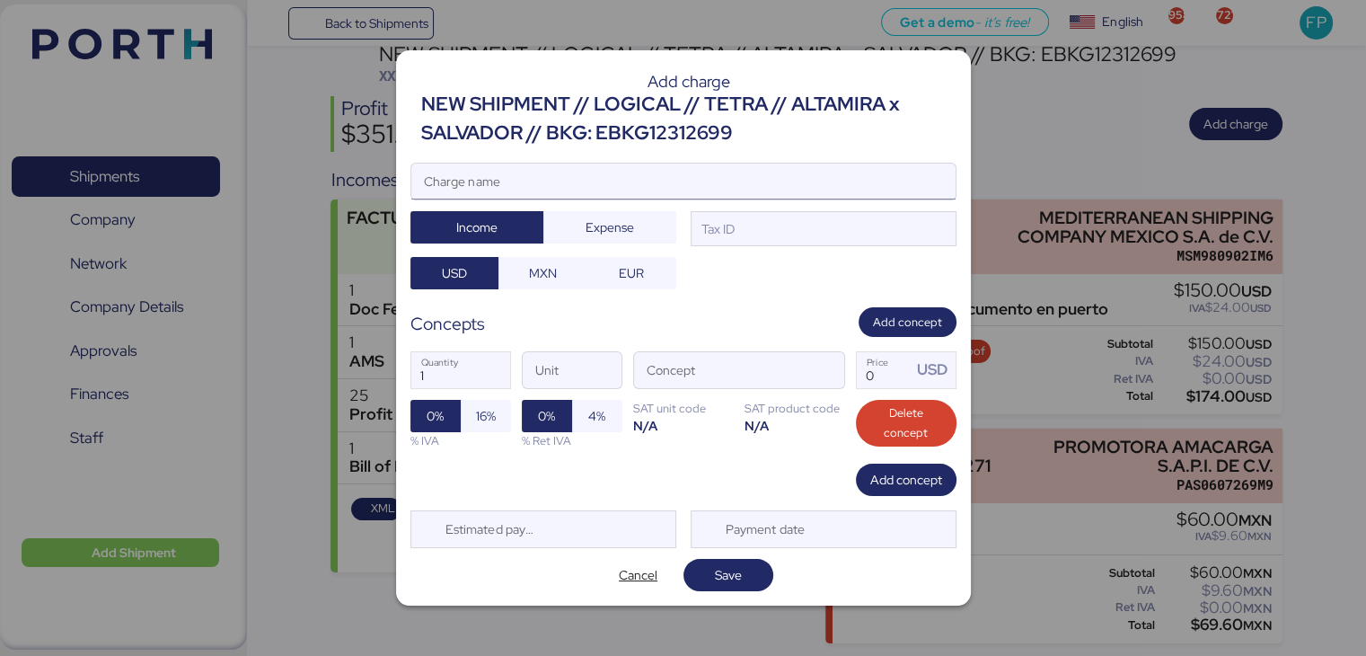
click at [619, 170] on input "Charge name" at bounding box center [683, 181] width 544 height 36
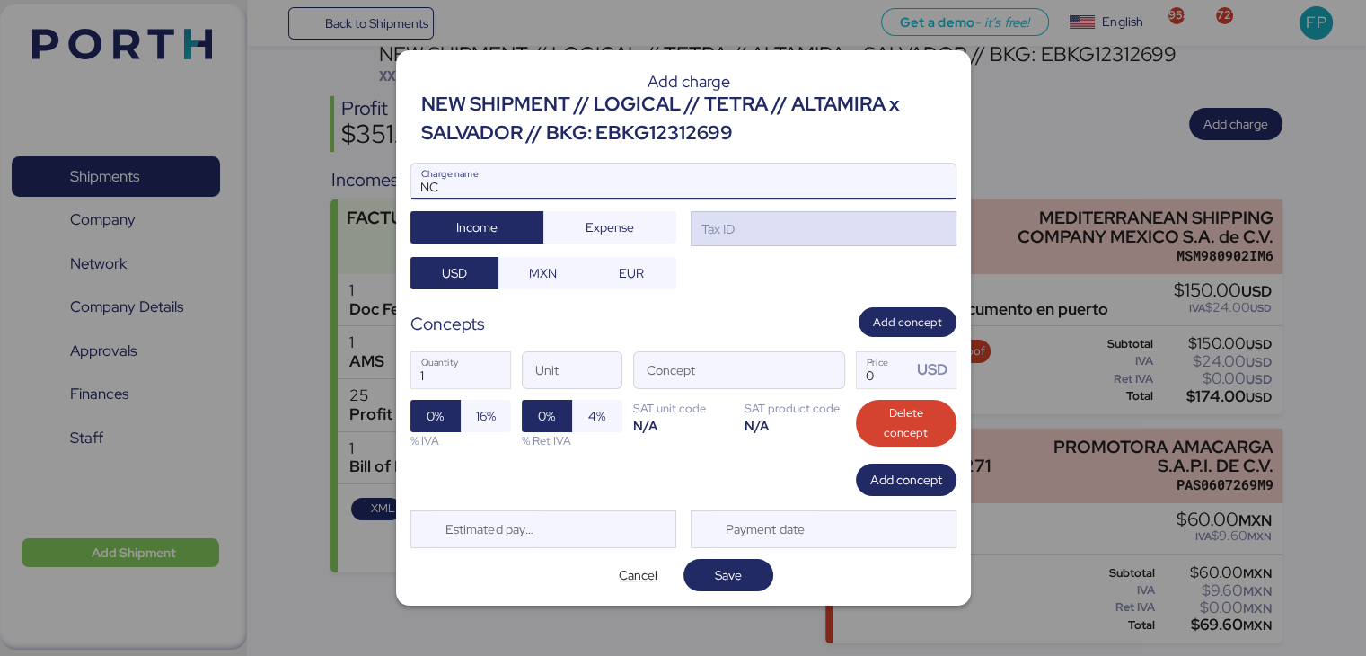
type input "NC"
click at [906, 242] on div "Tax ID" at bounding box center [824, 229] width 266 height 36
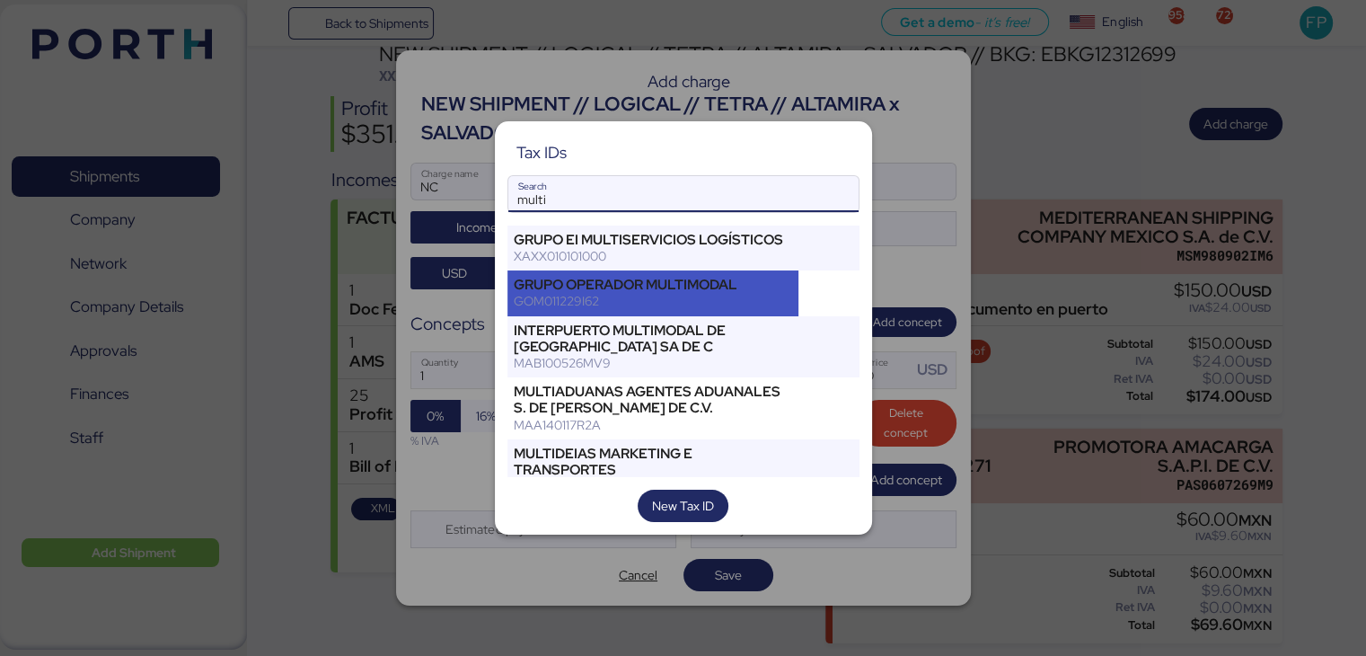
scroll to position [68, 0]
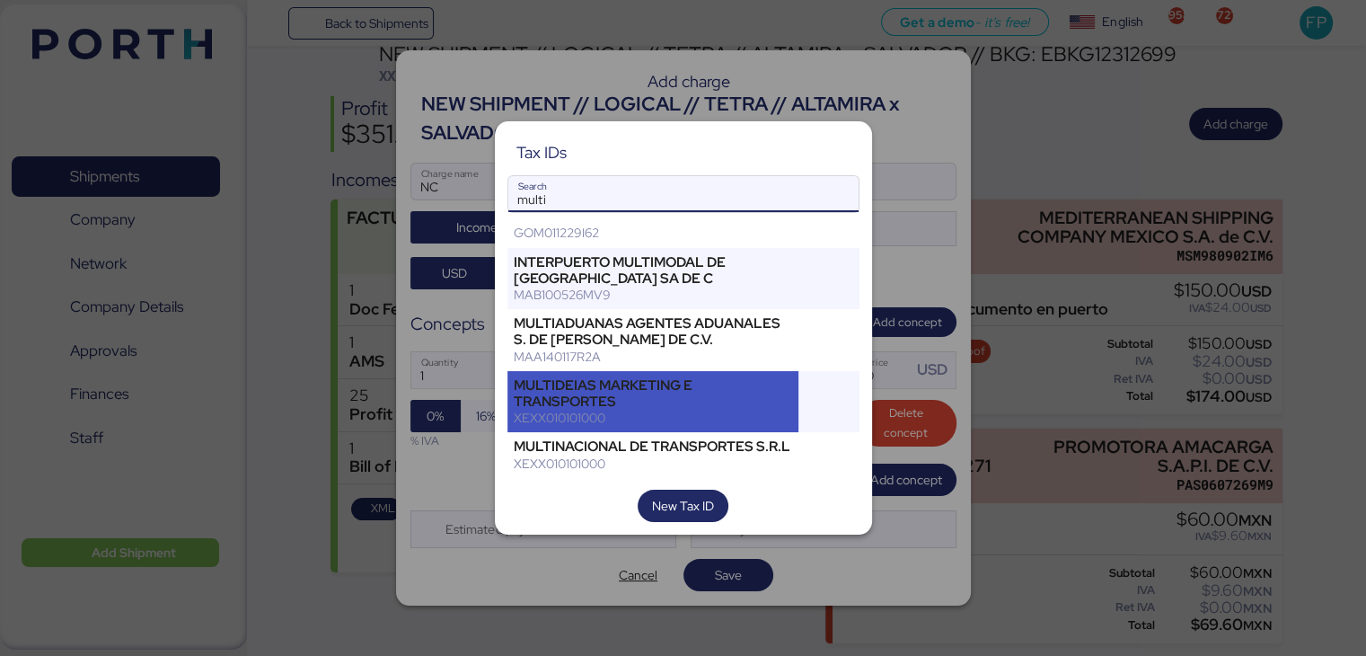
type input "multi"
click at [639, 394] on div "MULTIDEIAS MARKETING E TRANSPORTES" at bounding box center [653, 393] width 279 height 32
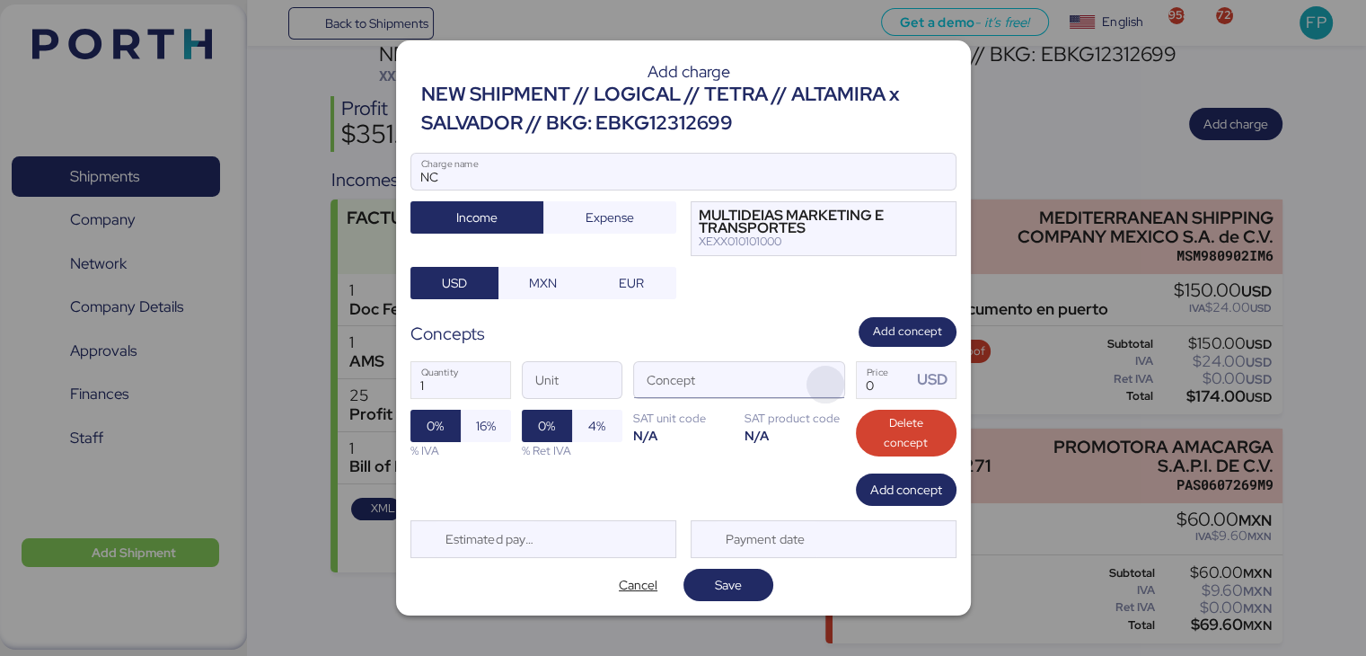
click at [824, 382] on span "button" at bounding box center [826, 385] width 38 height 38
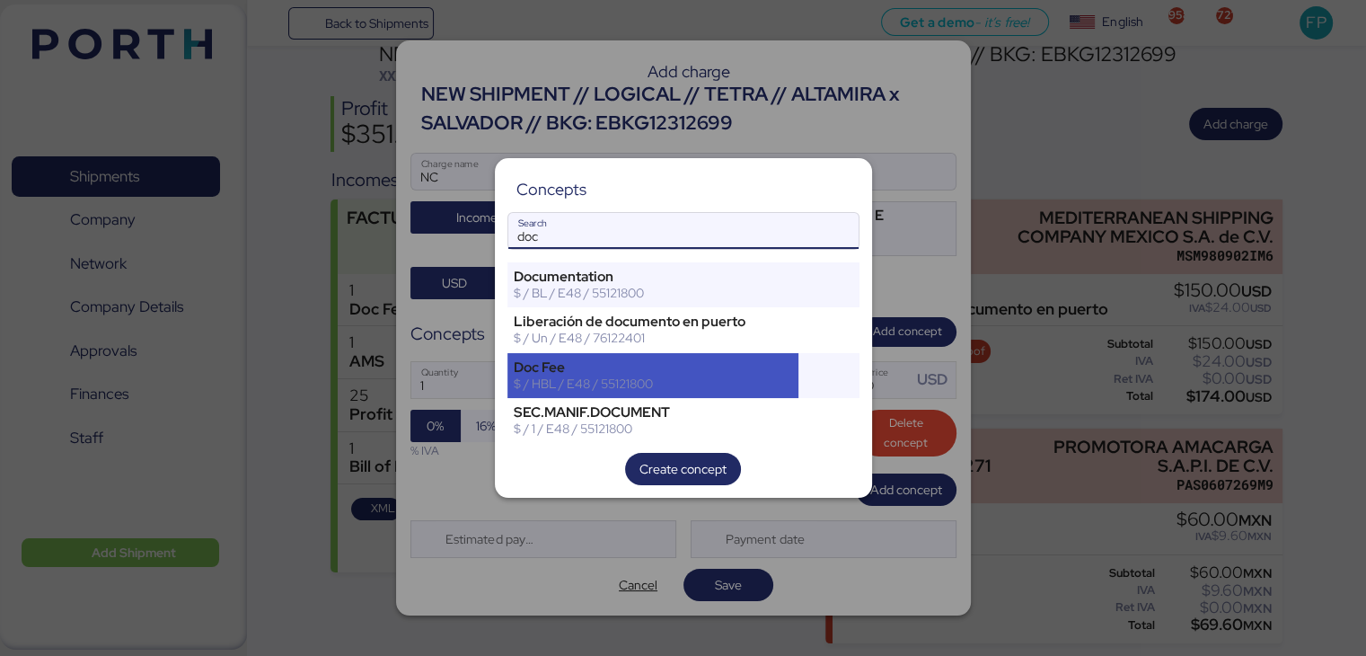
type input "doc"
click at [665, 363] on div "Doc Fee" at bounding box center [653, 367] width 279 height 16
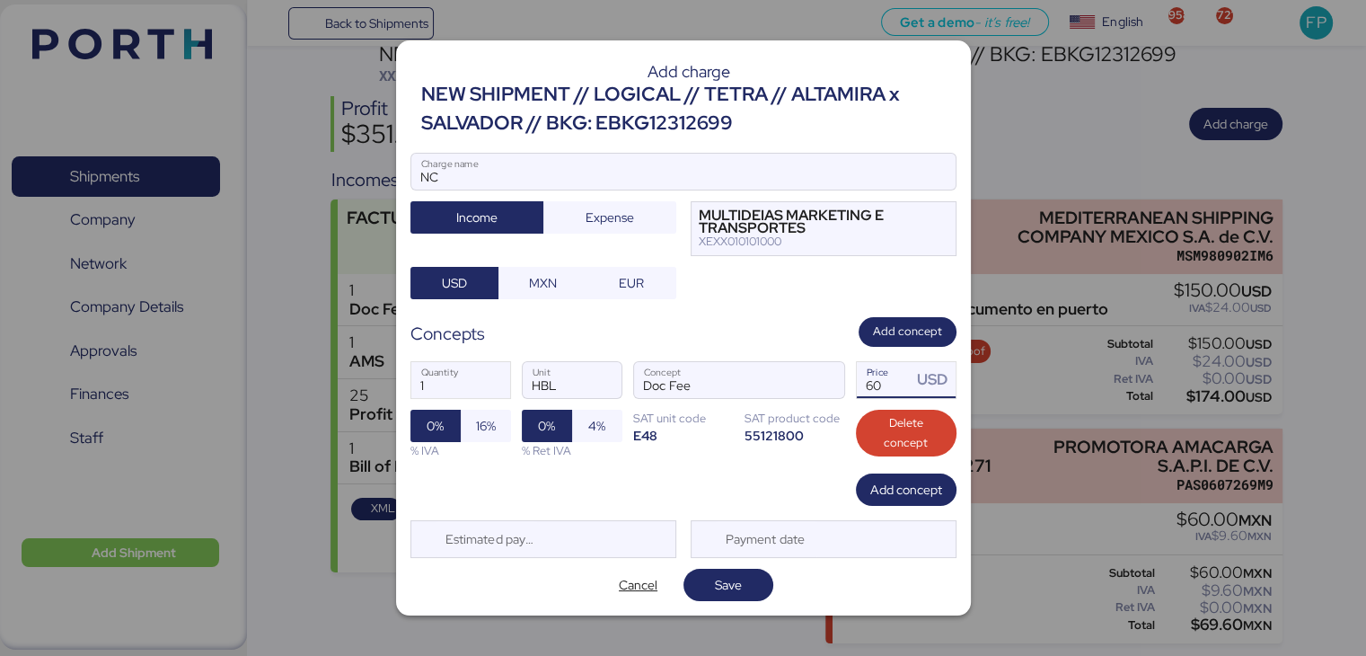
click at [884, 380] on input "60" at bounding box center [885, 380] width 56 height 36
type input "65"
click at [604, 213] on span "Expense" at bounding box center [610, 218] width 48 height 22
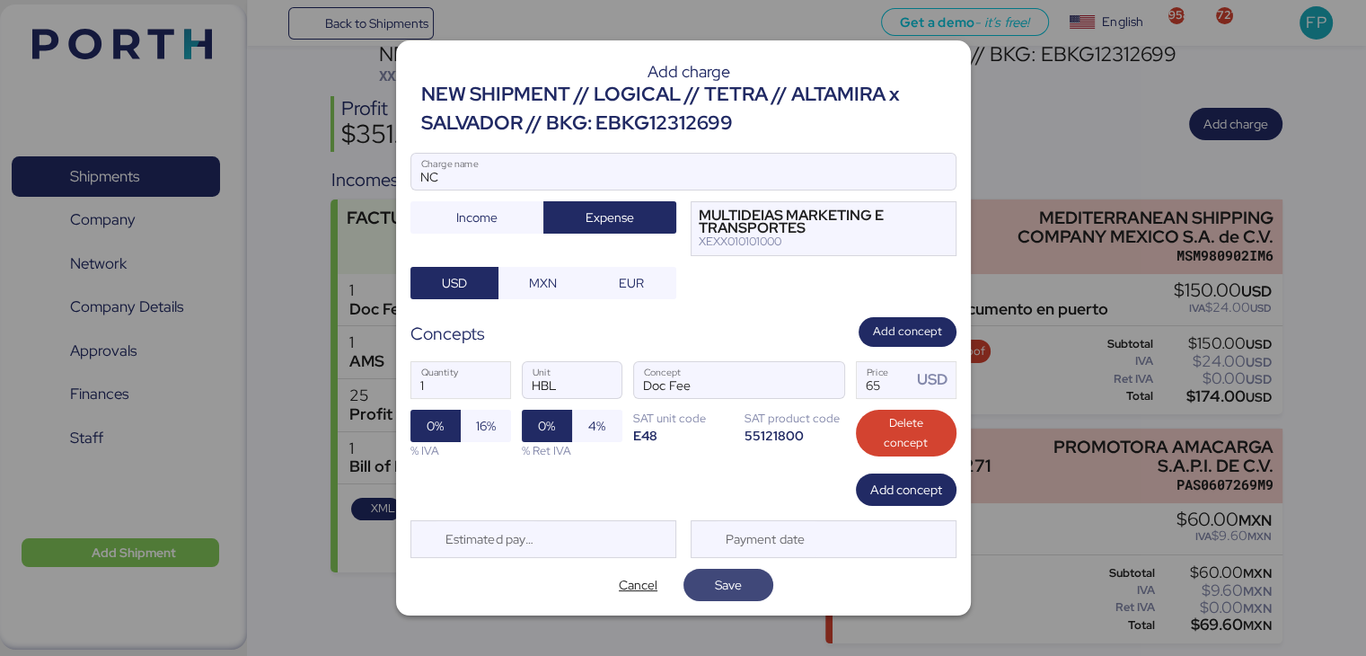
click at [752, 597] on span "Save" at bounding box center [728, 585] width 90 height 32
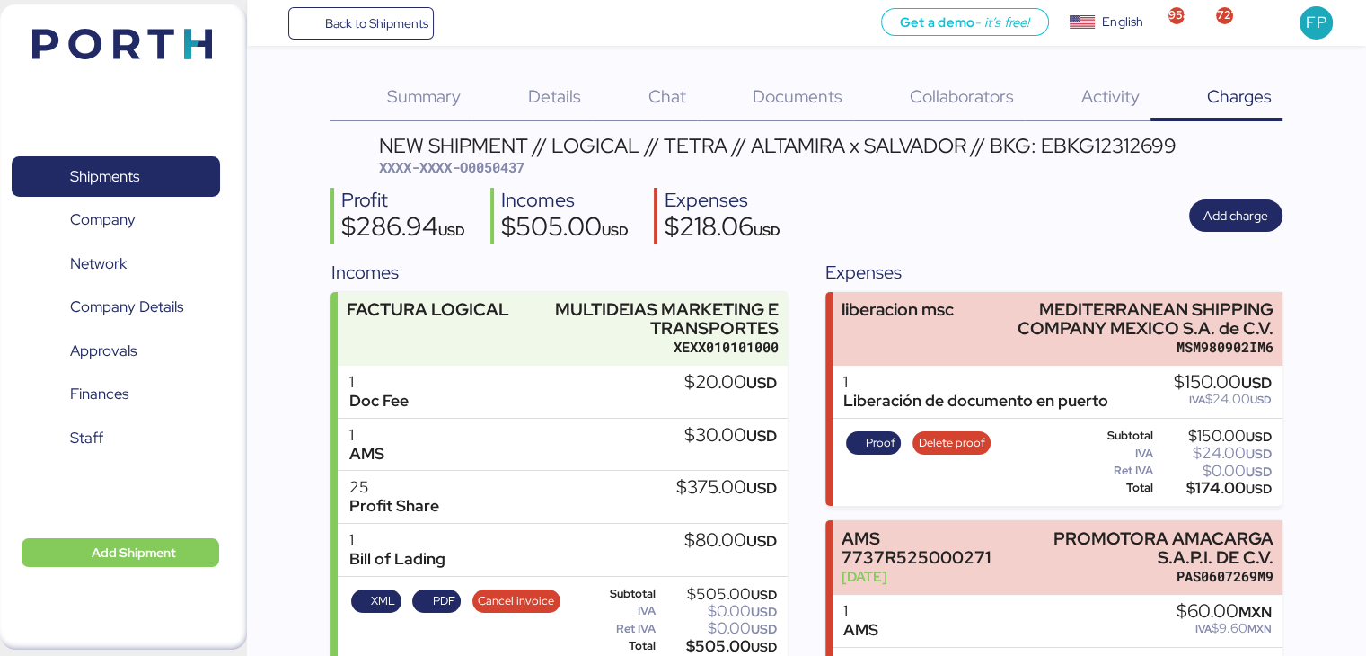
scroll to position [92, 0]
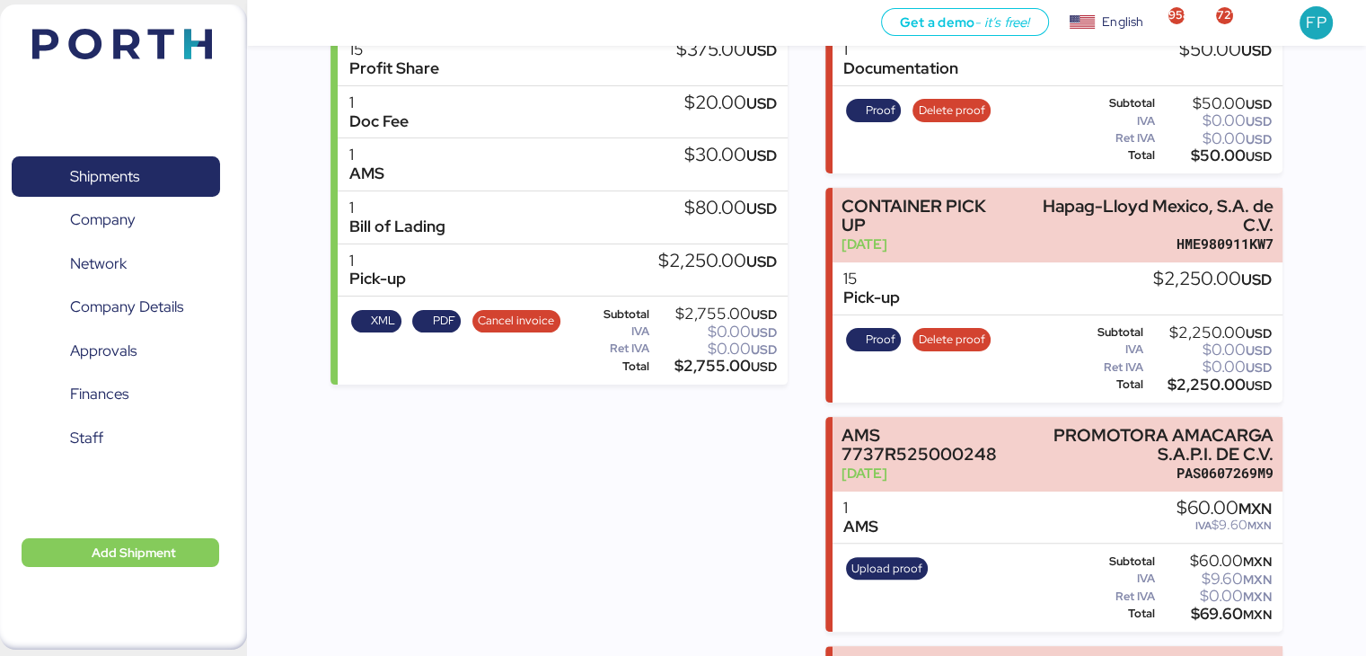
scroll to position [384, 0]
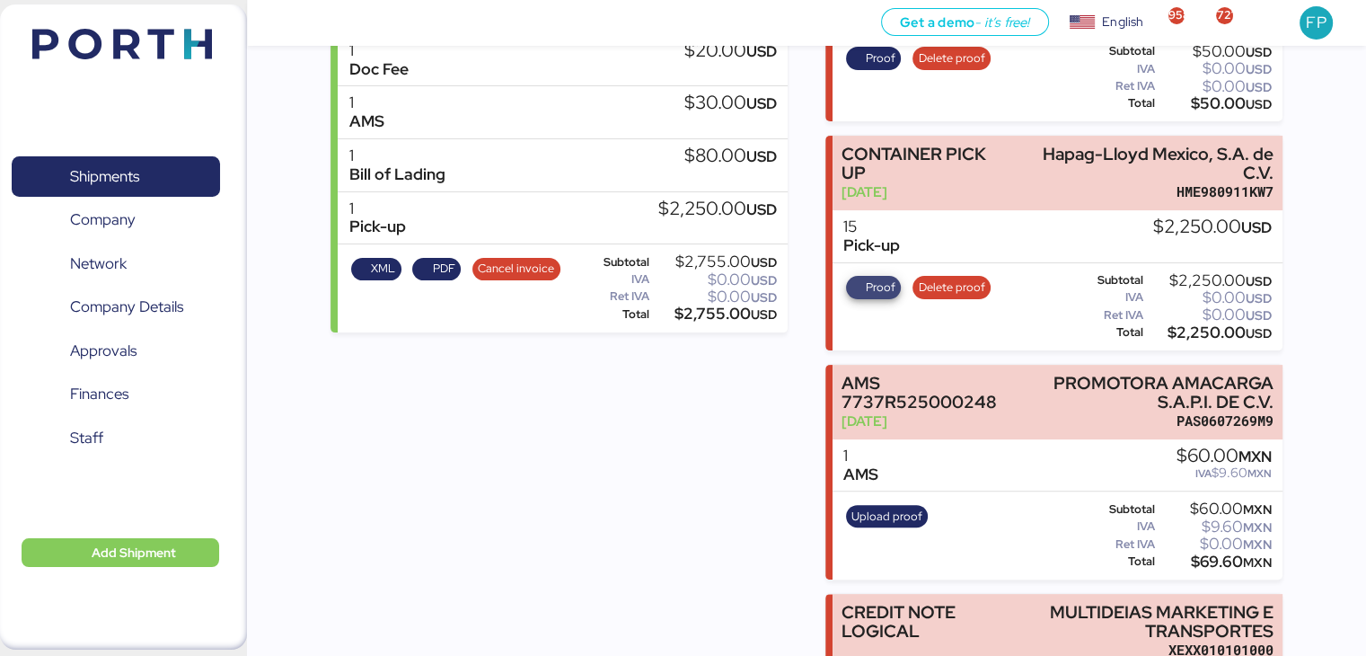
click at [851, 284] on span "Proof" at bounding box center [873, 288] width 44 height 20
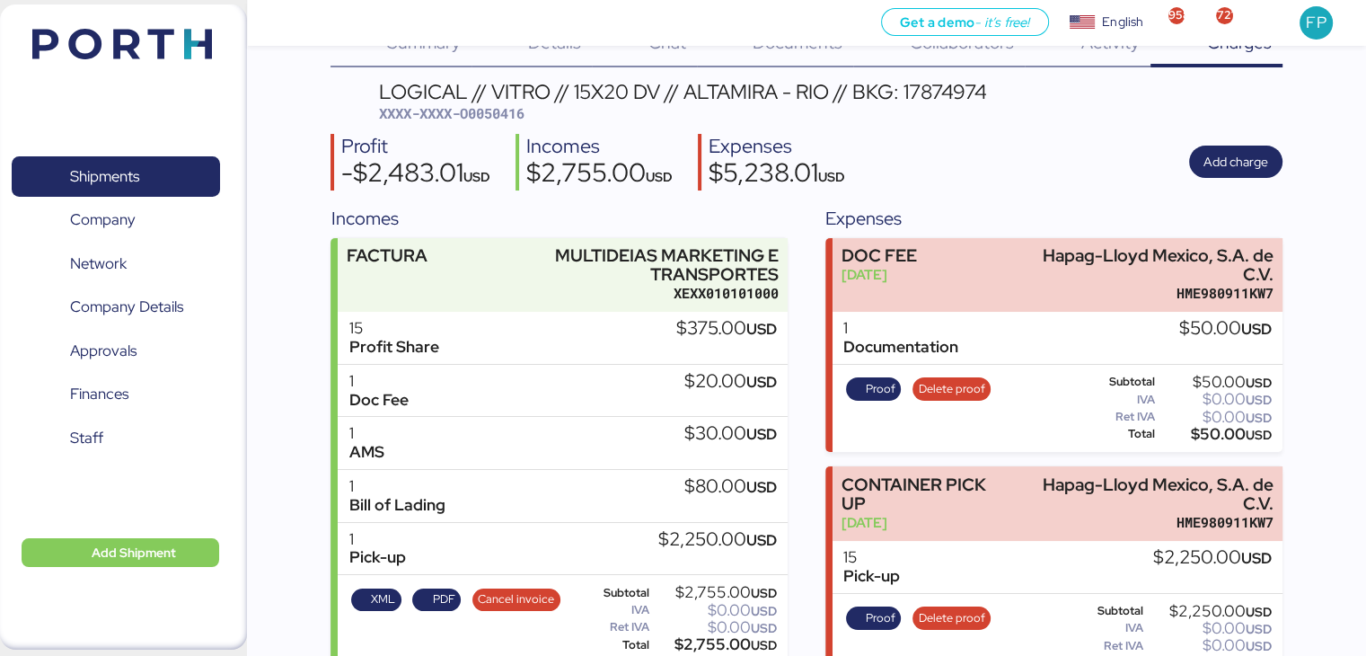
scroll to position [43, 0]
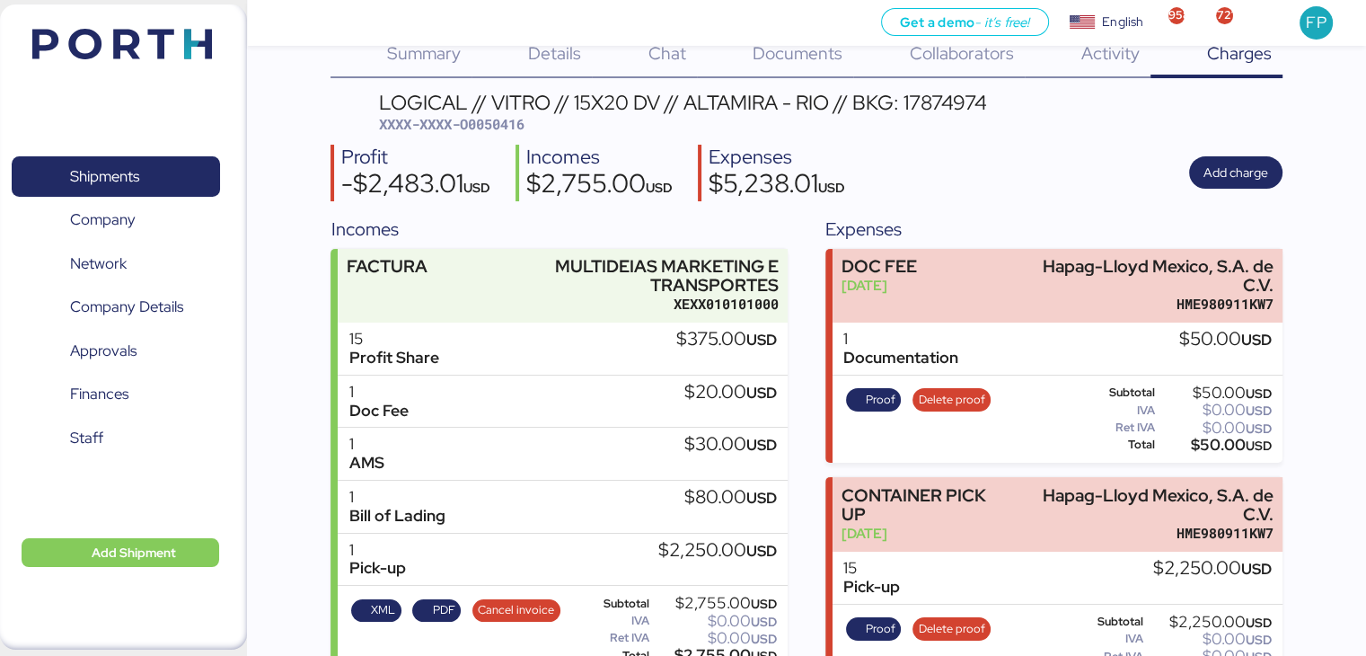
click at [485, 125] on span "XXXX-XXXX-O0050416" at bounding box center [451, 124] width 145 height 18
copy span "O0050416"
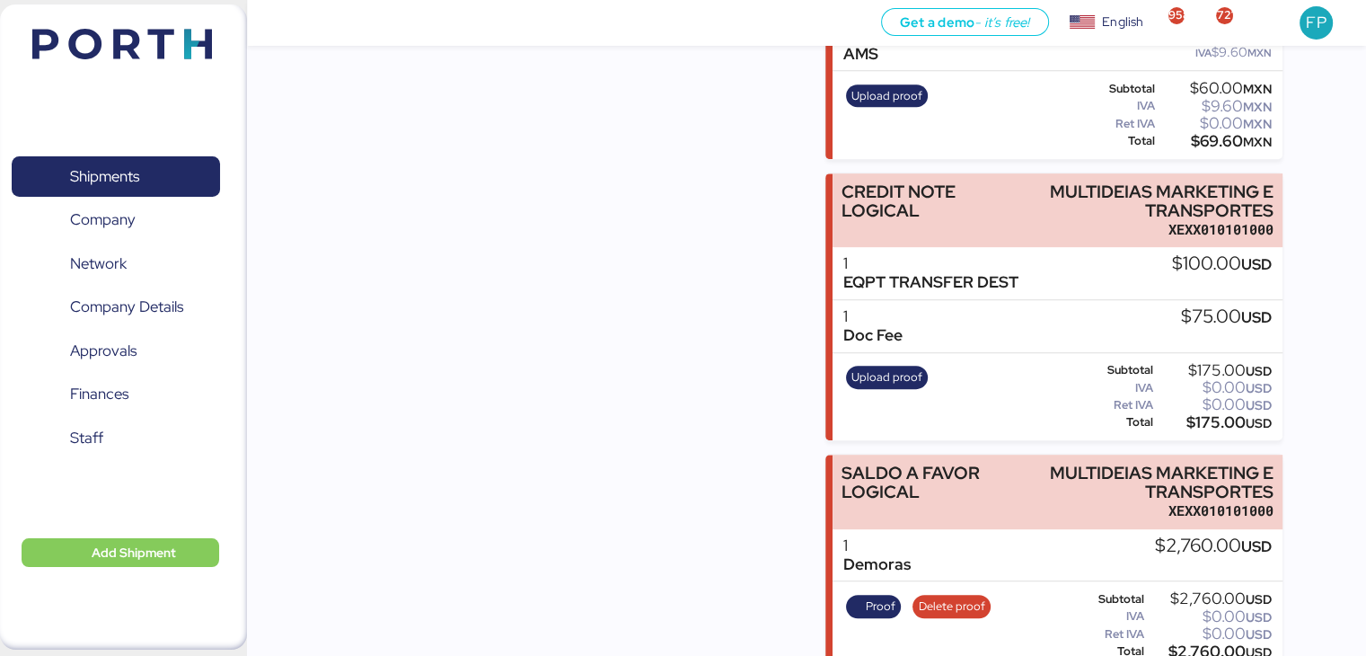
scroll to position [828, 0]
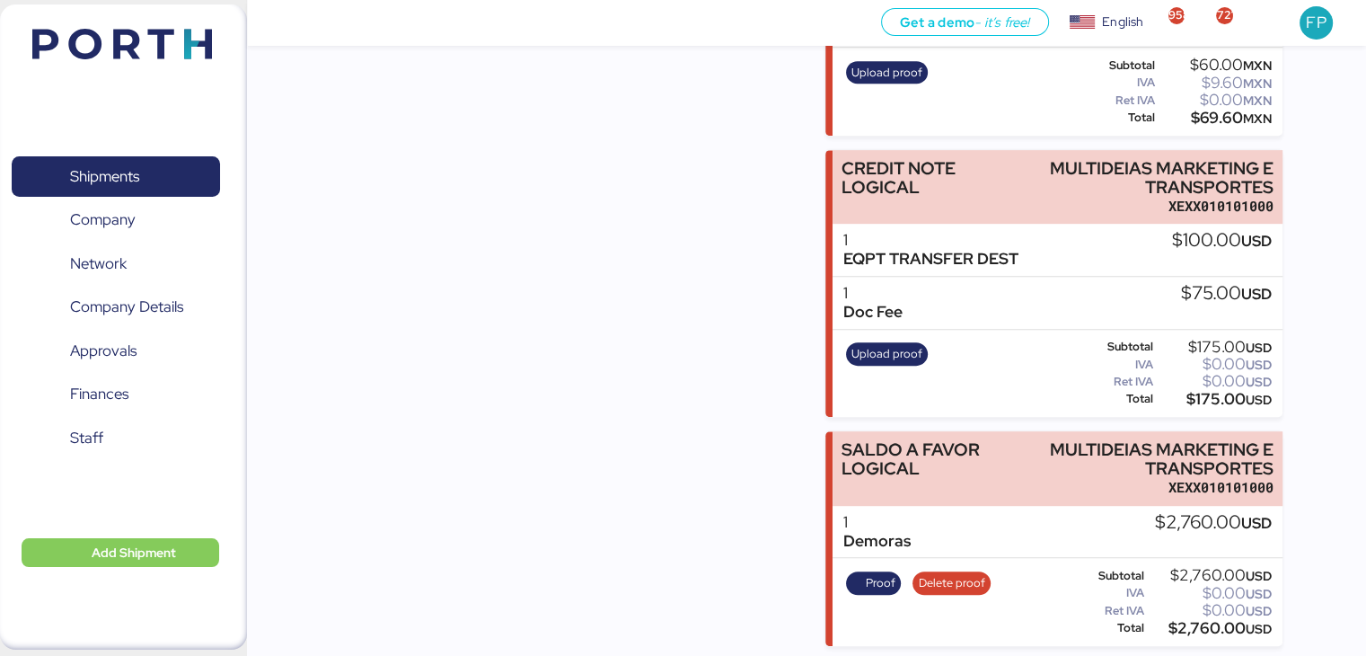
click at [542, 566] on div "Incomes FACTURA MULTIDEIAS MARKETING E TRANSPORTES XEXX010101000 15 Profit Shar…" at bounding box center [559, 39] width 456 height 1216
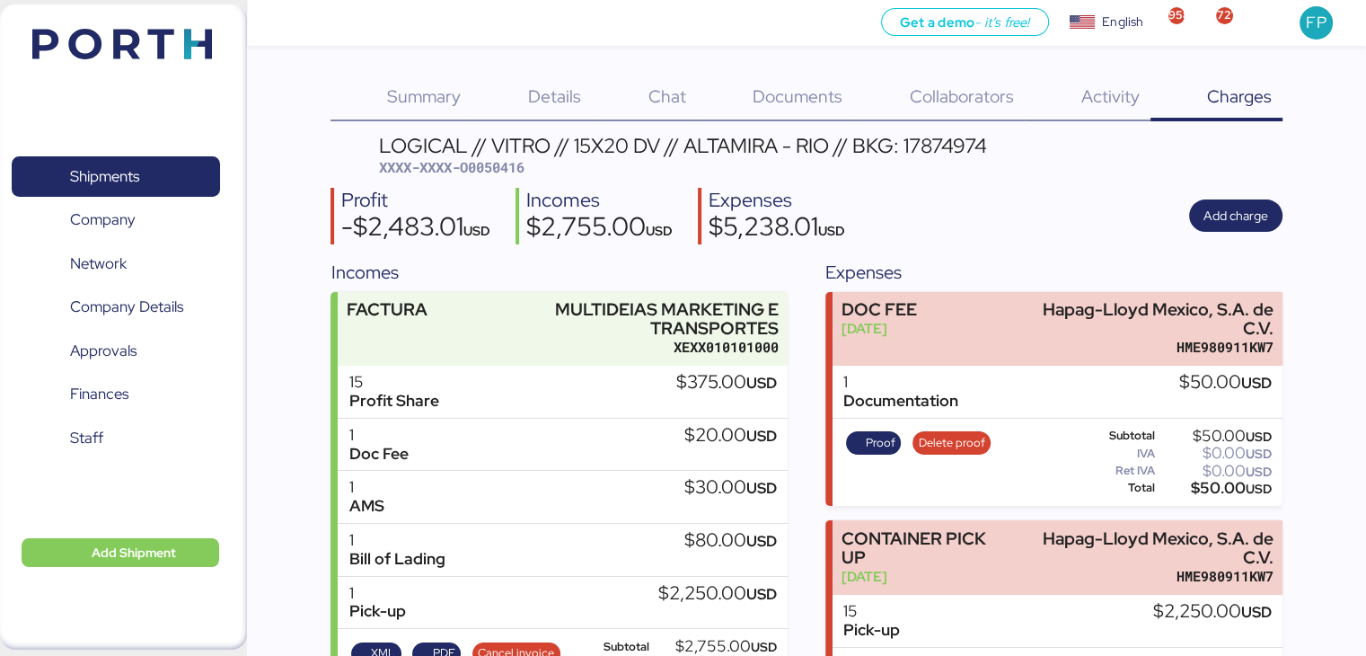
scroll to position [84, 0]
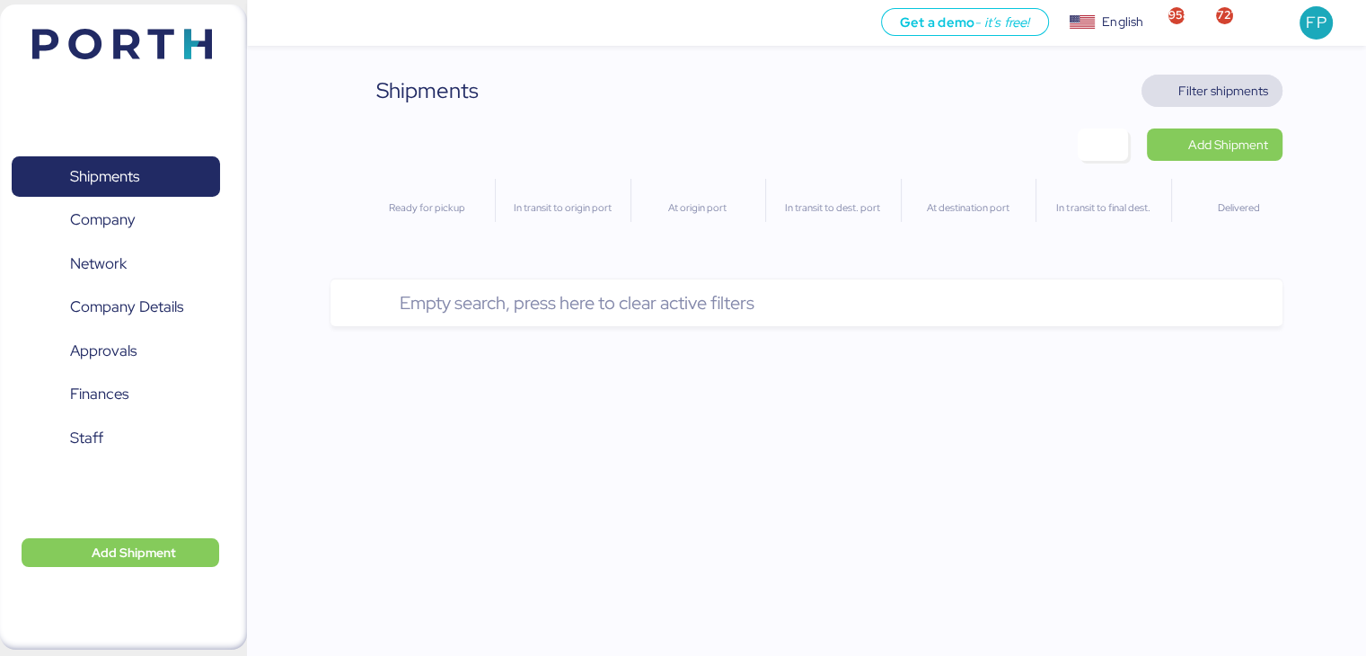
drag, startPoint x: 0, startPoint y: 0, endPoint x: 1168, endPoint y: 93, distance: 1172.1
click at [1168, 93] on span "Filter shipments" at bounding box center [1212, 90] width 112 height 25
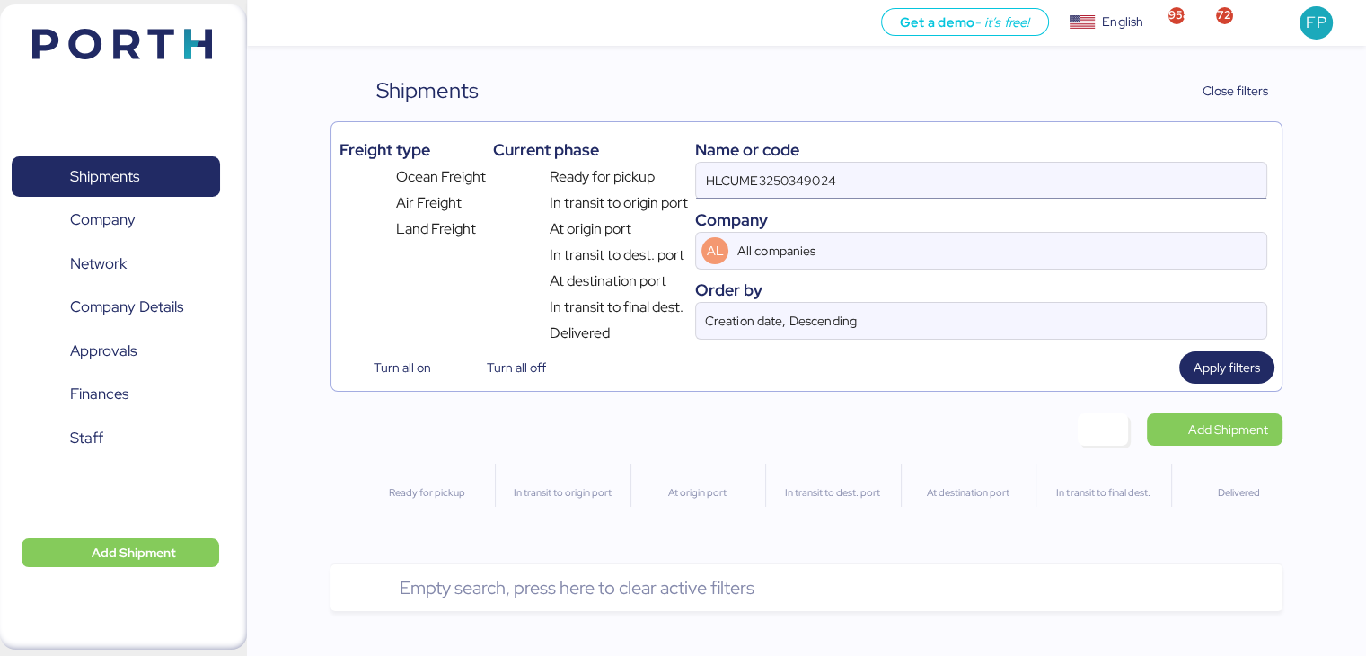
click at [772, 178] on input "HLCUME3250349024" at bounding box center [980, 181] width 569 height 36
paste input "DO BRASIL LTDA."
drag, startPoint x: 842, startPoint y: 185, endPoint x: 611, endPoint y: 183, distance: 230.8
click at [611, 183] on div "Freight type Ocean Freight Air Freight Land Freight Current phase Ready for pic…" at bounding box center [806, 236] width 935 height 215
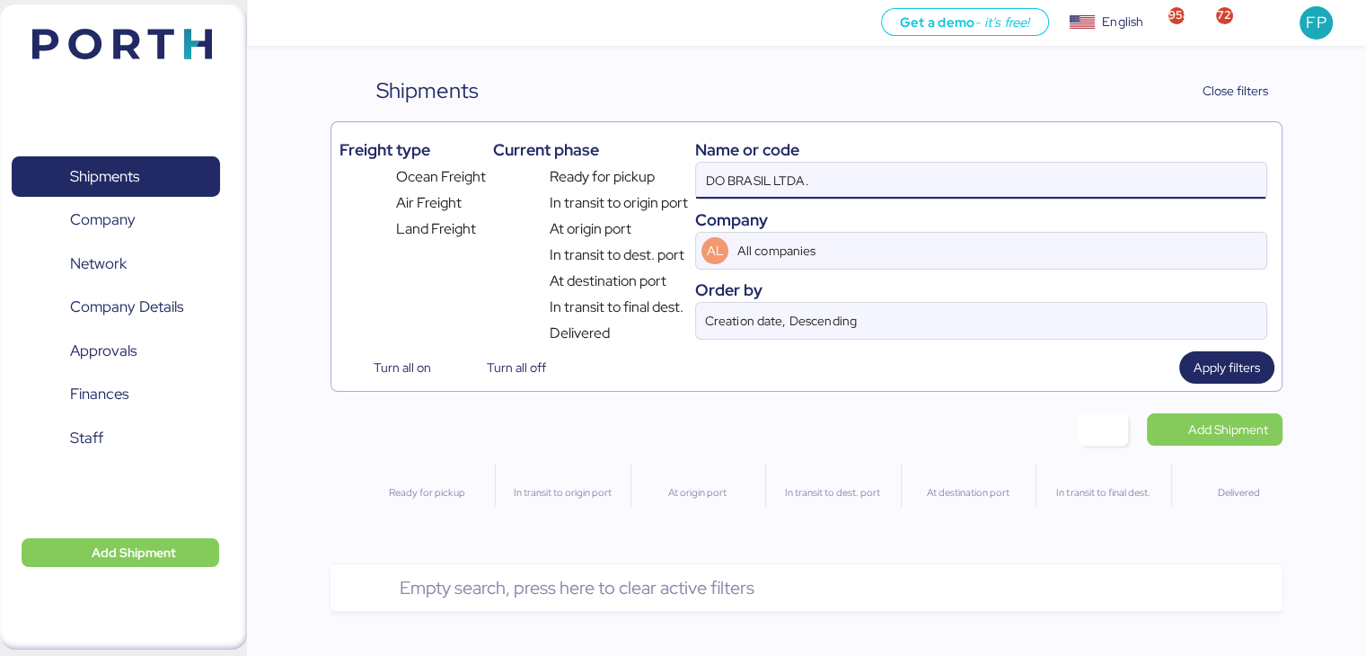
paste input "O0050228"
type input "O0050228"
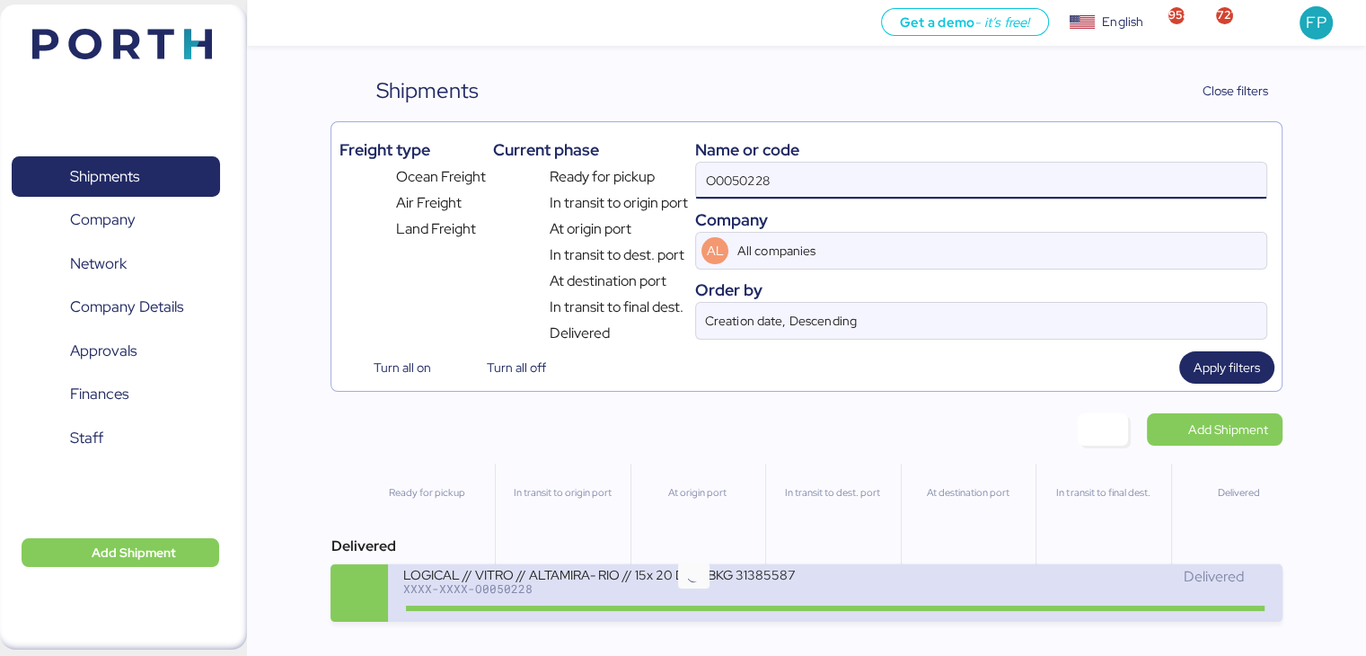
click at [652, 598] on div "LOGICAL // VITRO // ALTAMIRA- RIO // 15x 20 DV // BKG 31385587 XXXX-XXXX-O00502…" at bounding box center [618, 585] width 433 height 39
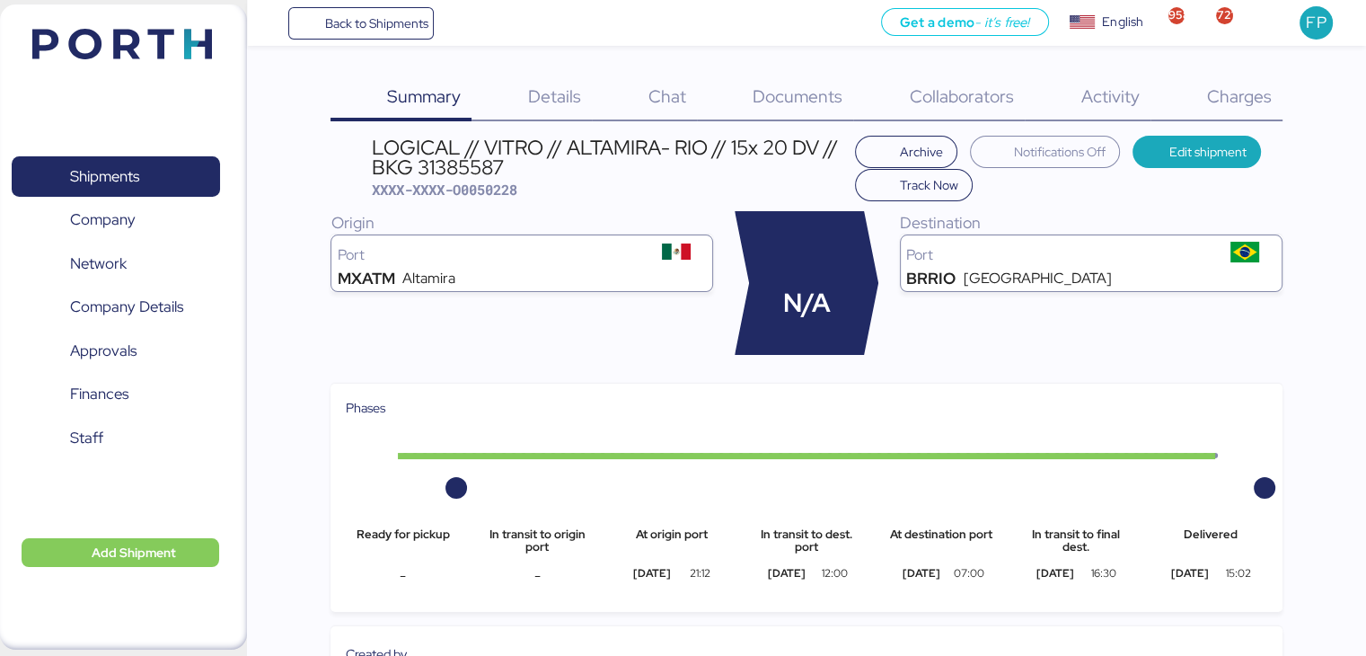
click at [1252, 91] on span "Charges" at bounding box center [1238, 95] width 65 height 23
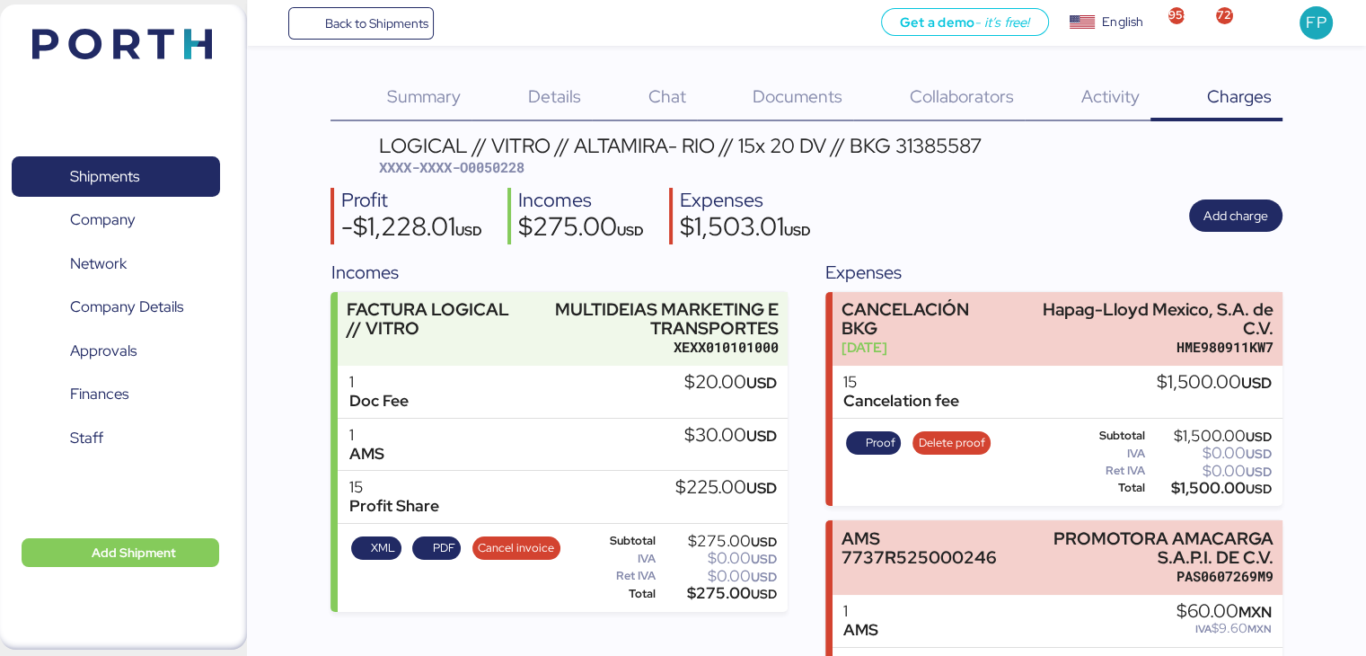
scroll to position [92, 0]
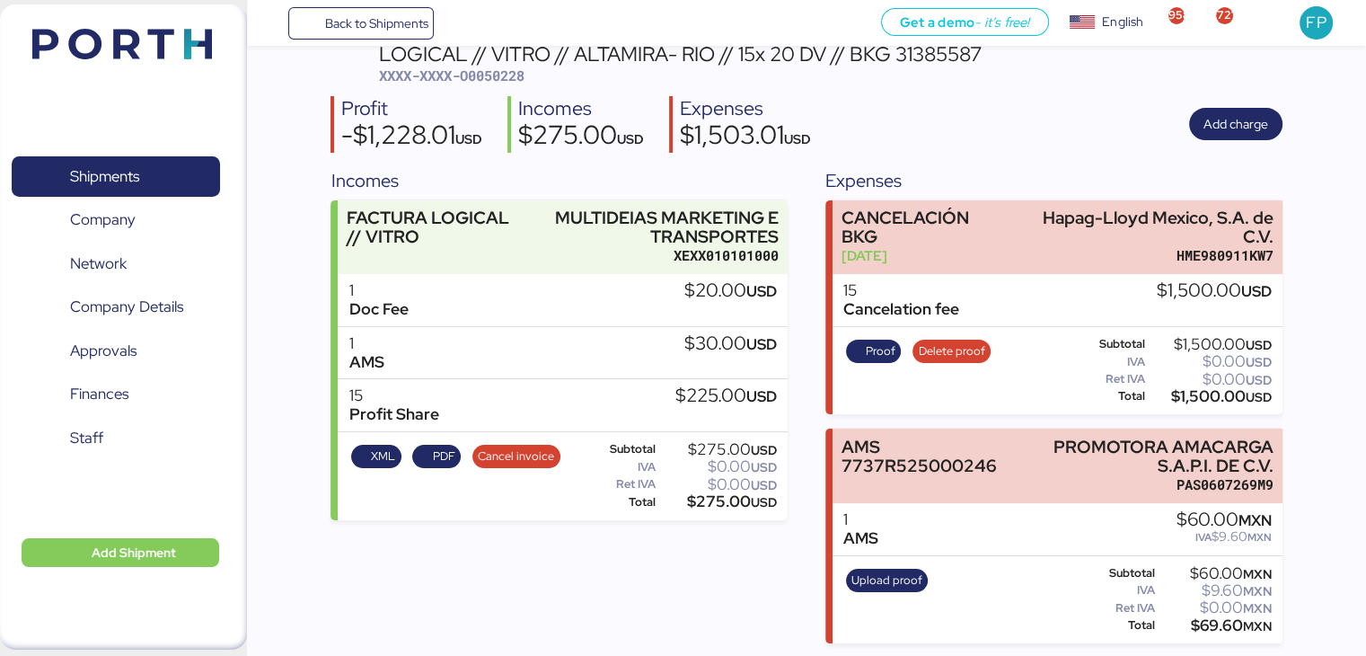
click at [483, 69] on span "XXXX-XXXX-O0050228" at bounding box center [451, 75] width 145 height 18
copy span "O0050228"
click at [578, 93] on div "LOGICAL // VITRO // ALTAMIRA- RIO // 15x 20 DV // BKG 31385587 XXXX-XXXX-O00502…" at bounding box center [806, 343] width 951 height 599
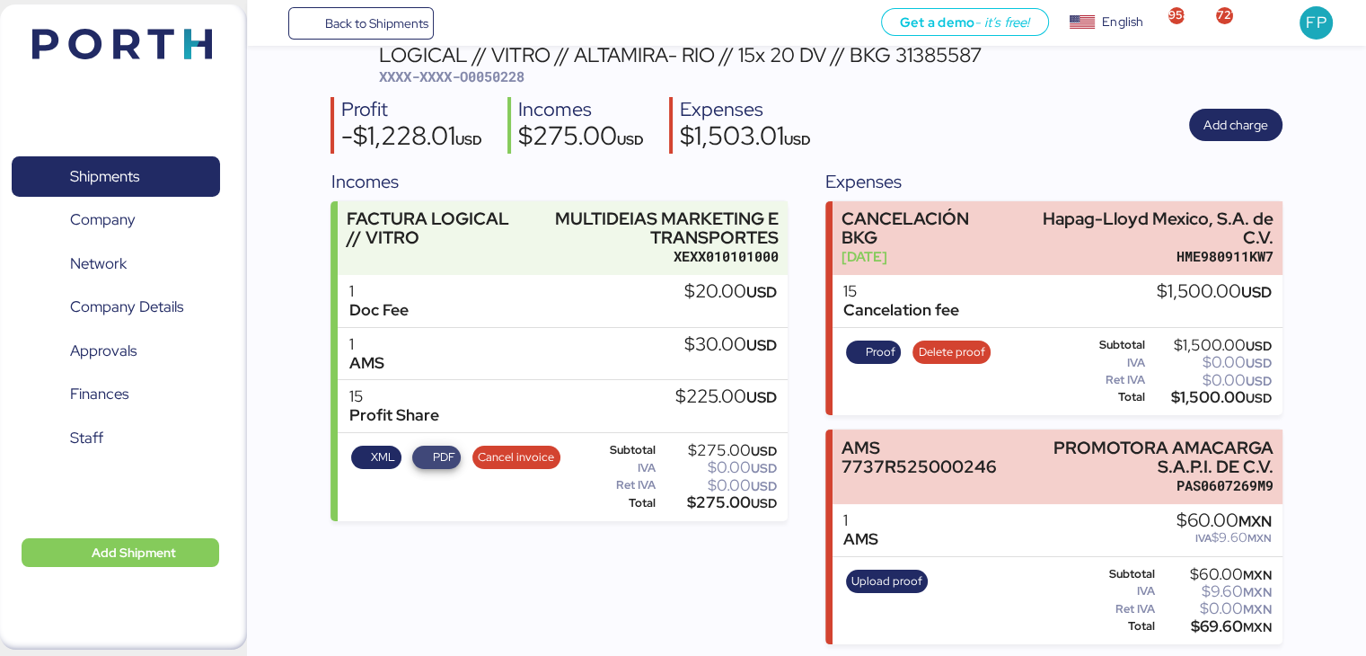
click at [440, 461] on span "PDF" at bounding box center [444, 457] width 22 height 20
click at [1236, 127] on span "Add charge" at bounding box center [1236, 125] width 65 height 22
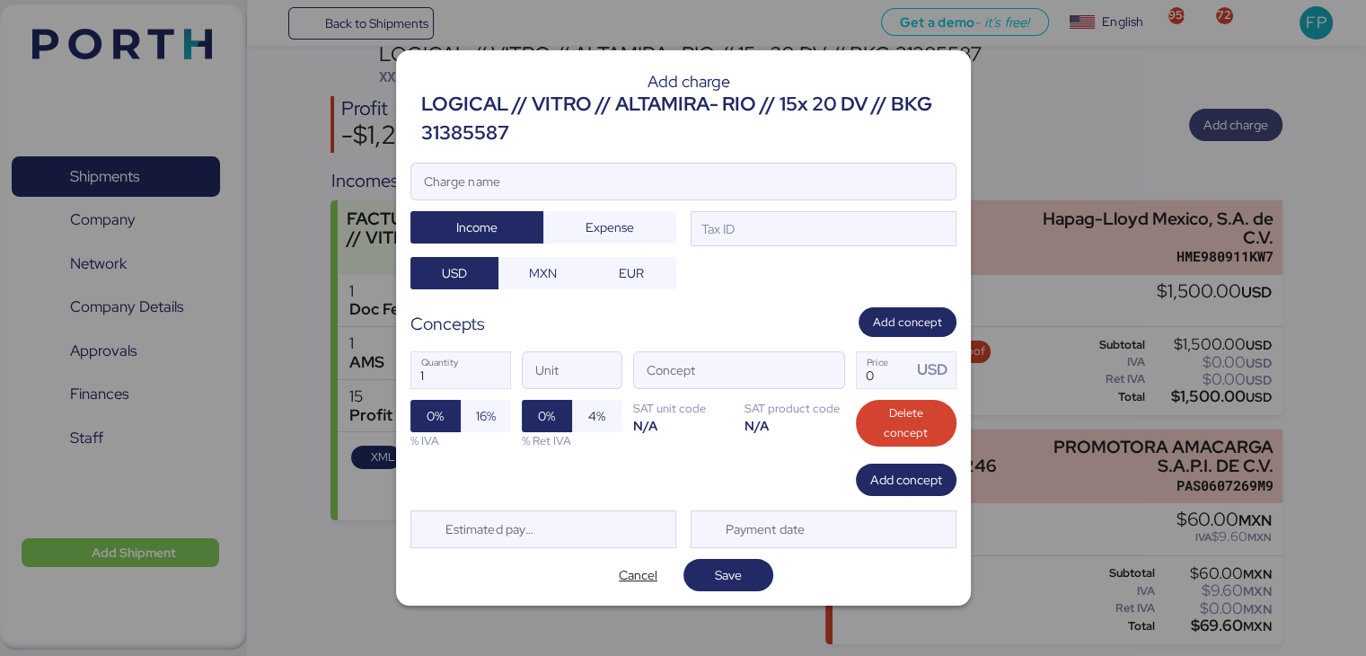
scroll to position [0, 0]
click at [625, 173] on input "Charge name" at bounding box center [683, 181] width 544 height 36
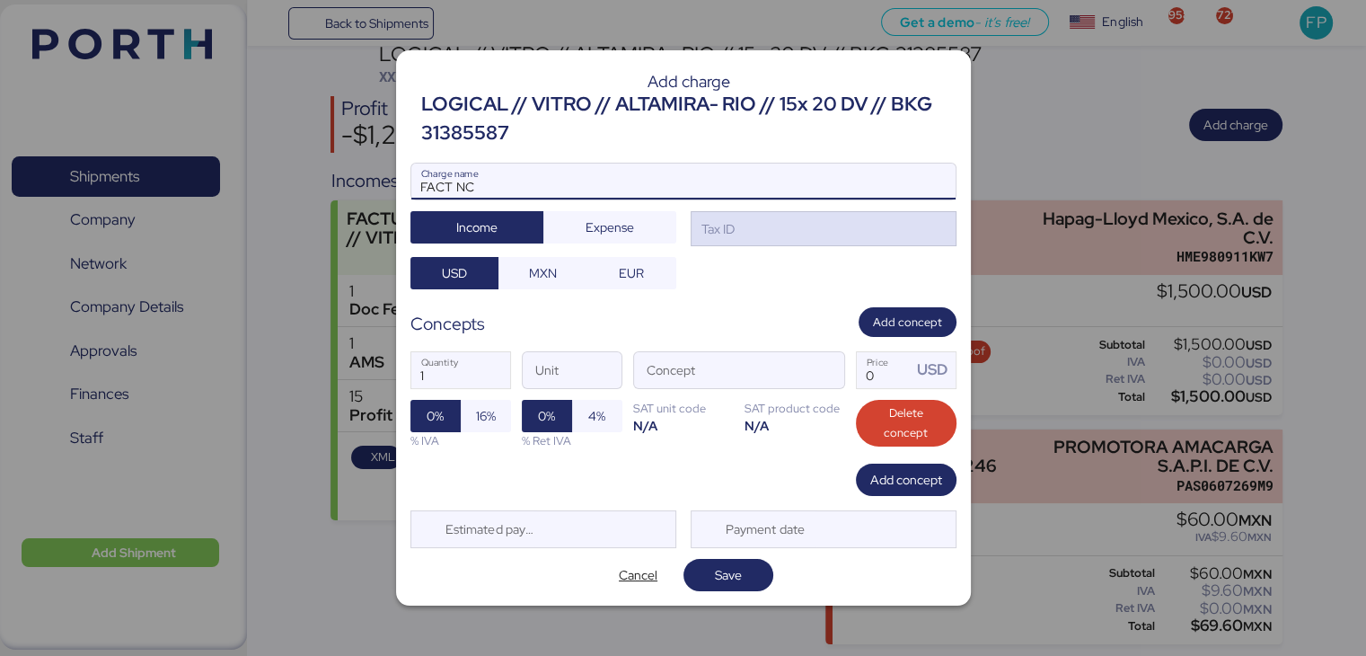
type input "FACT NC"
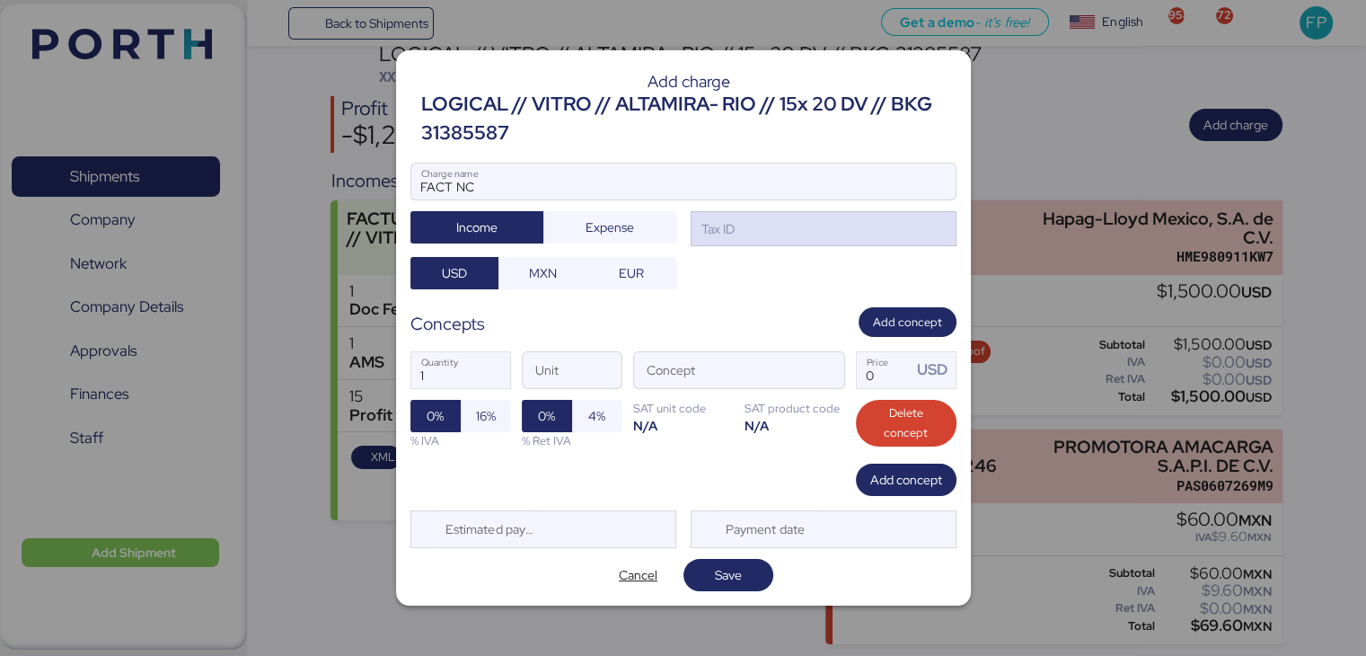
click at [739, 227] on div "Tax ID" at bounding box center [824, 229] width 266 height 36
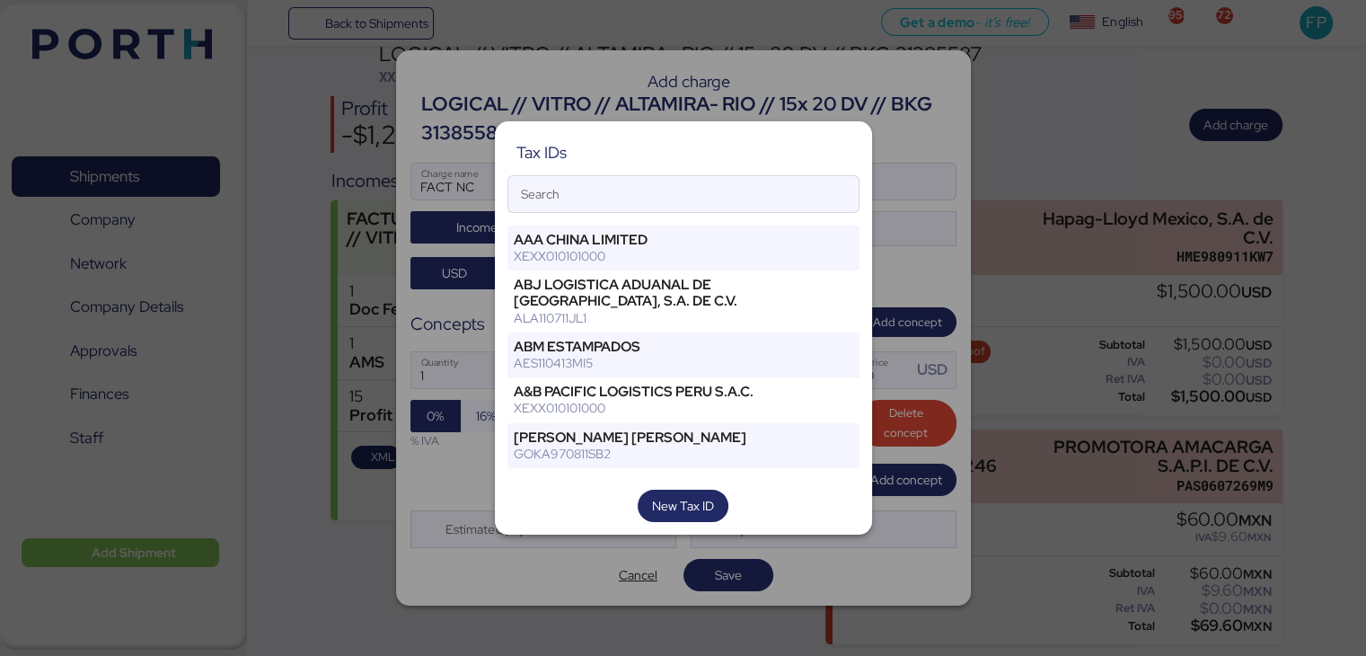
click at [1012, 130] on div at bounding box center [683, 328] width 1366 height 656
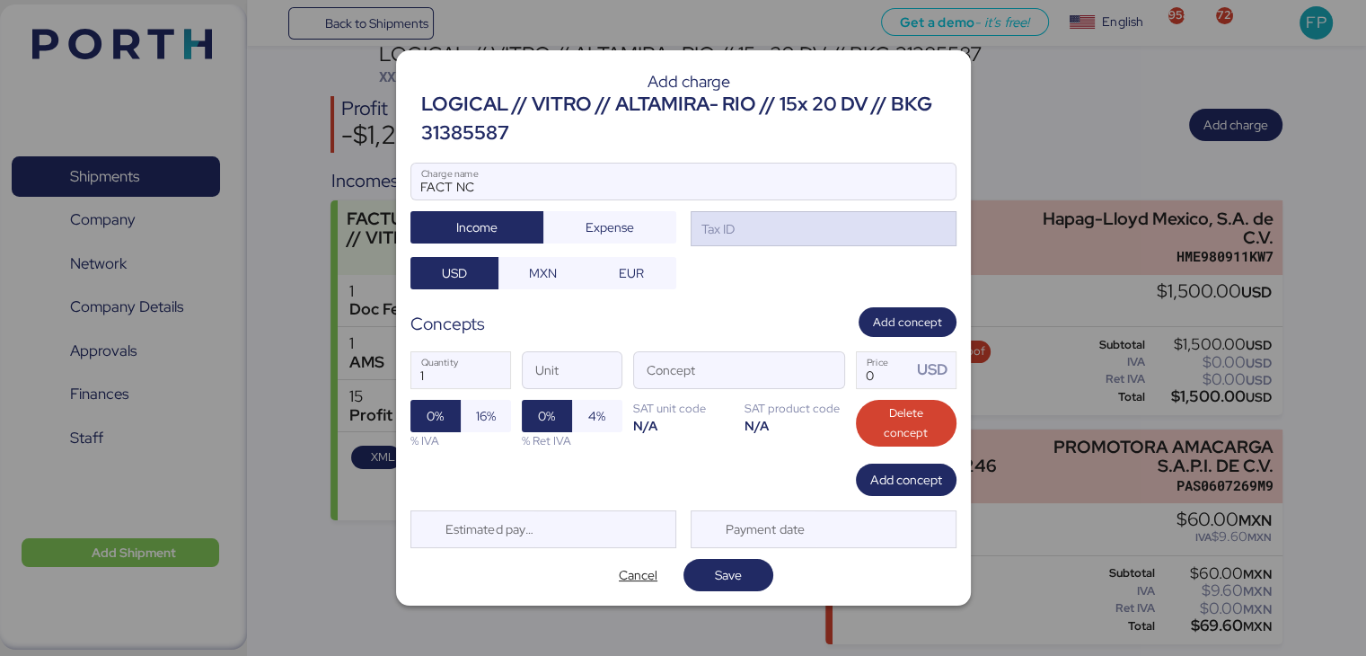
click at [816, 223] on div "Tax ID" at bounding box center [824, 229] width 266 height 36
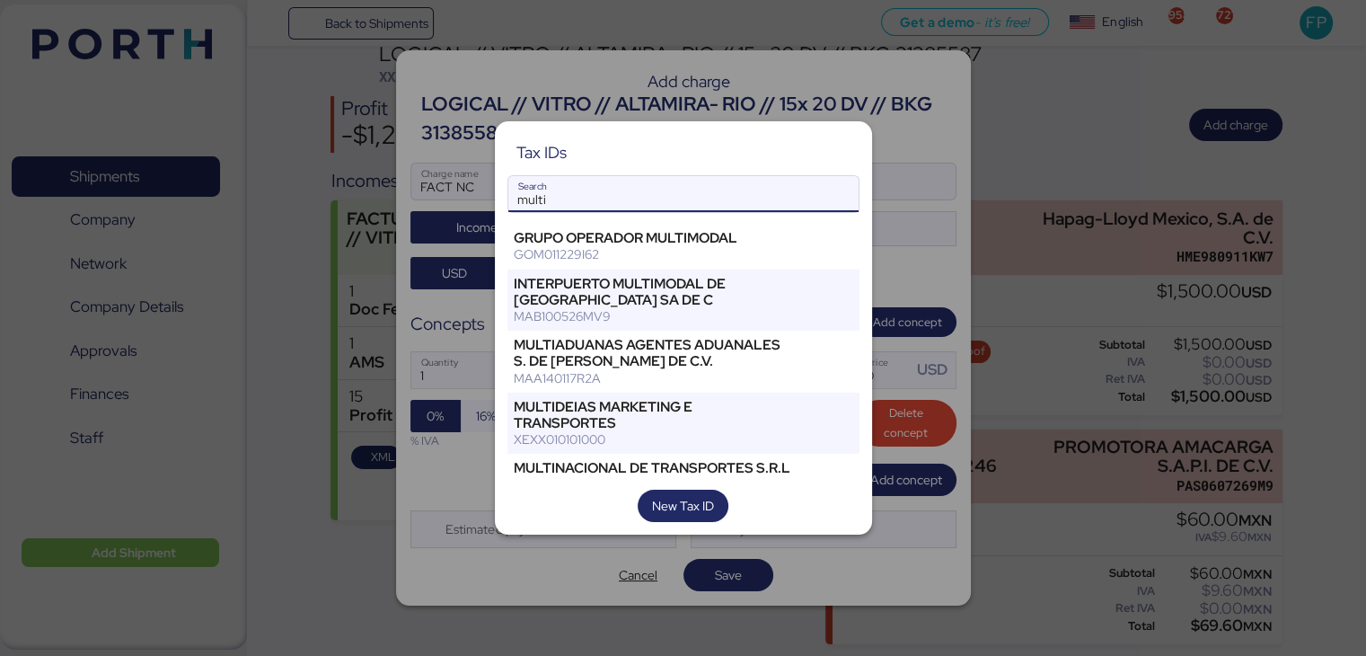
scroll to position [47, 0]
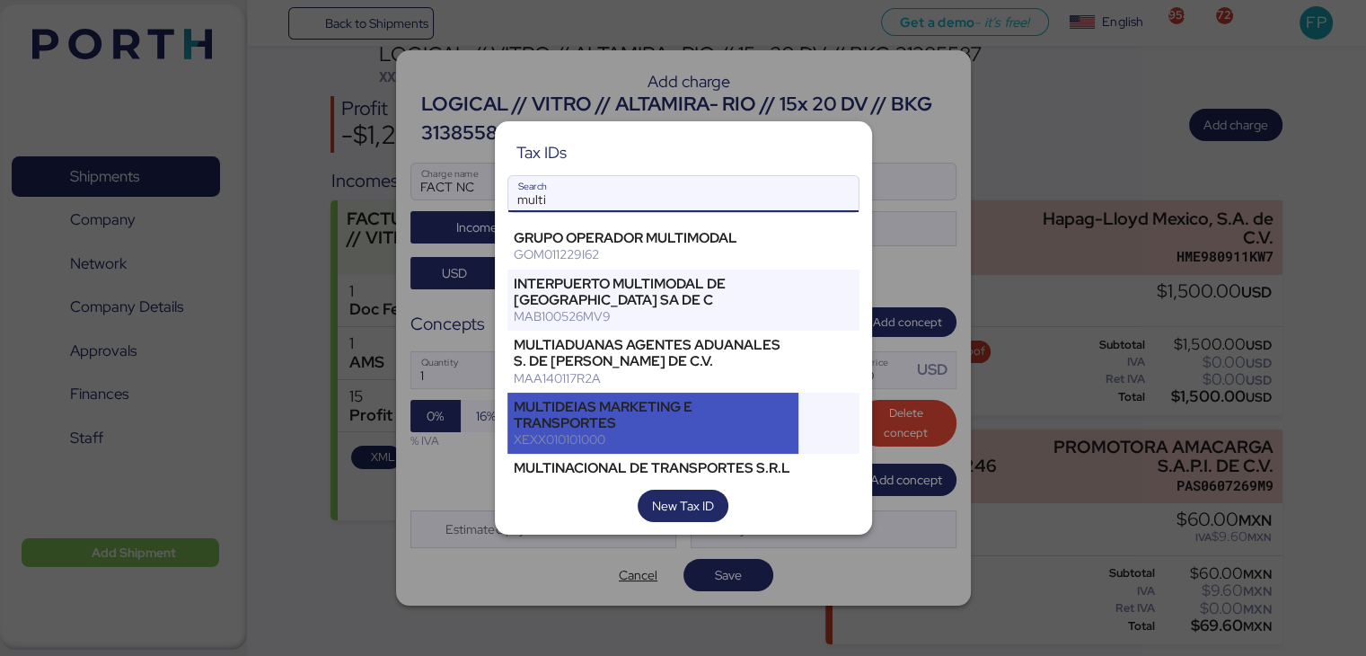
type input "multi"
click at [652, 431] on div "MULTIDEIAS MARKETING E TRANSPORTES" at bounding box center [653, 415] width 279 height 32
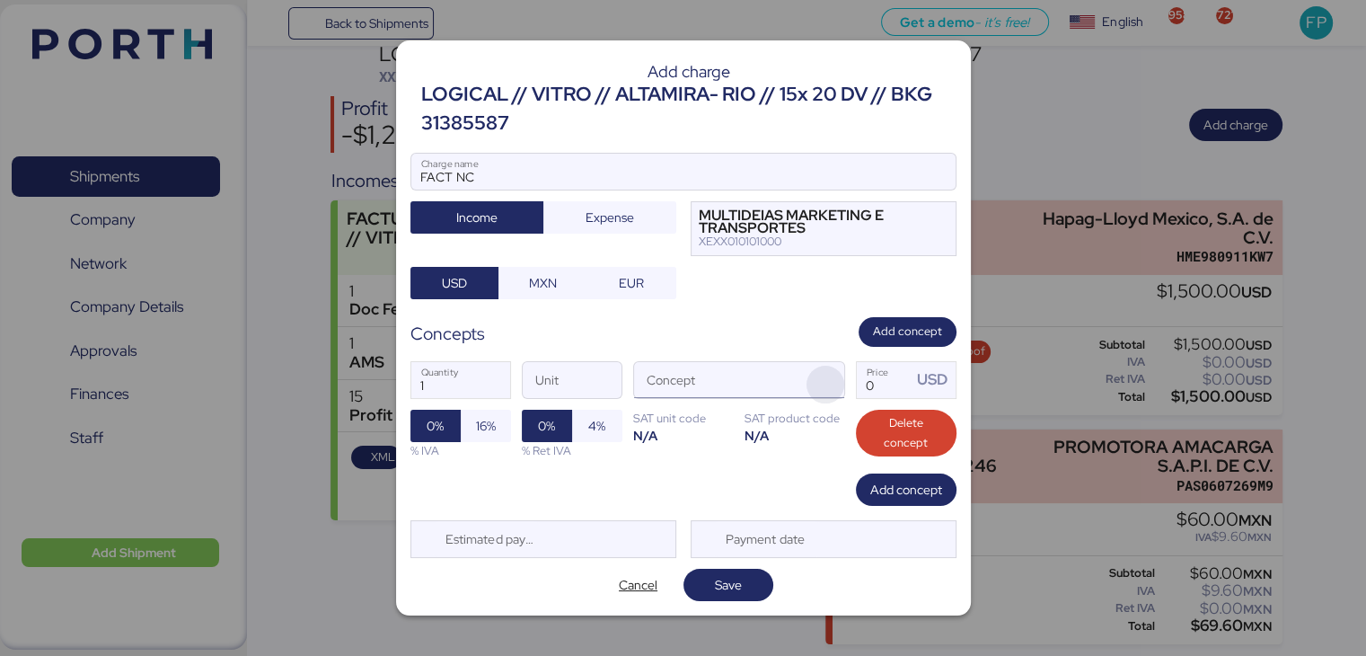
click at [826, 381] on span "button" at bounding box center [826, 385] width 38 height 38
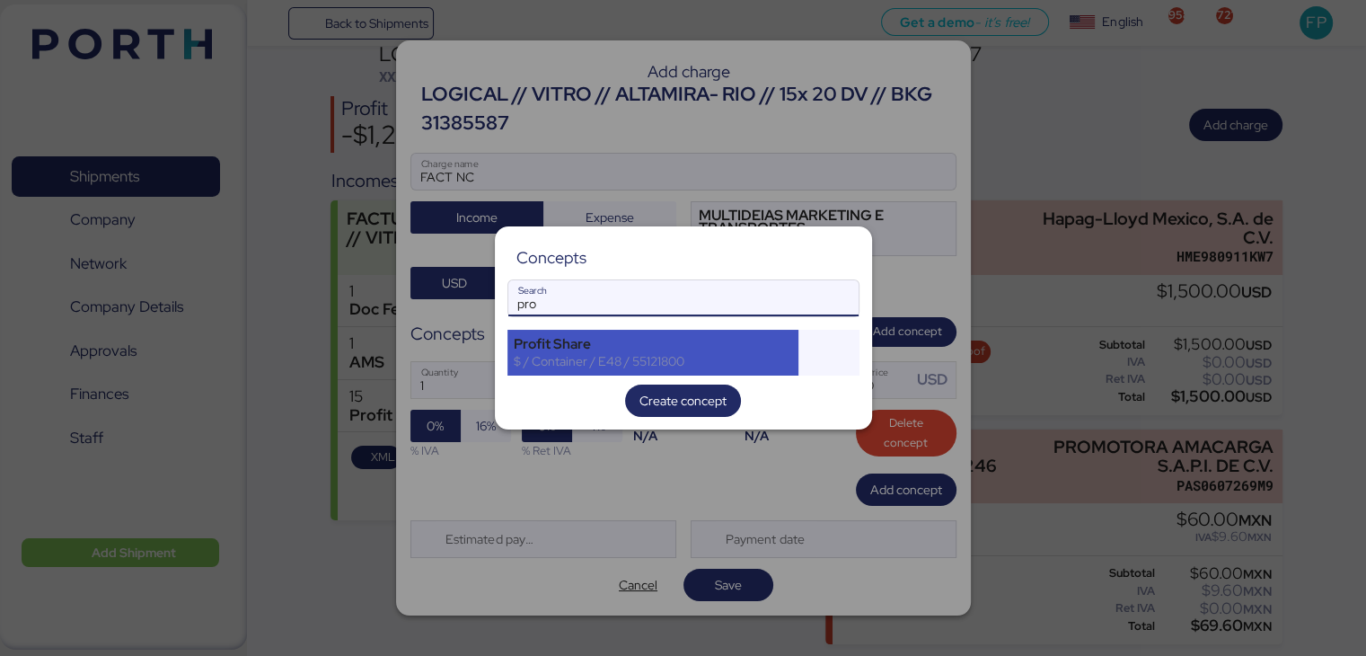
type input "pro"
click at [601, 362] on div "$ / Container / E48 / 55121800" at bounding box center [653, 361] width 279 height 16
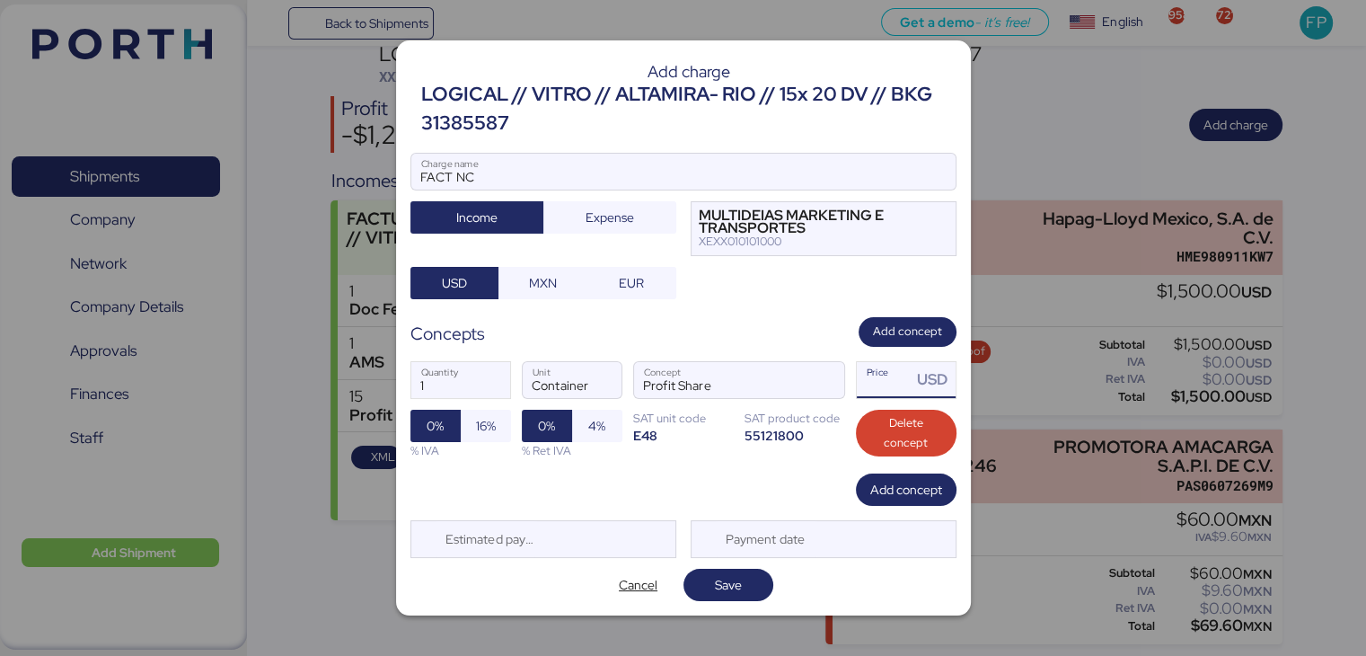
click at [891, 402] on div "1 Quantity Container Unit Profit Share Concept Price USD 0% 16% % IVA 0% 4% % R…" at bounding box center [683, 410] width 546 height 127
type input "200"
click at [611, 225] on span "Expense" at bounding box center [610, 218] width 48 height 22
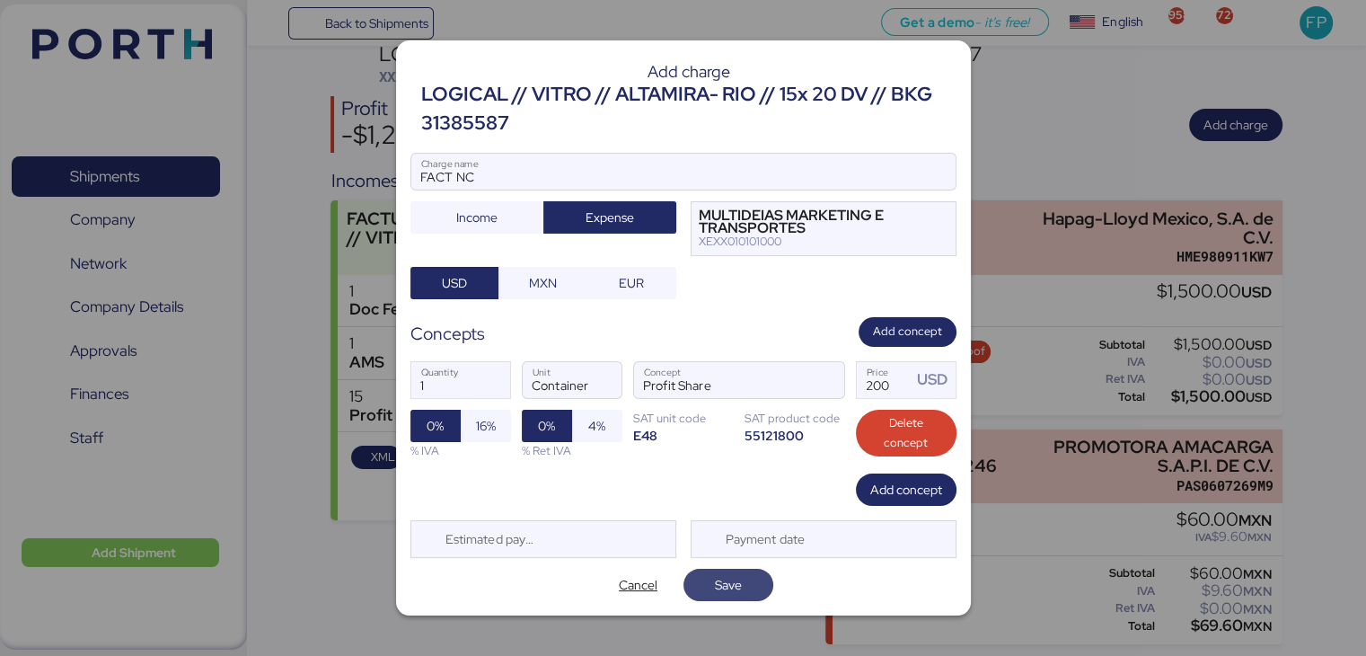
click at [756, 592] on span "Save" at bounding box center [728, 584] width 61 height 25
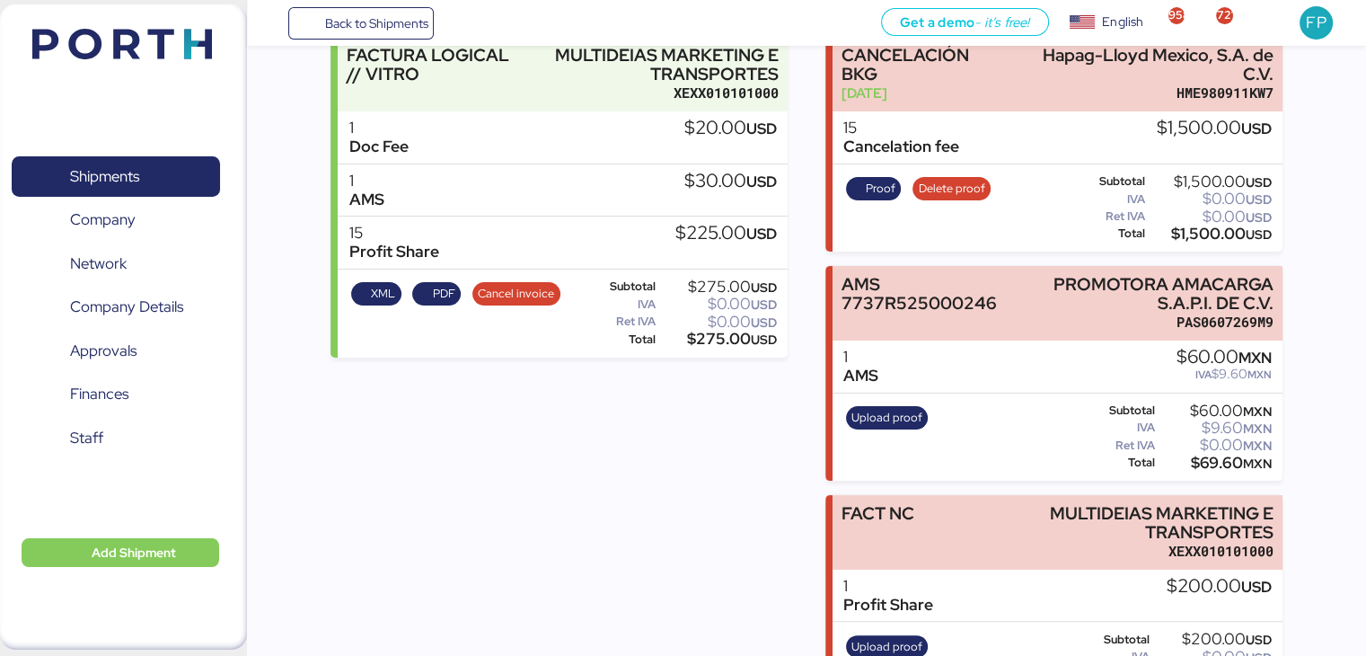
scroll to position [320, 0]
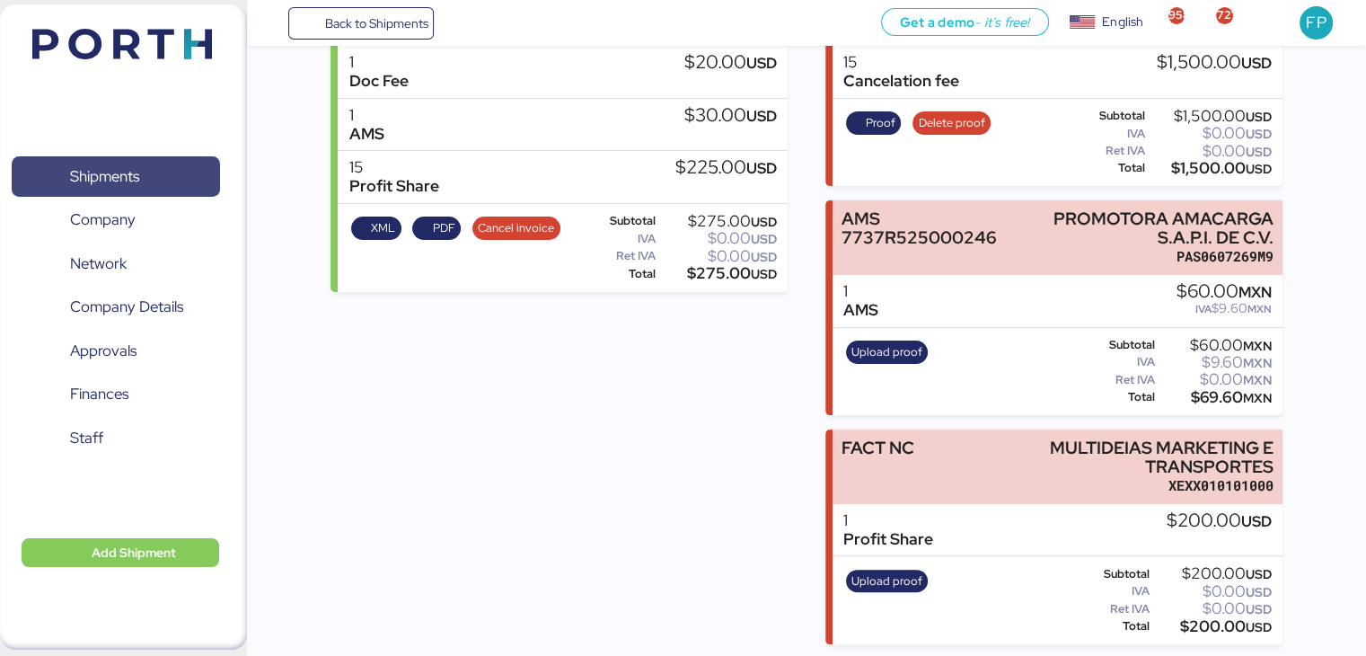
click at [141, 163] on span "Shipments" at bounding box center [115, 176] width 193 height 26
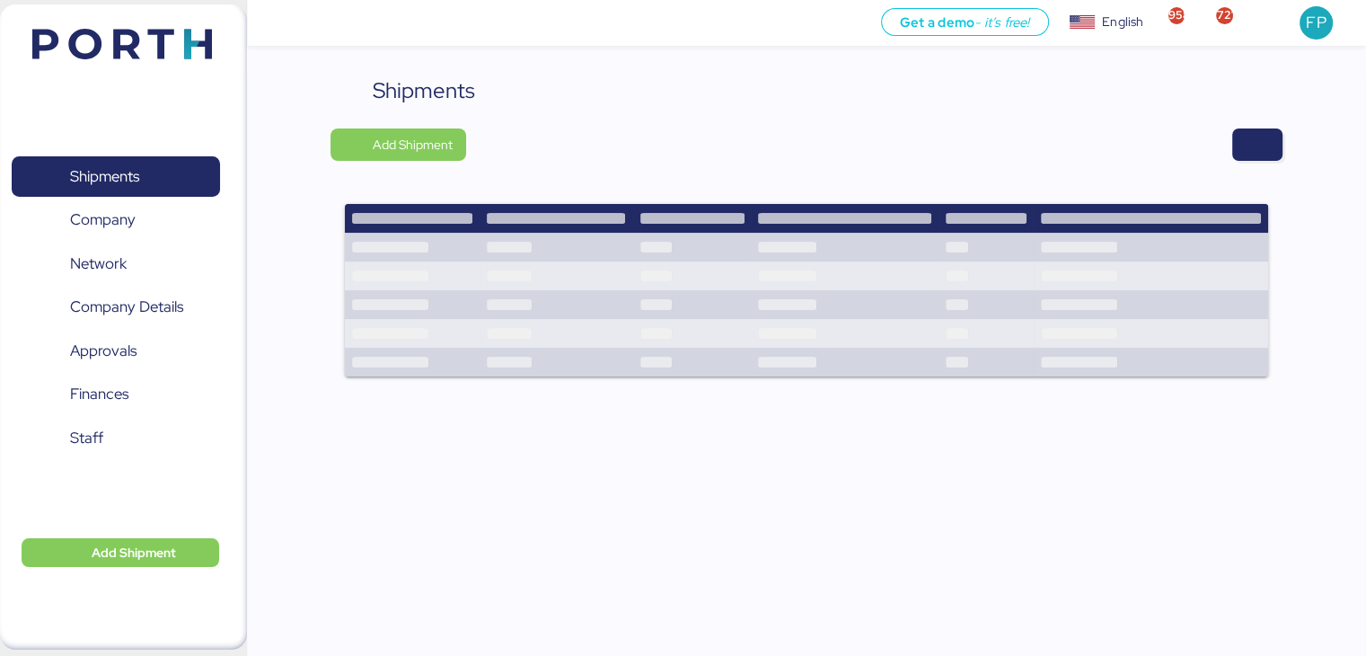
click at [1247, 124] on div "Shipments Add Shipment" at bounding box center [806, 237] width 951 height 325
click at [1250, 134] on span "button" at bounding box center [1258, 144] width 22 height 25
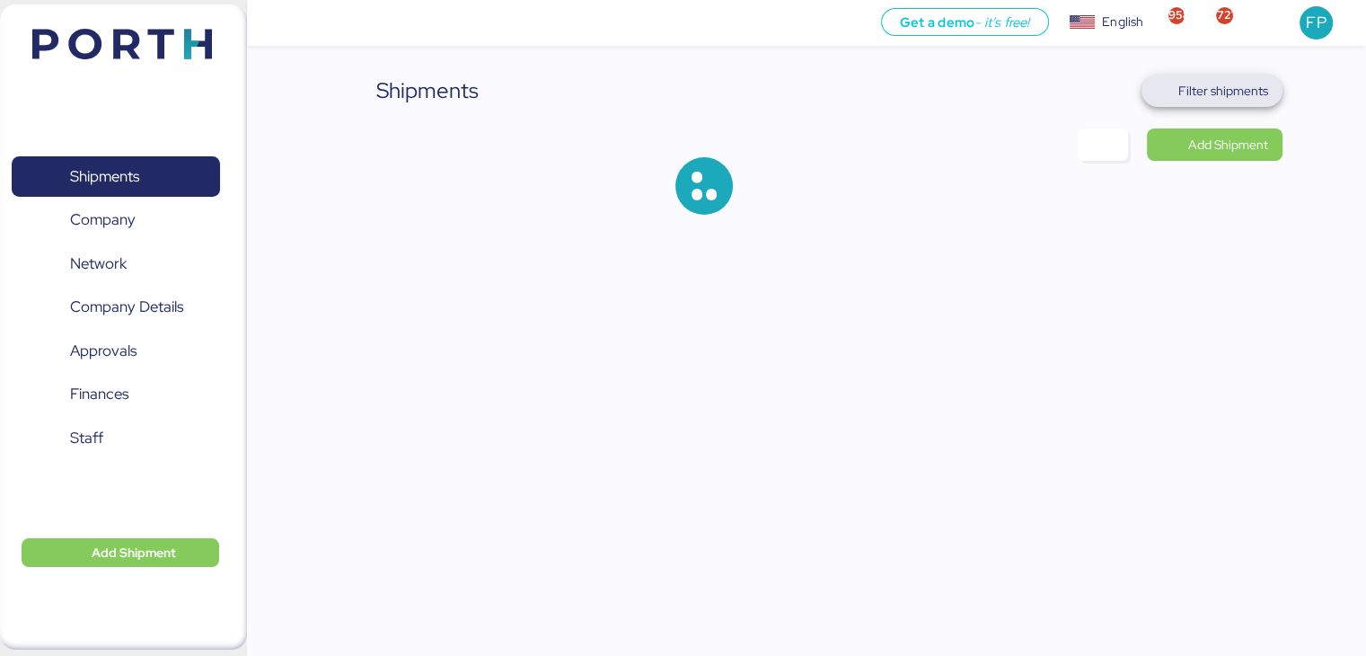
click at [1204, 95] on span "Filter shipments" at bounding box center [1223, 91] width 90 height 22
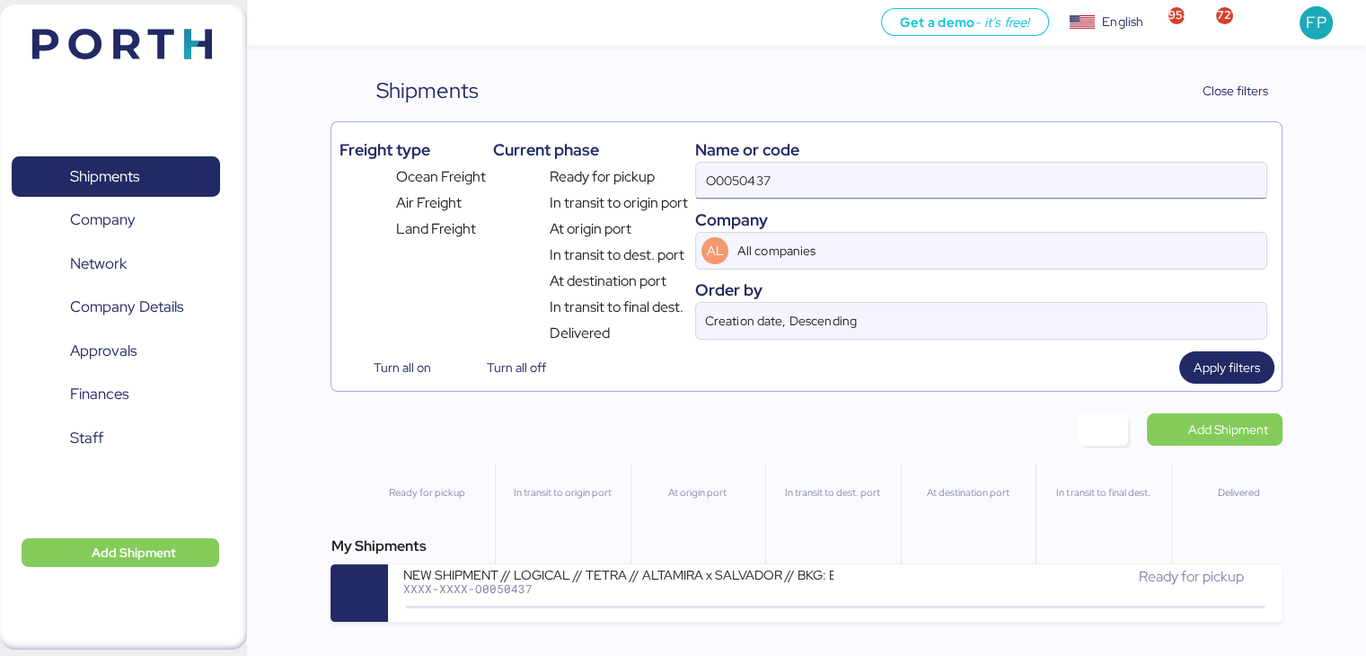
click at [754, 166] on input "O0050437" at bounding box center [980, 181] width 569 height 36
click at [751, 171] on input "O0050437" at bounding box center [980, 181] width 569 height 36
paste input "16"
type input "O0050416"
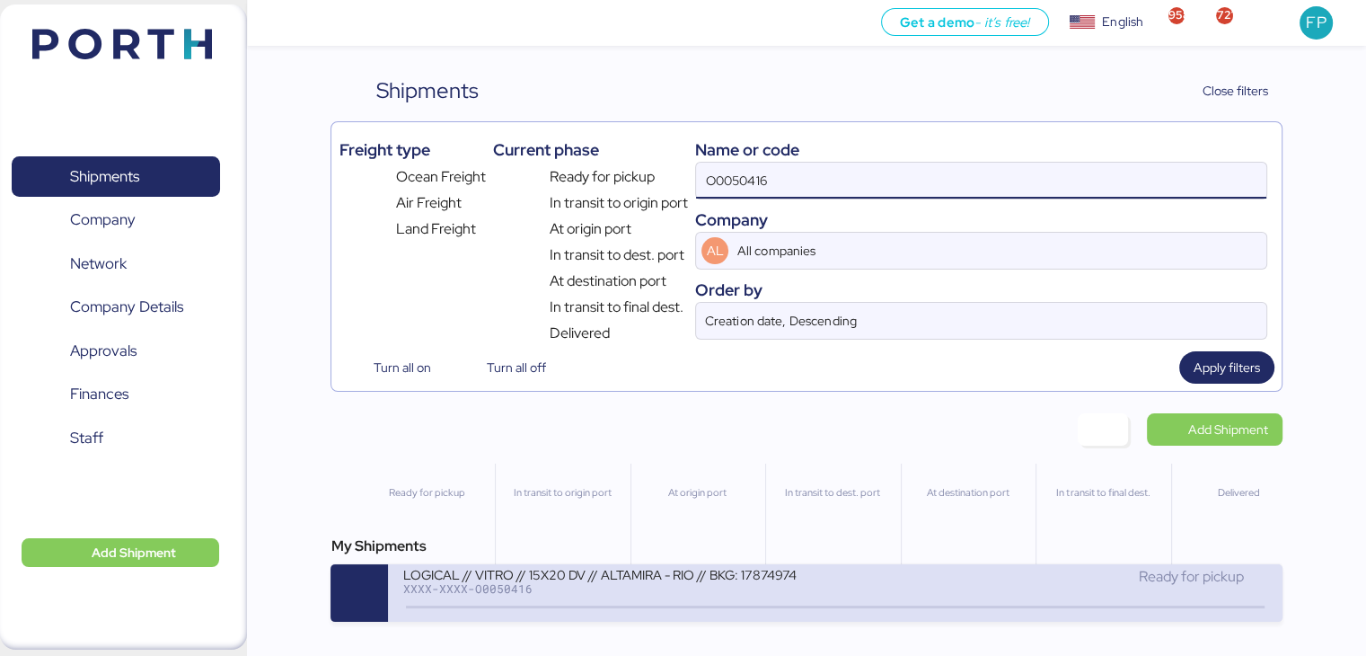
click at [578, 595] on div "XXXX-XXXX-O0050416" at bounding box center [617, 588] width 431 height 13
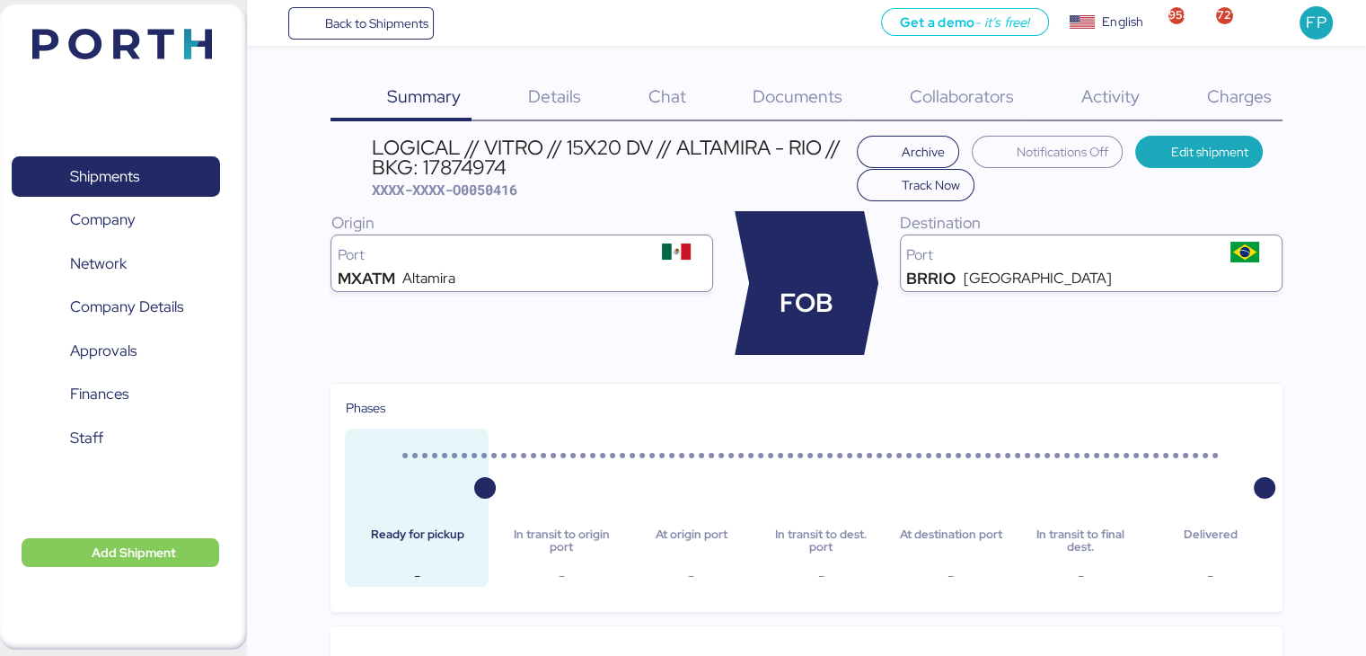
click at [1245, 101] on span "Charges" at bounding box center [1238, 95] width 65 height 23
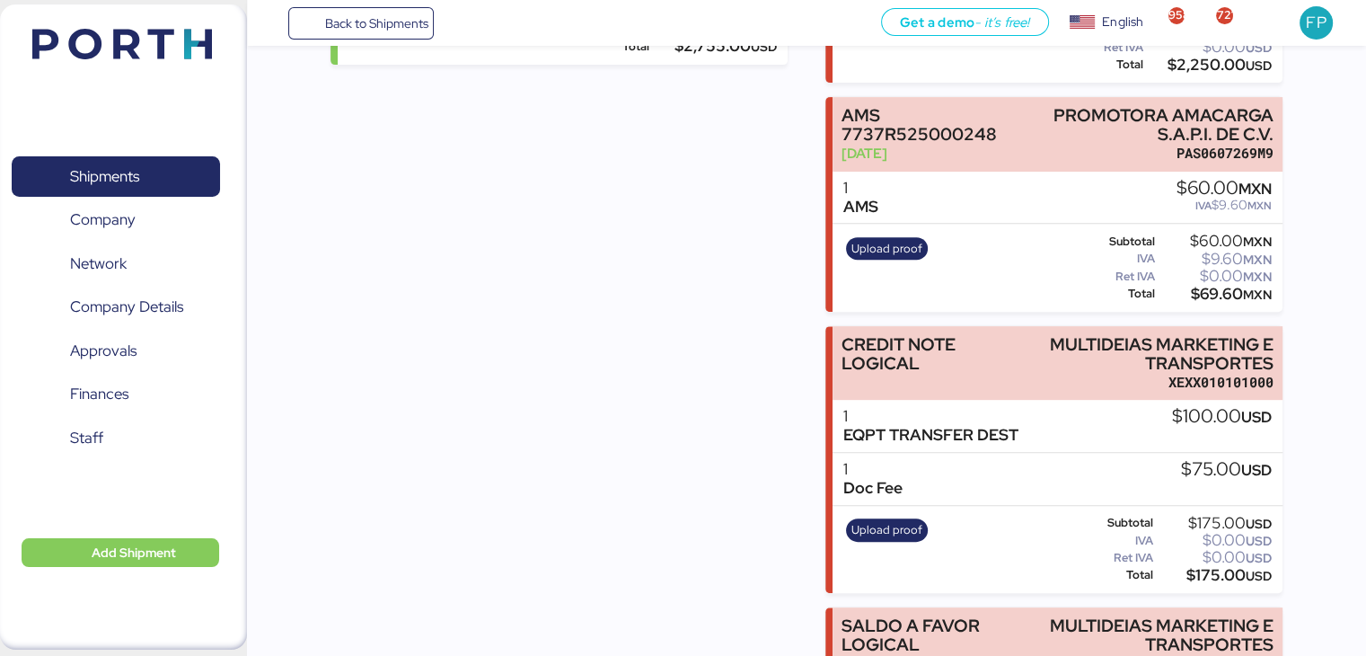
scroll to position [657, 0]
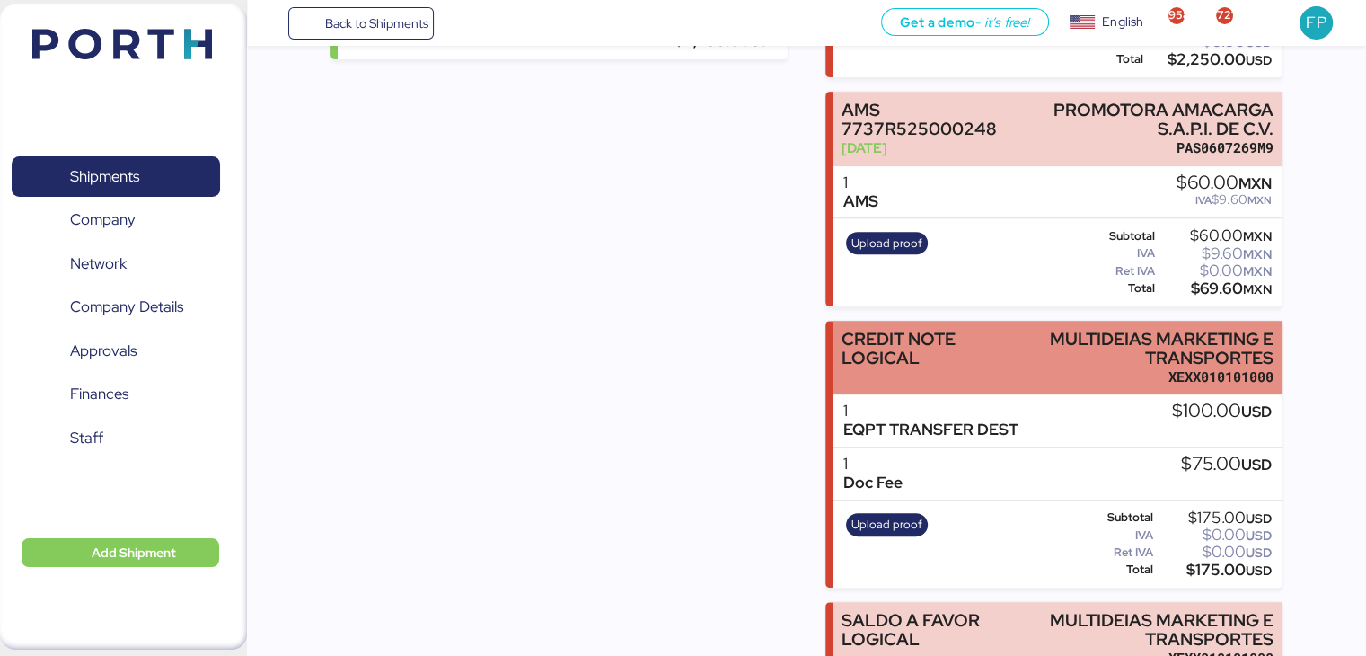
click at [1002, 346] on div "CREDIT NOTE LOGICAL" at bounding box center [924, 349] width 164 height 38
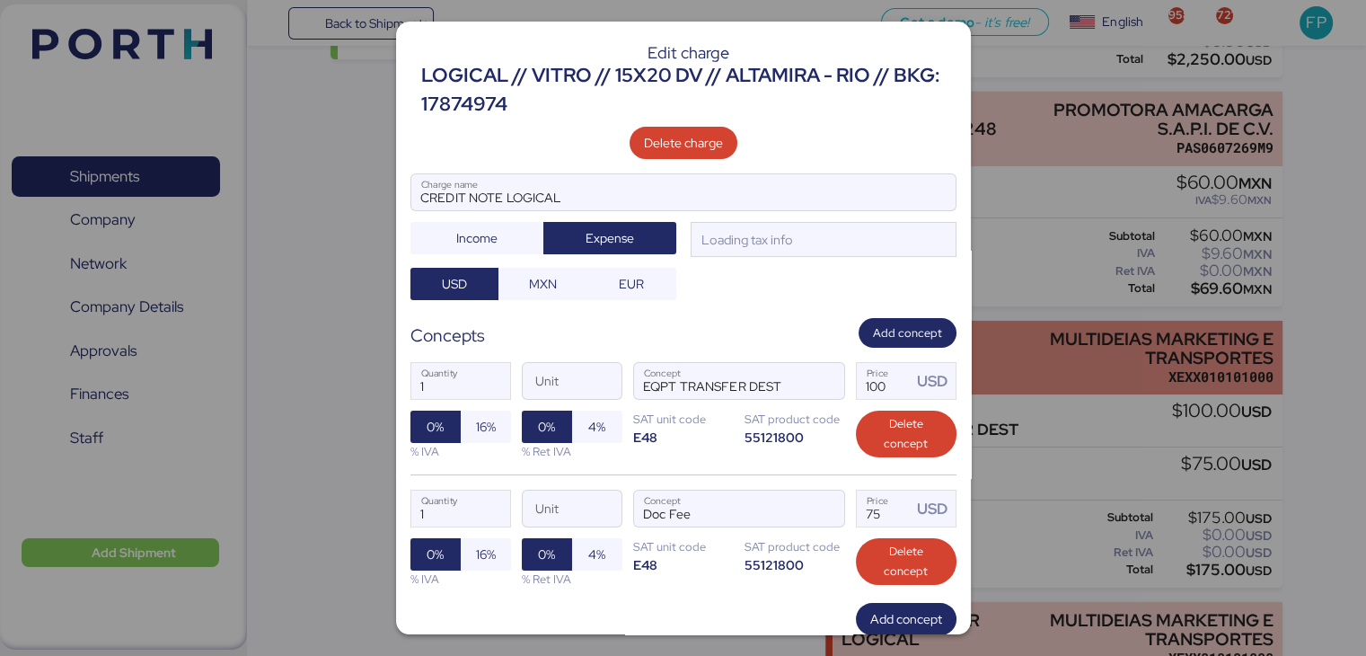
scroll to position [0, 0]
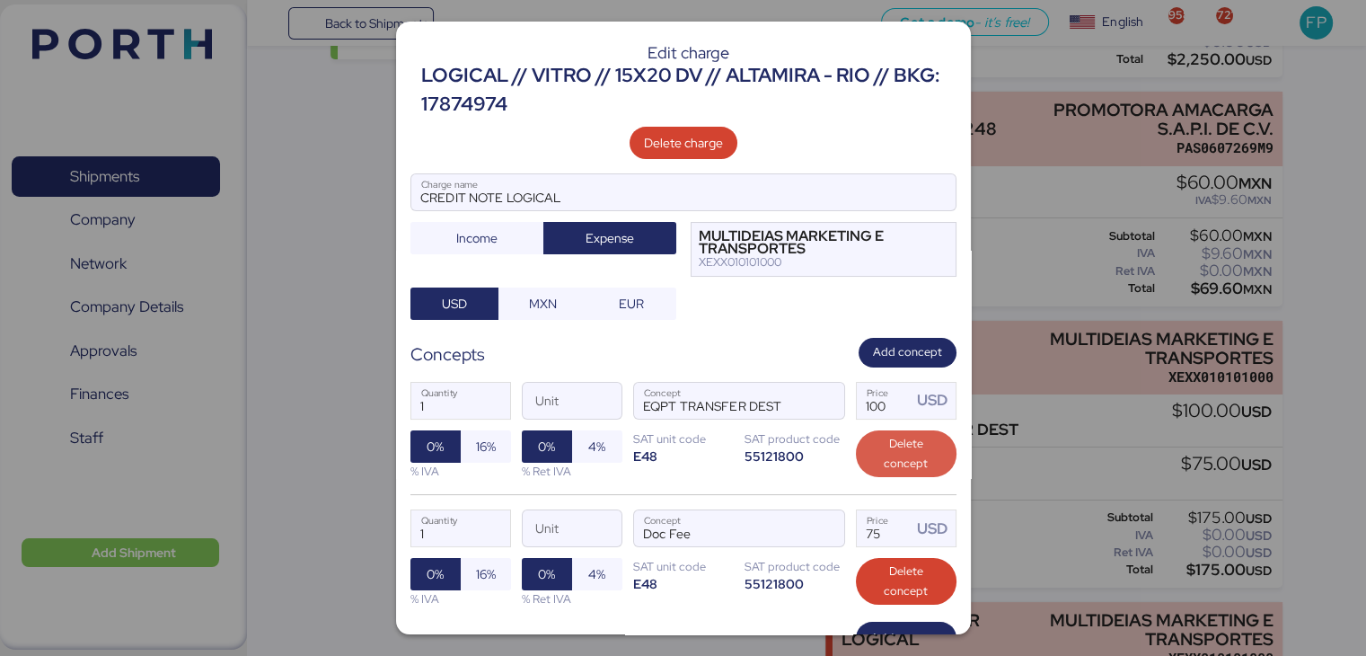
click at [904, 442] on span "Delete concept" at bounding box center [906, 454] width 72 height 40
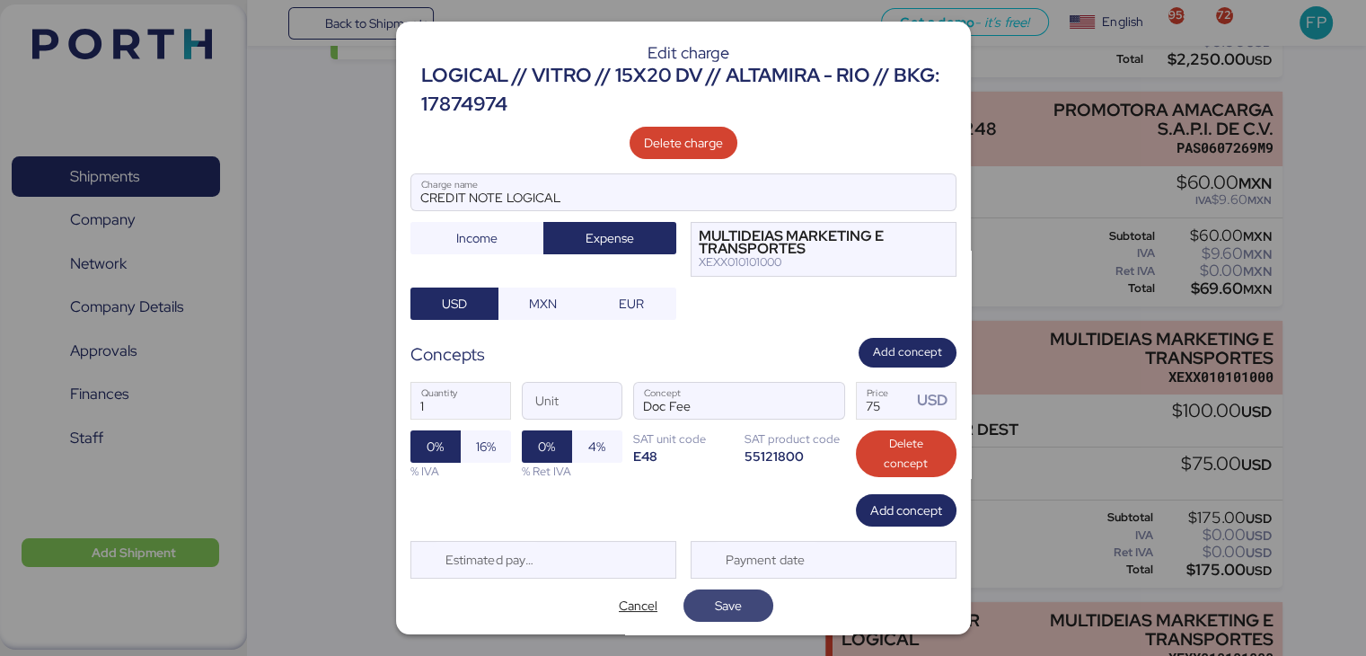
click at [726, 612] on span "Save" at bounding box center [728, 606] width 27 height 22
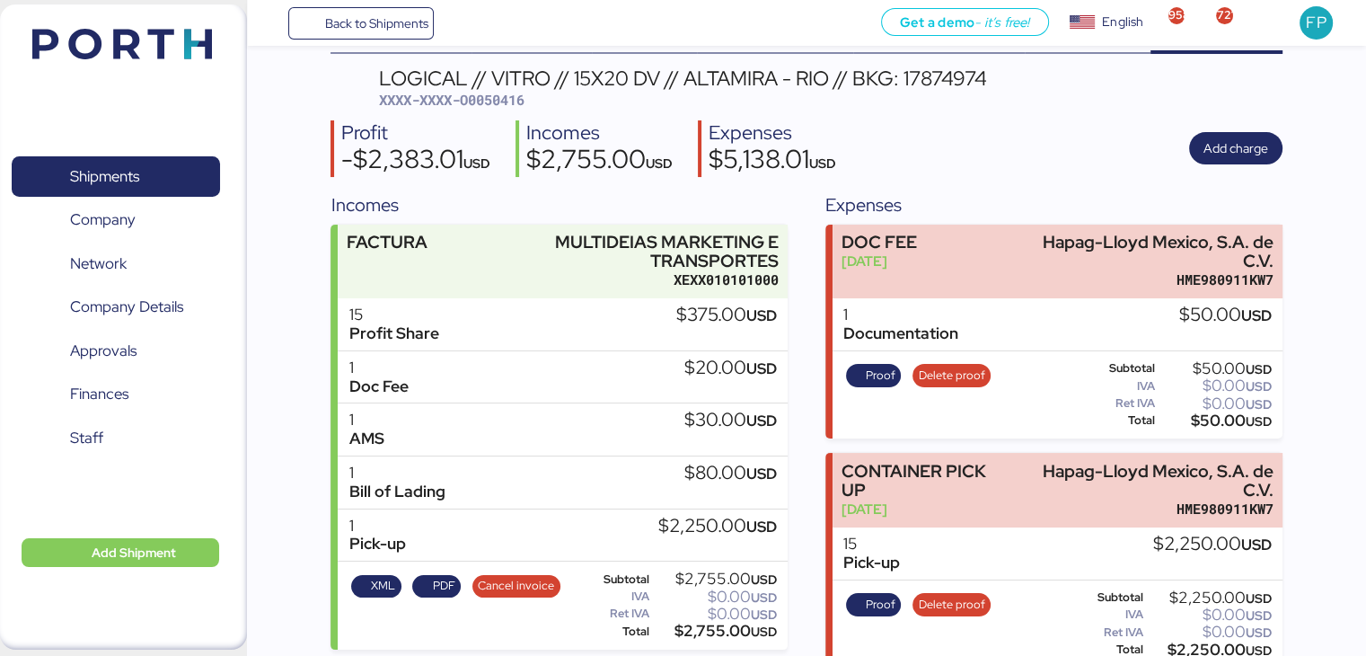
scroll to position [65, 0]
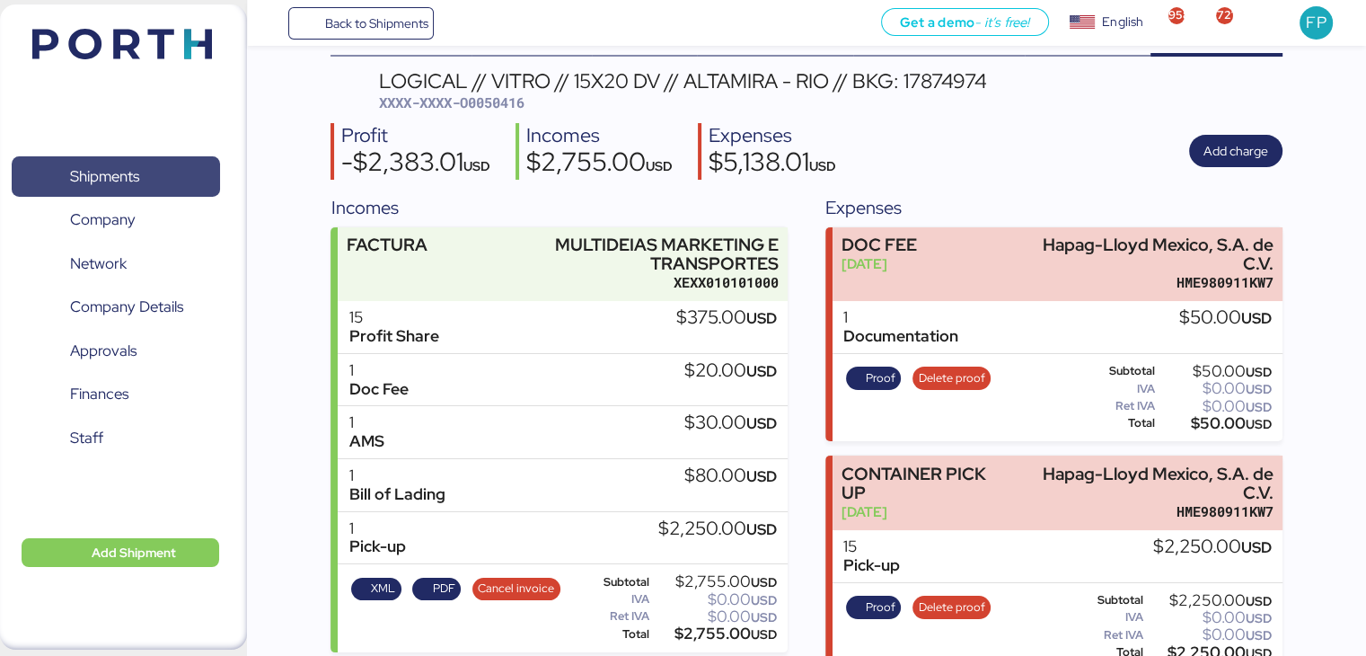
click at [129, 175] on span "Shipments" at bounding box center [104, 176] width 69 height 26
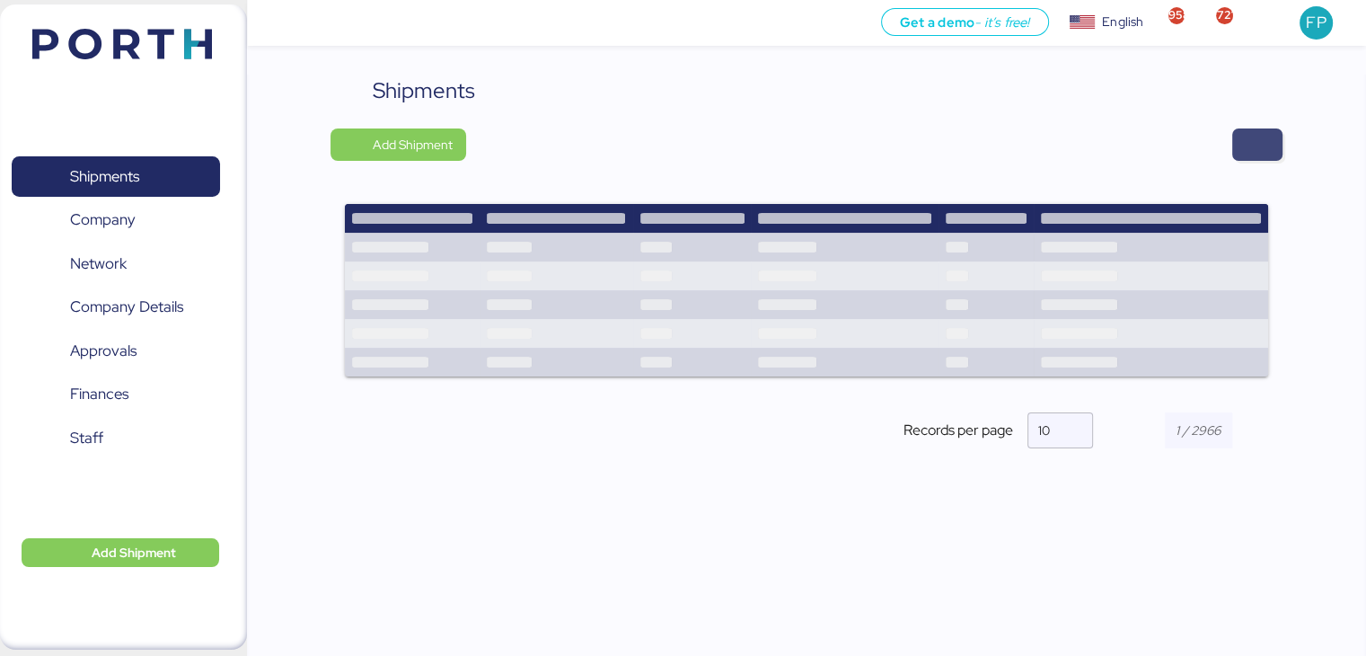
click at [1235, 144] on span "button" at bounding box center [1257, 144] width 50 height 32
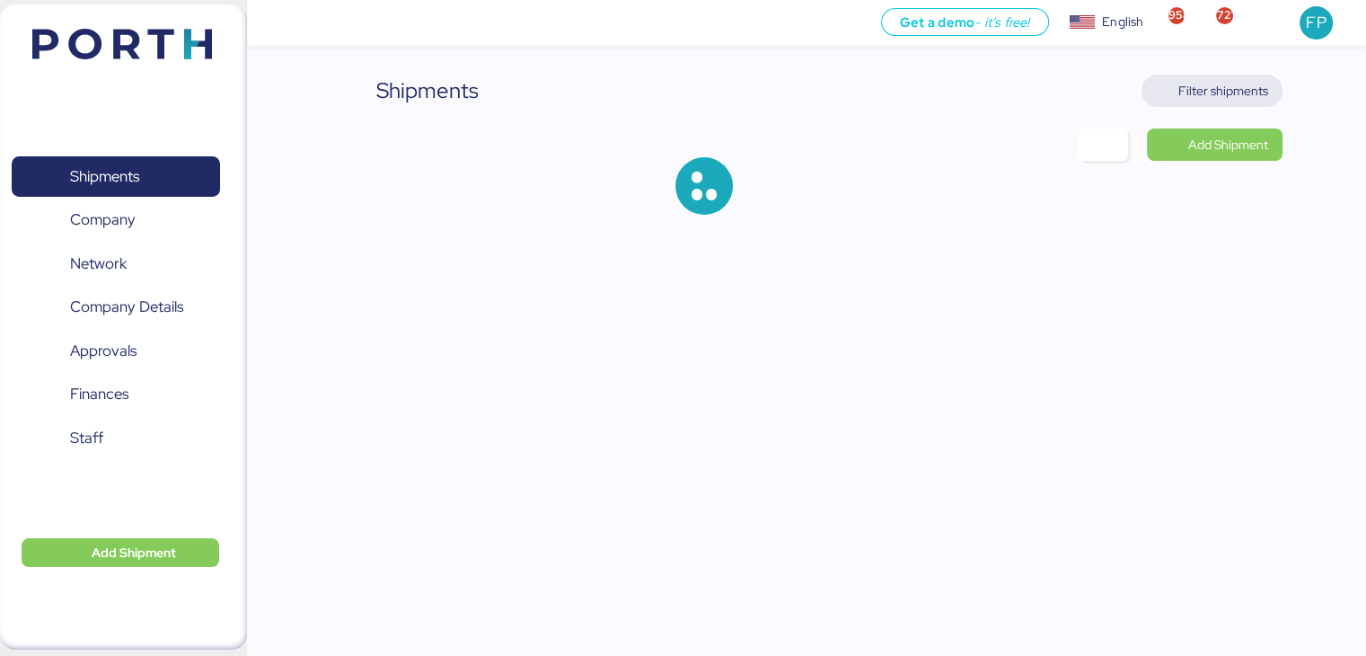
click at [1200, 98] on span "Filter shipments" at bounding box center [1223, 91] width 90 height 22
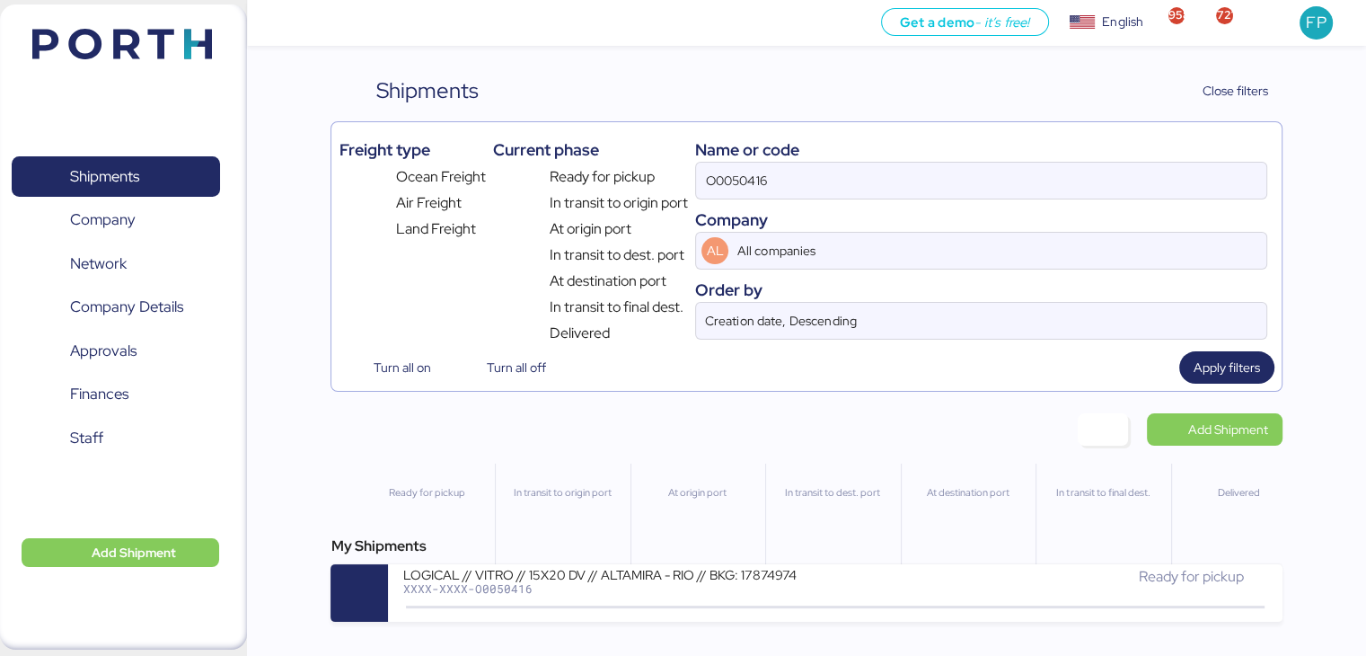
click at [720, 217] on div "Company" at bounding box center [980, 219] width 571 height 24
click at [725, 179] on input "O0050416" at bounding box center [980, 181] width 569 height 36
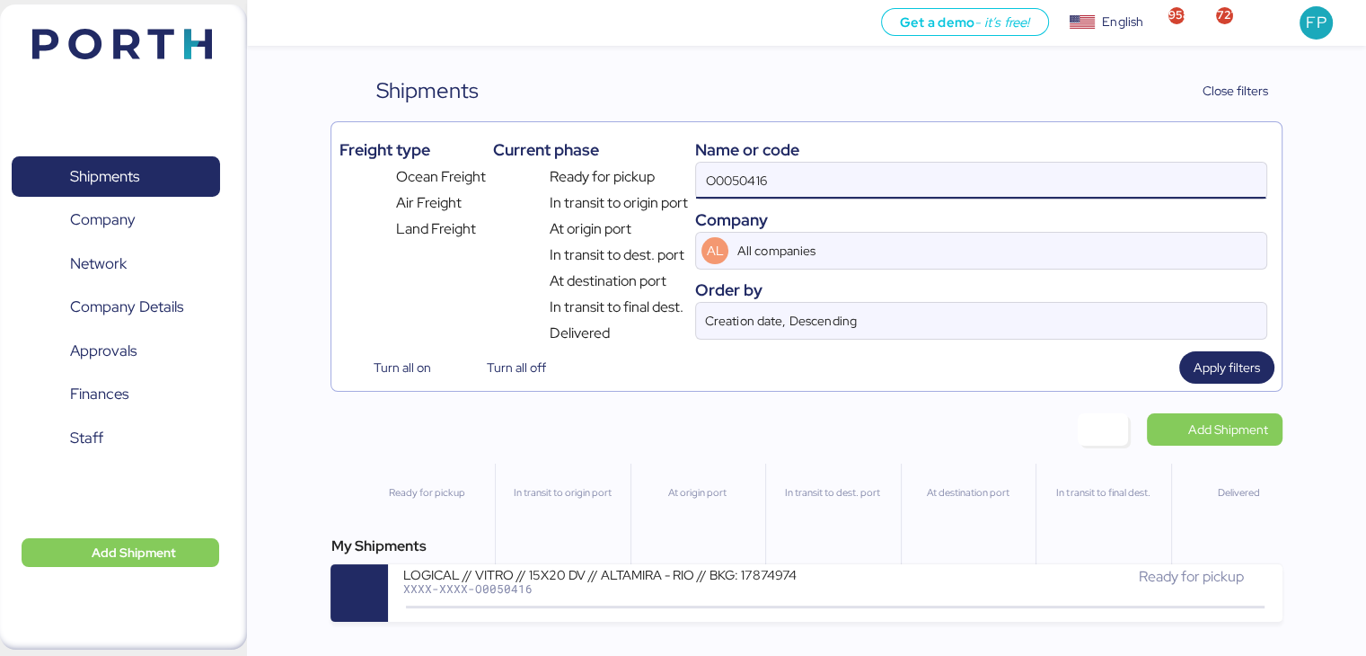
click at [725, 179] on input "O0050416" at bounding box center [980, 181] width 569 height 36
paste input "1628"
type input "O0051628"
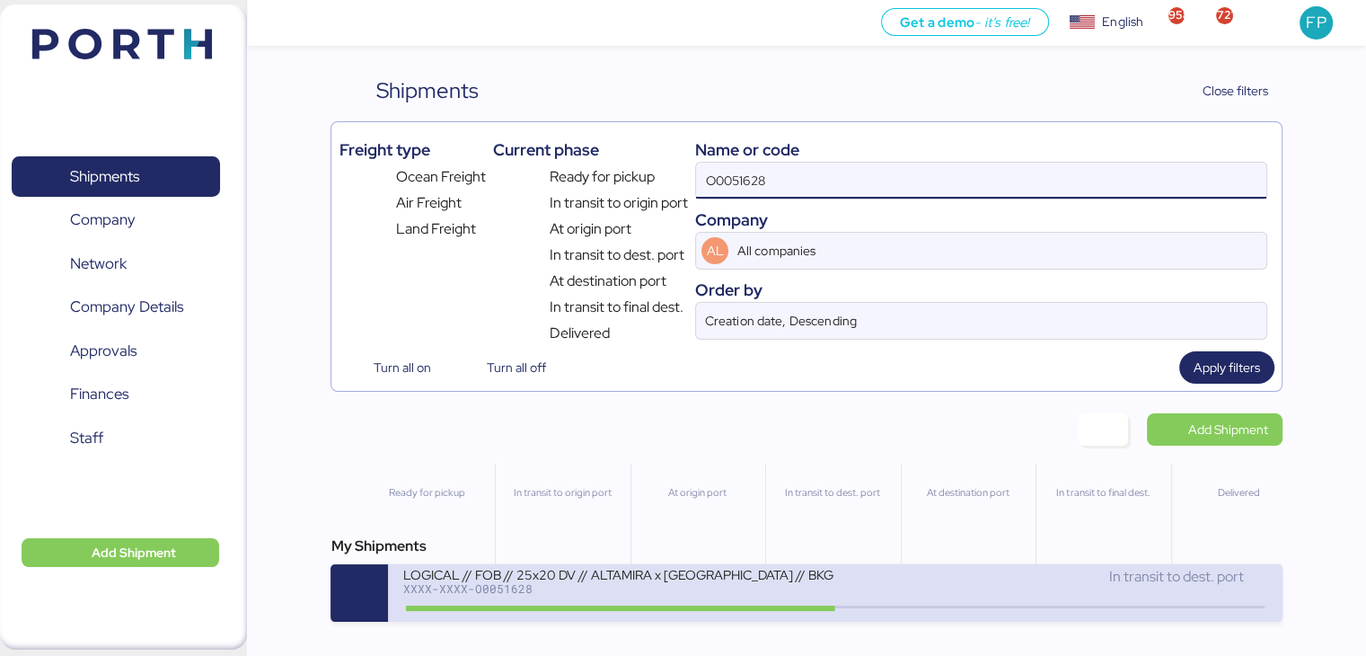
click at [634, 581] on div "LOGICAL // FOB // 25x20 DV // ALTAMIRA x [GEOGRAPHIC_DATA] // BKG: EBKG13245214" at bounding box center [617, 573] width 431 height 15
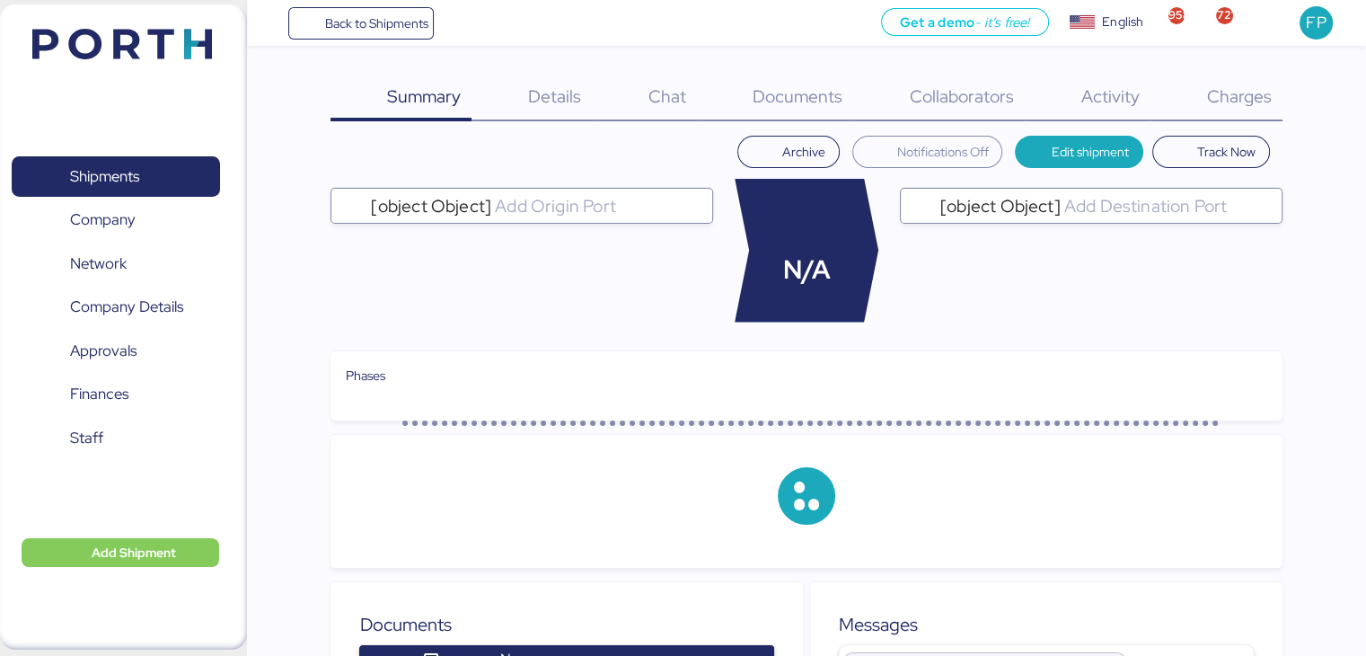
click at [1250, 103] on span "Charges" at bounding box center [1238, 95] width 65 height 23
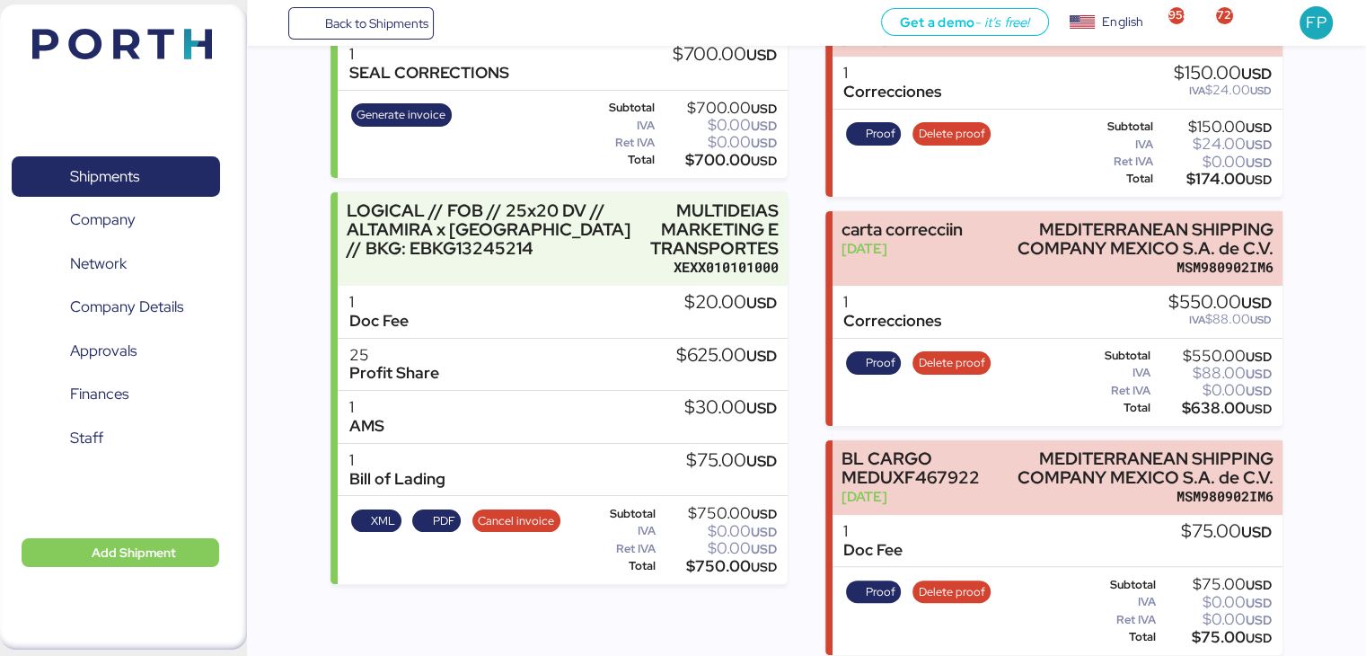
scroll to position [166, 0]
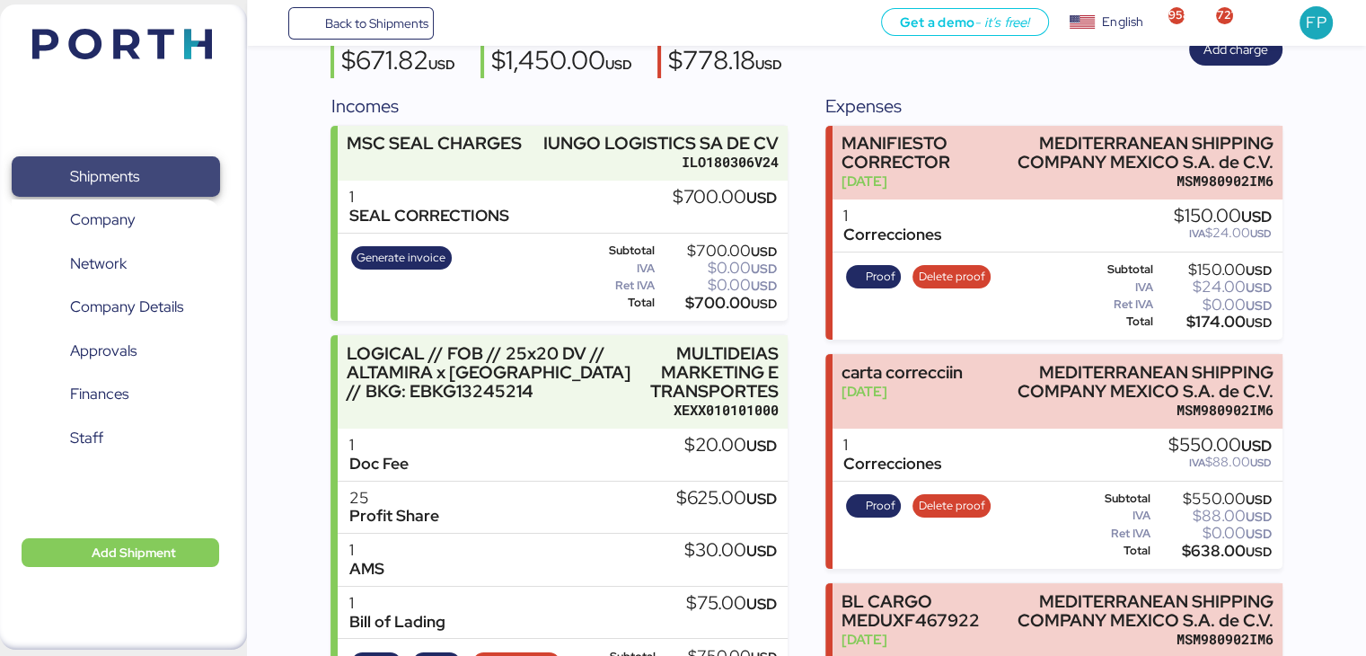
click at [111, 163] on span "Shipments" at bounding box center [115, 176] width 193 height 26
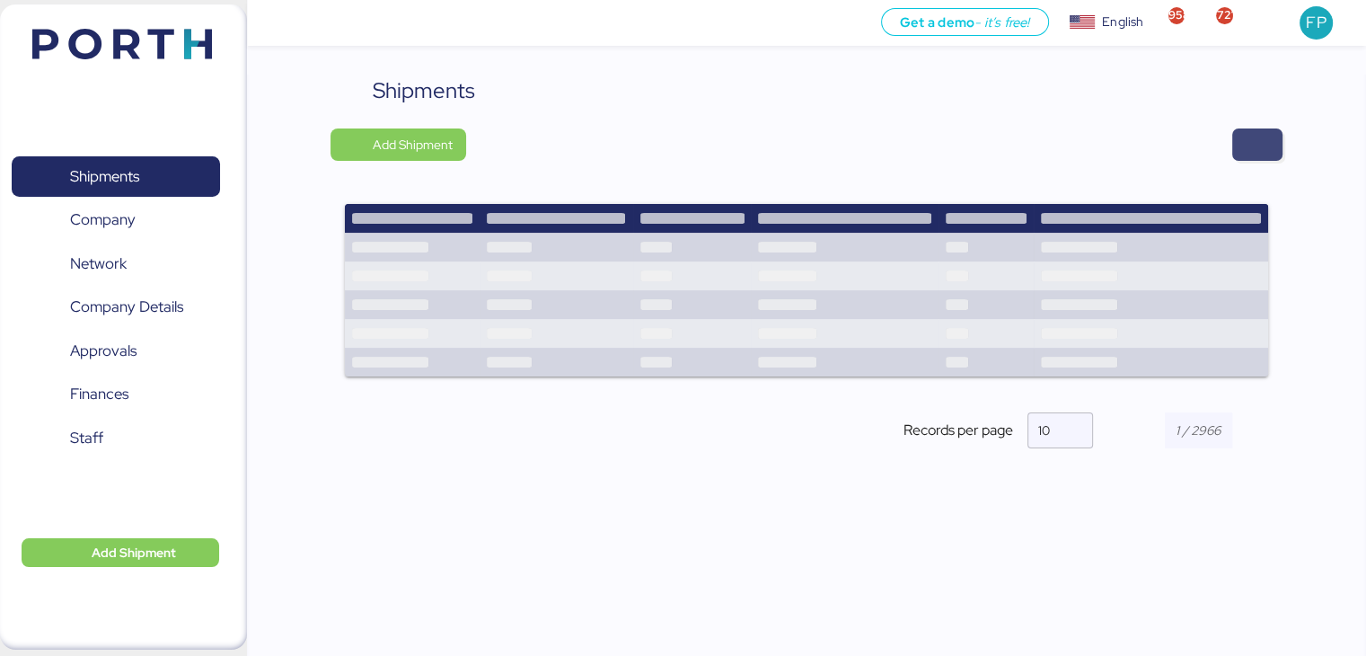
click at [1264, 148] on span "button" at bounding box center [1258, 144] width 22 height 25
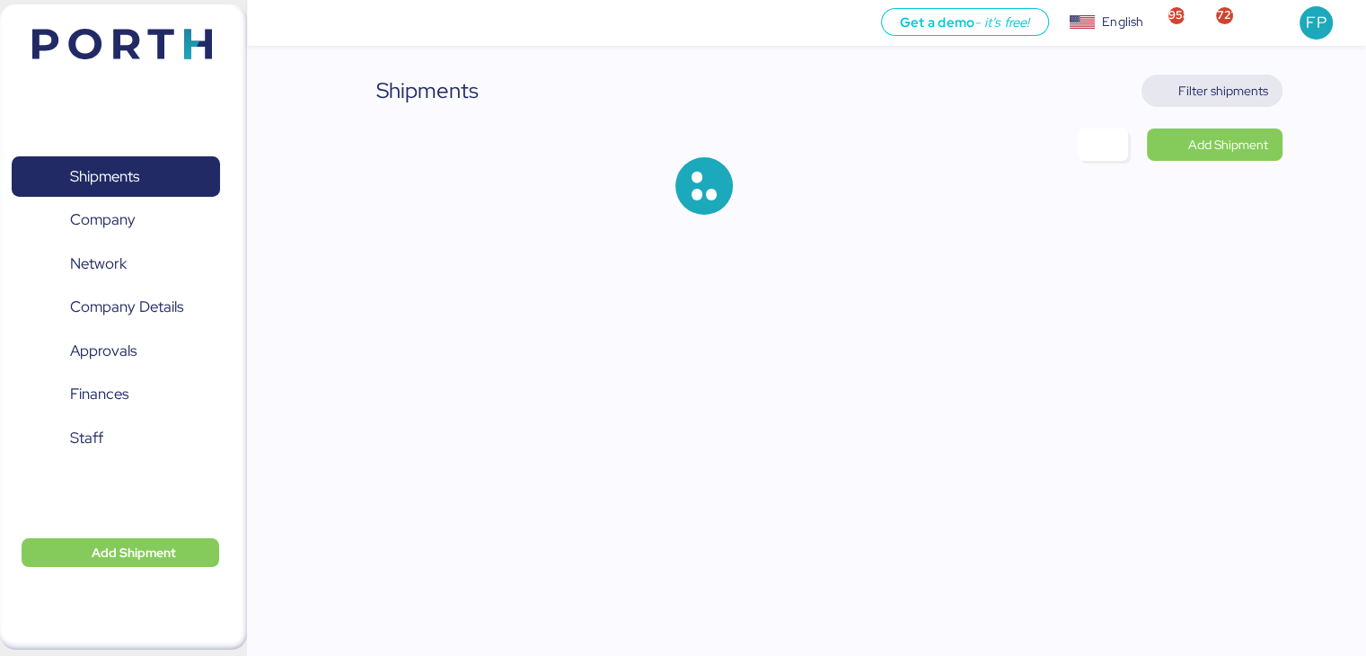
click at [1218, 94] on span "Filter shipments" at bounding box center [1223, 91] width 90 height 22
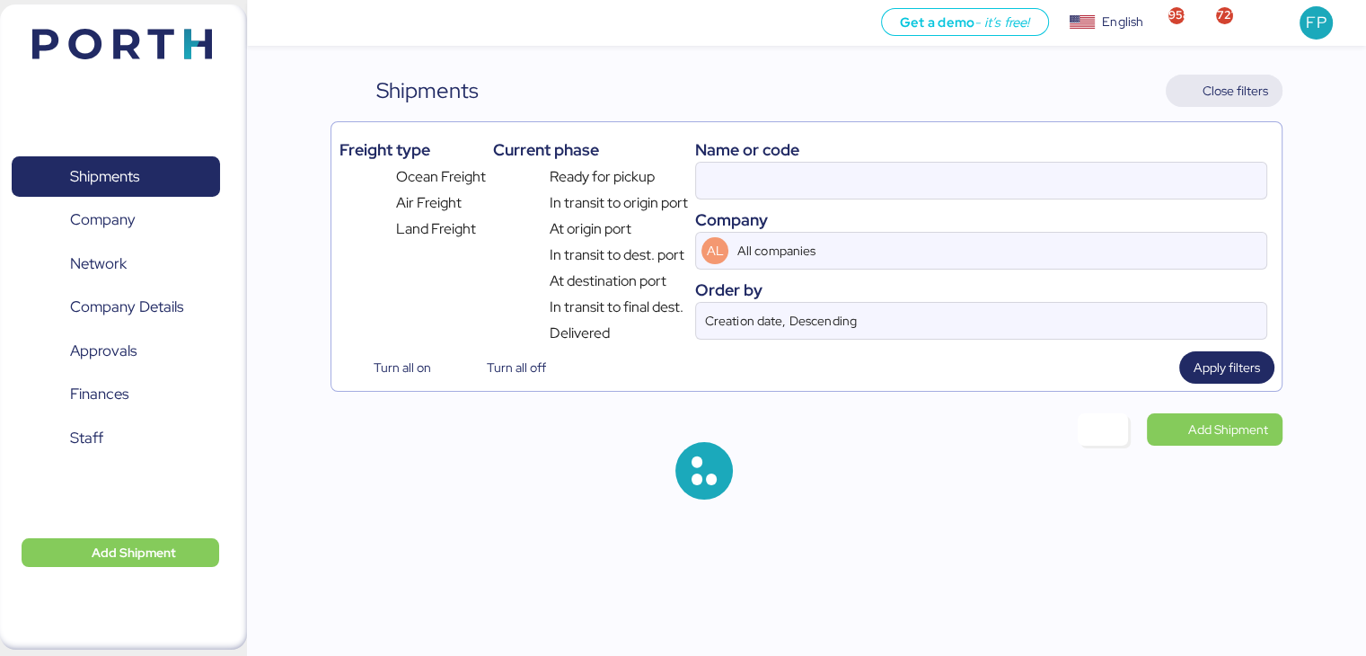
type input "O0051628"
